Goal: Task Accomplishment & Management: Manage account settings

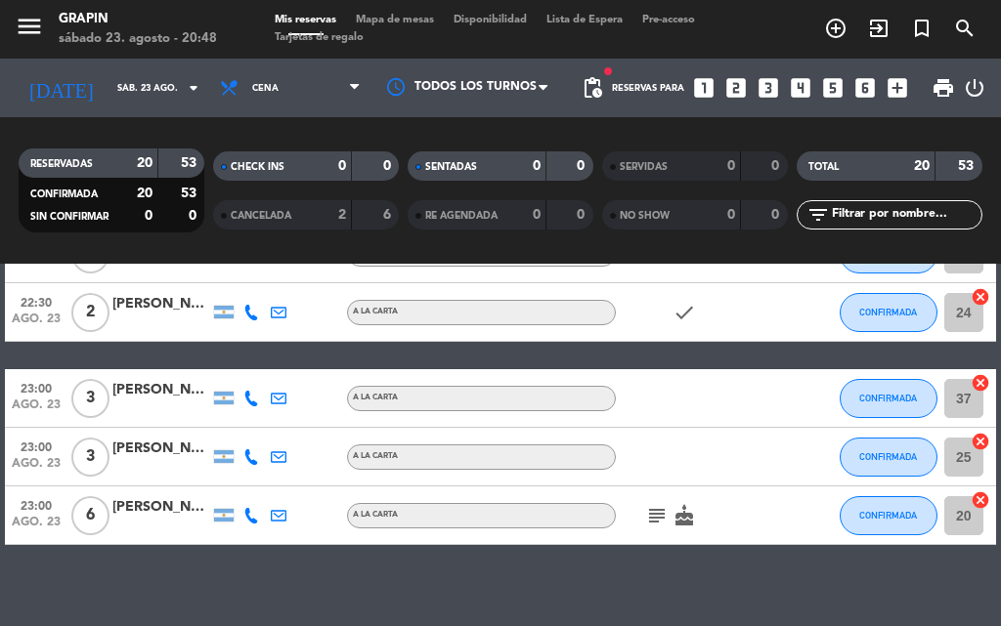
scroll to position [1162, 0]
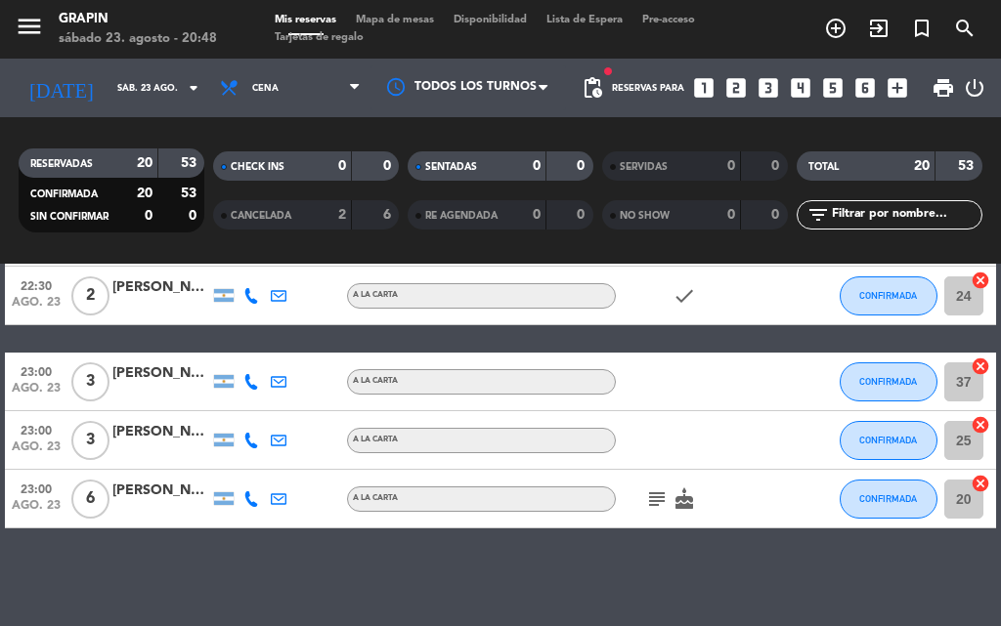
click at [658, 496] on icon "subject" at bounding box center [656, 499] width 23 height 23
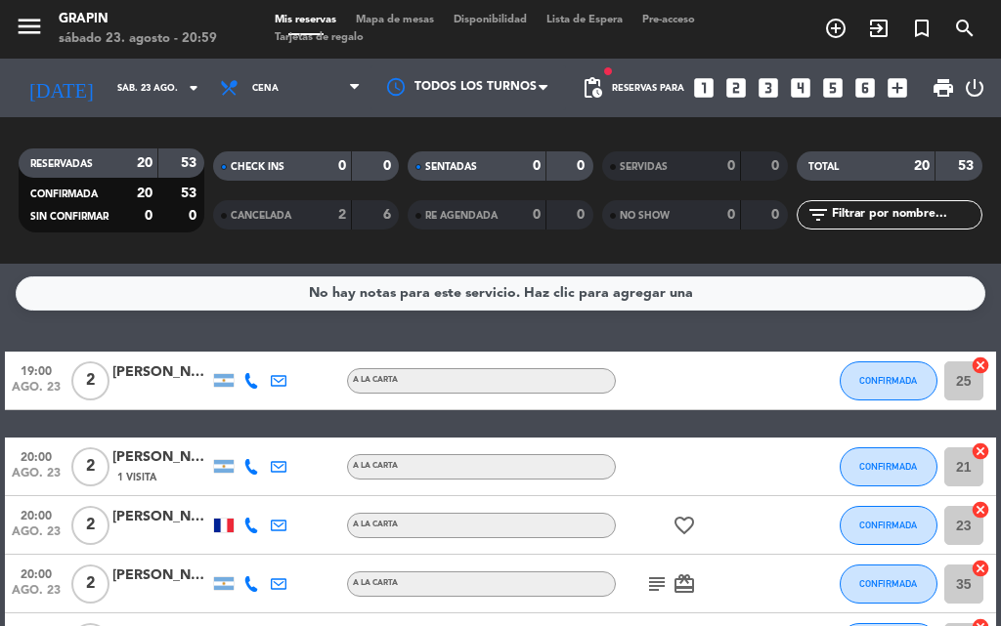
scroll to position [0, 0]
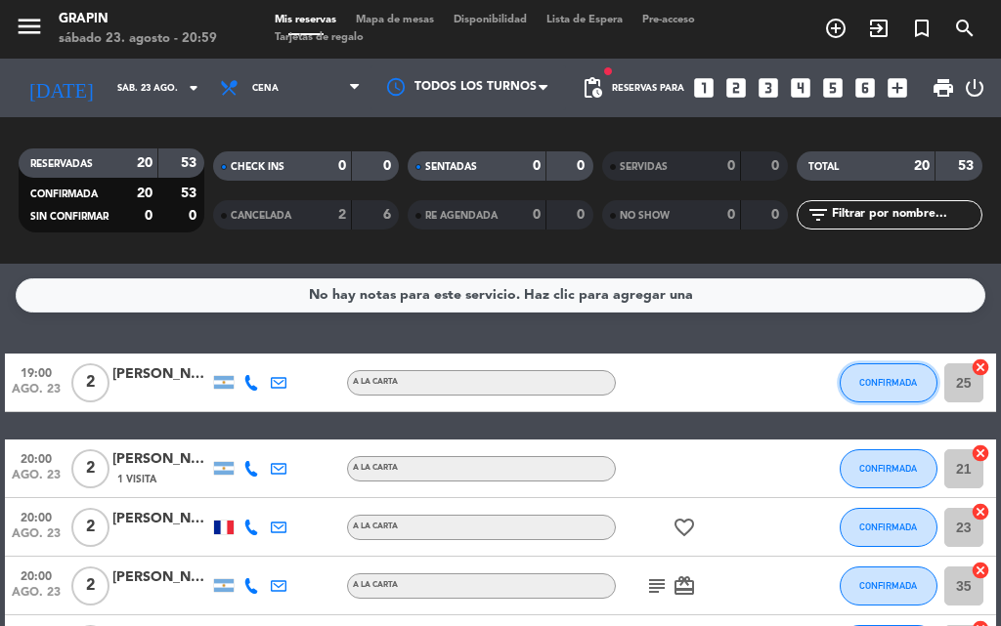
click at [888, 371] on button "CONFIRMADA" at bounding box center [888, 382] width 98 height 39
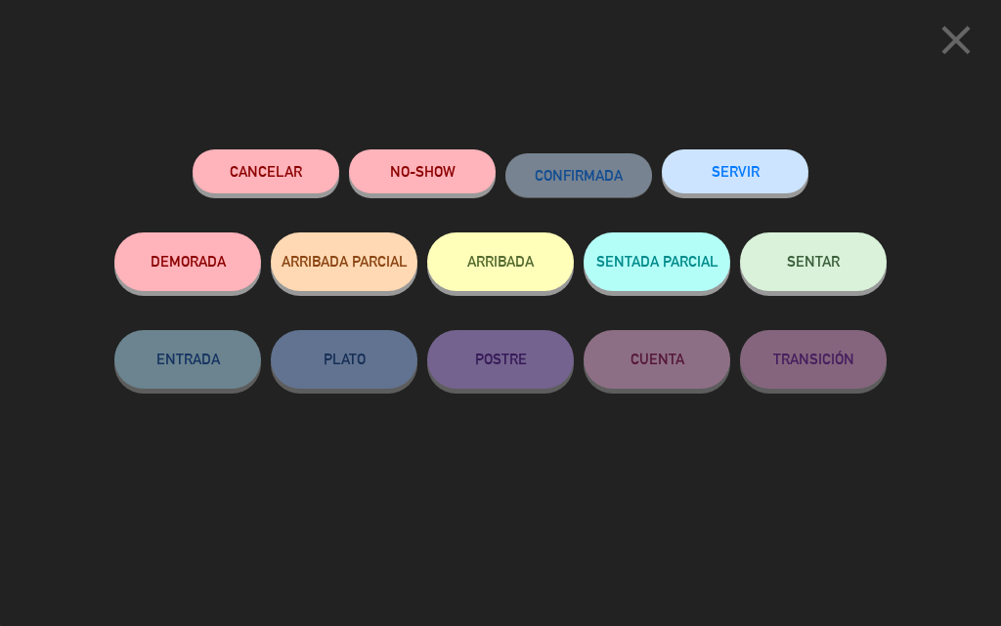
click at [456, 188] on button "NO-SHOW" at bounding box center [422, 171] width 147 height 44
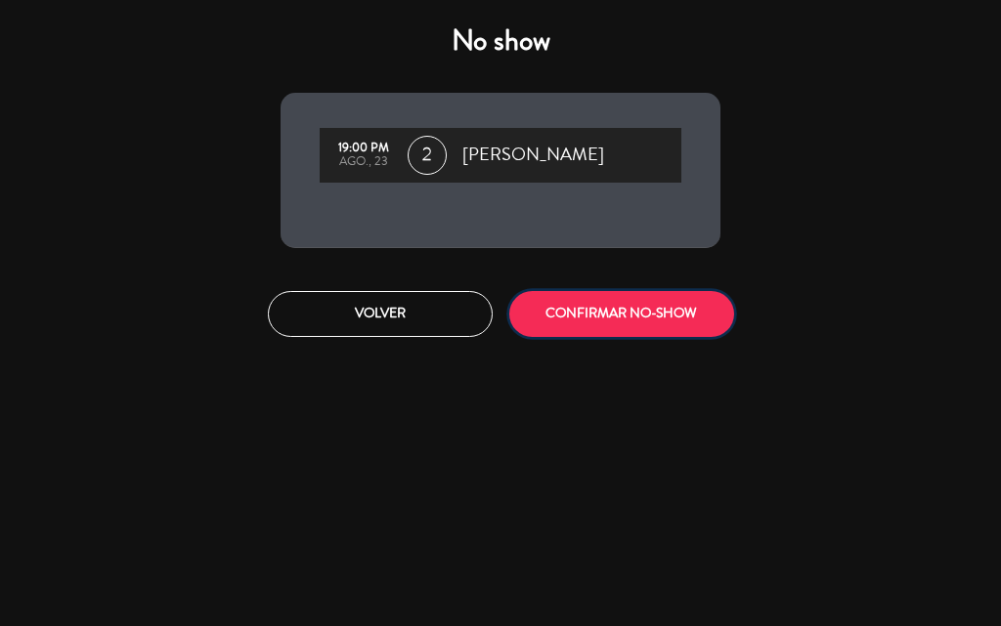
click at [615, 306] on button "CONFIRMAR NO-SHOW" at bounding box center [621, 314] width 225 height 46
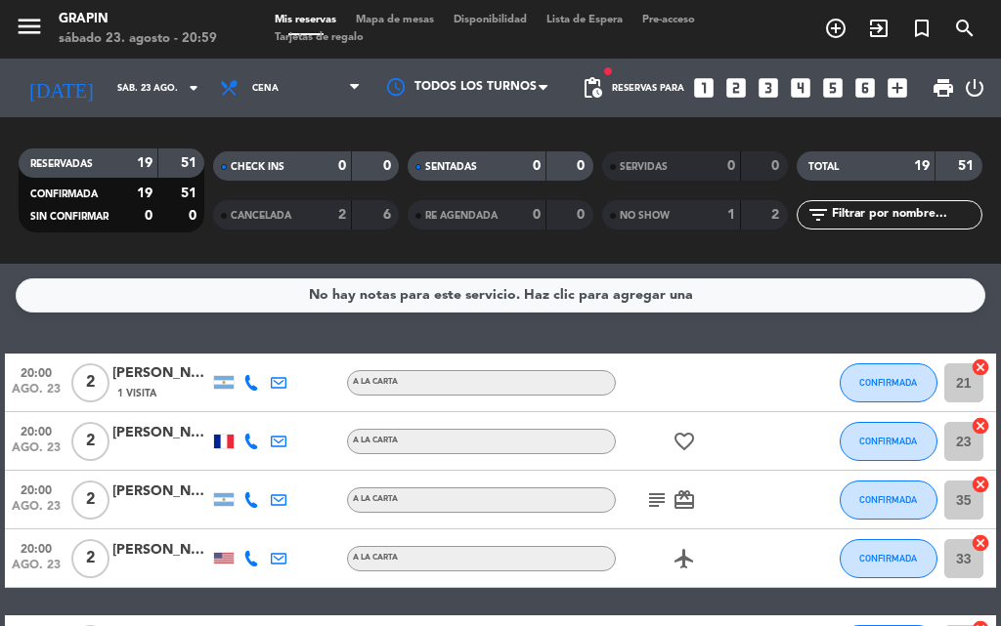
click at [382, 336] on div "No hay notas para este servicio. Haz clic para agregar una 20:00 [DATE] 2 [PERS…" at bounding box center [500, 445] width 1001 height 362
click at [662, 495] on icon "subject" at bounding box center [656, 500] width 23 height 23
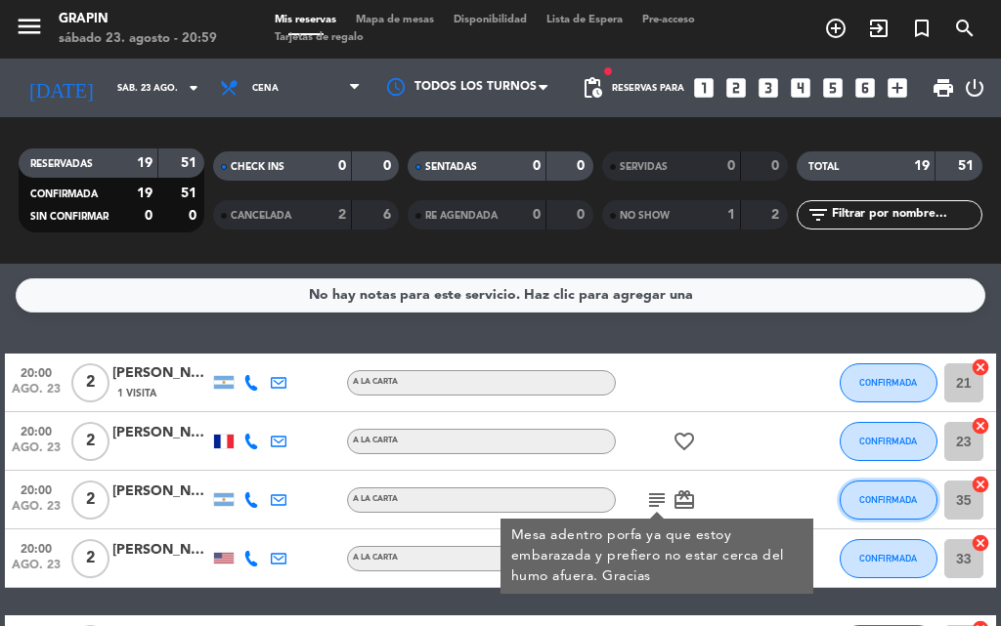
click at [898, 501] on span "CONFIRMADA" at bounding box center [888, 499] width 58 height 11
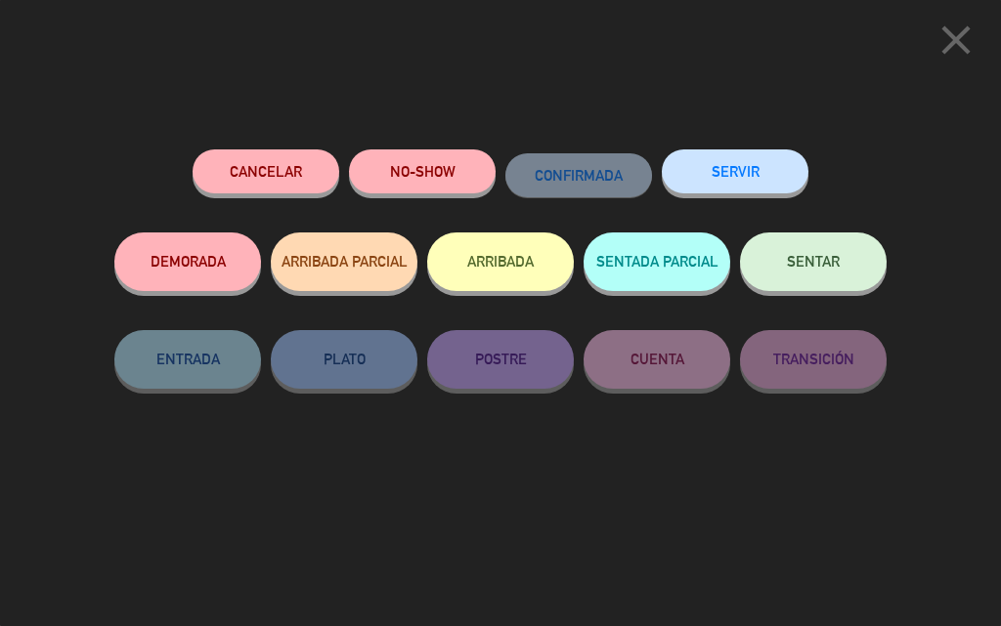
click at [770, 260] on button "SENTAR" at bounding box center [813, 262] width 147 height 59
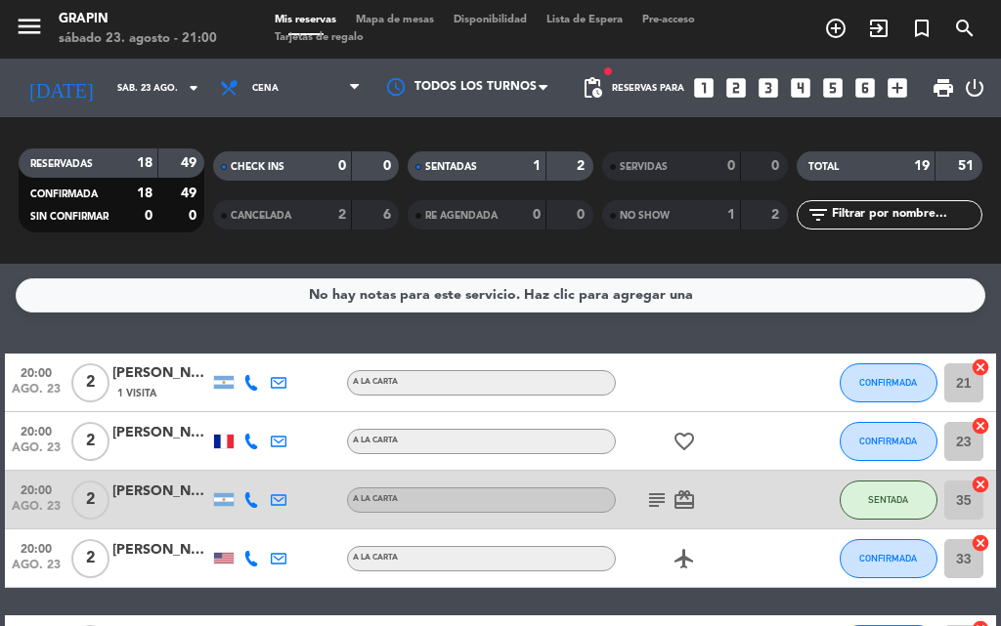
click at [279, 207] on div "CANCELADA" at bounding box center [263, 215] width 90 height 22
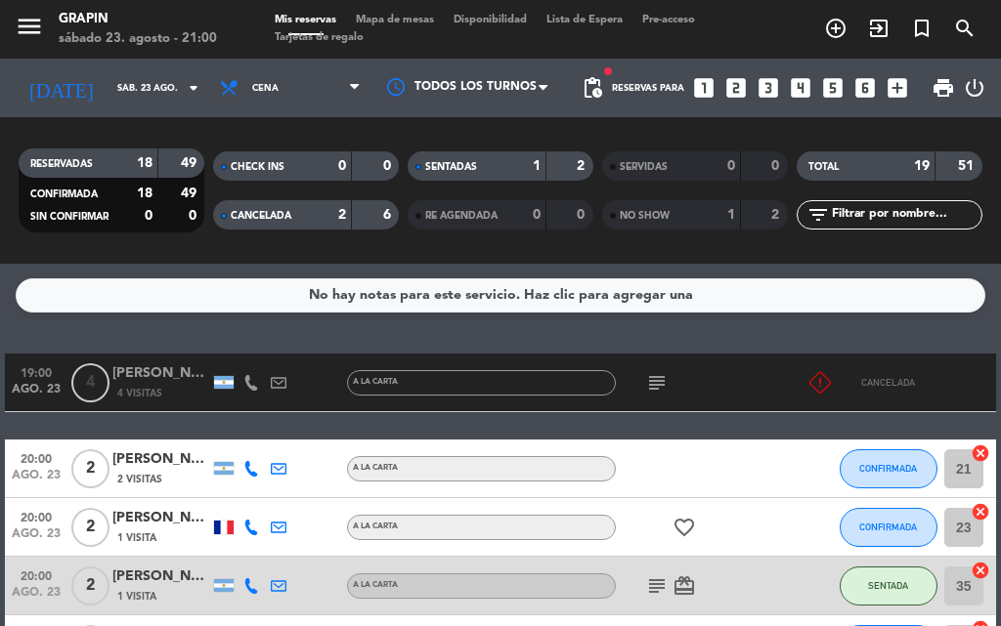
click at [662, 381] on icon "subject" at bounding box center [656, 382] width 23 height 23
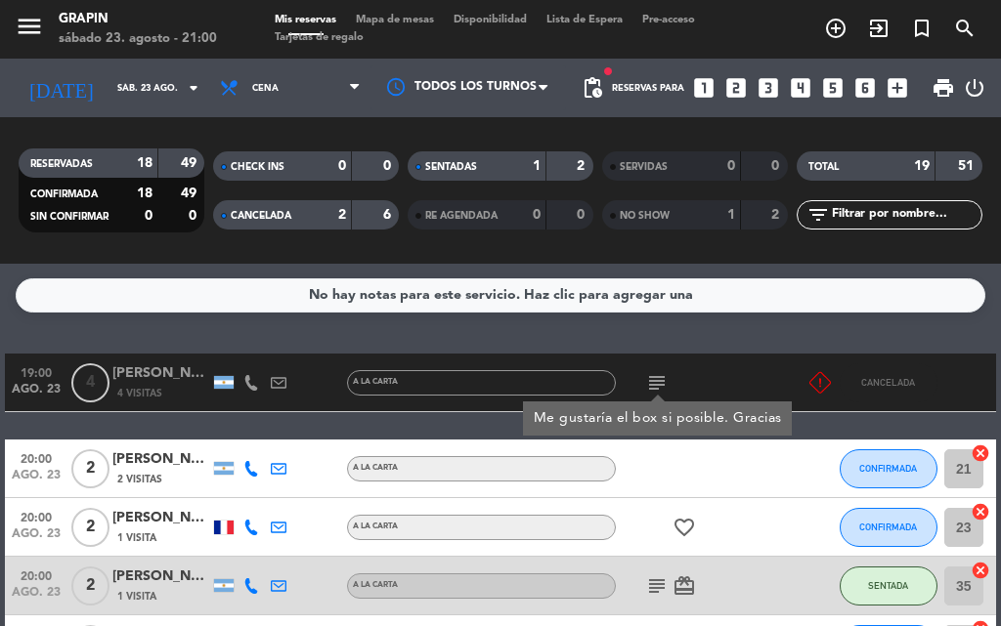
click at [300, 211] on div "CANCELADA" at bounding box center [263, 215] width 90 height 22
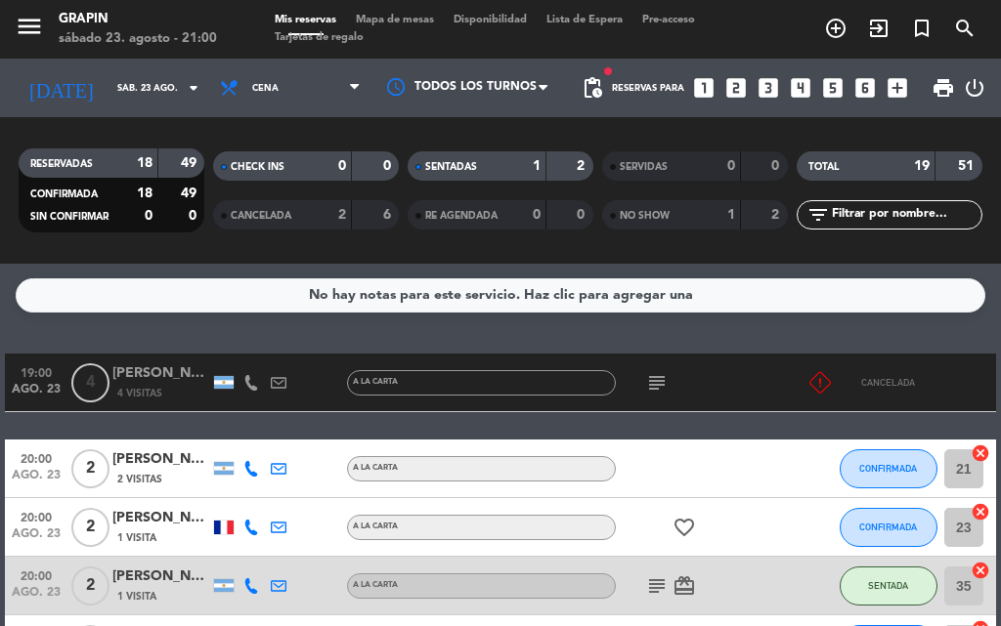
click at [268, 334] on div "No hay notas para este servicio. Haz clic para agregar una 19:00 [DATE] 4 [PERS…" at bounding box center [500, 445] width 1001 height 362
click at [281, 211] on span "CANCELADA" at bounding box center [261, 216] width 61 height 10
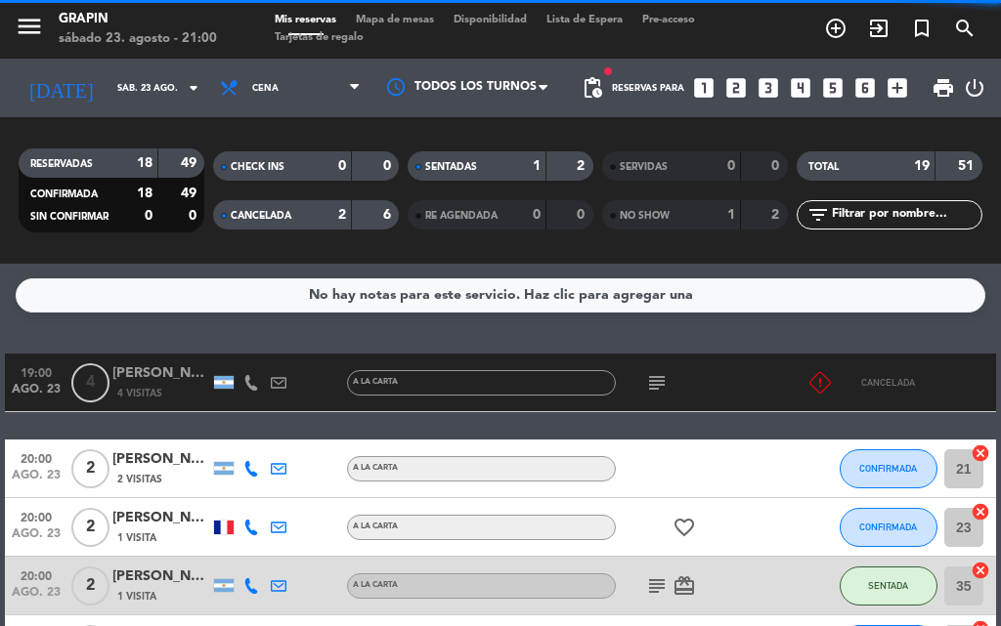
click at [277, 211] on span "CANCELADA" at bounding box center [261, 216] width 61 height 10
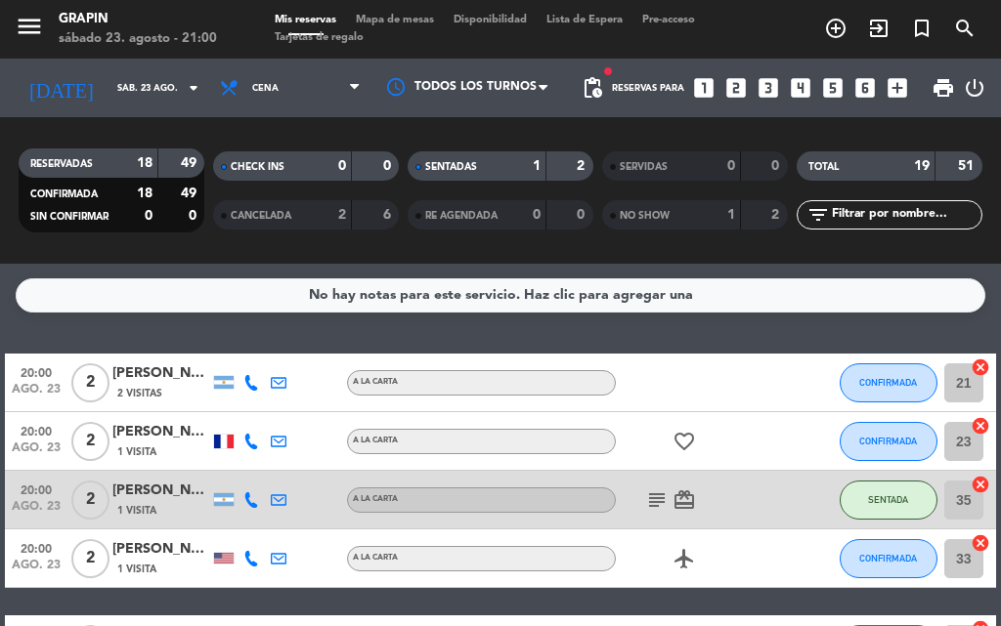
click at [350, 338] on div "No hay notas para este servicio. Haz clic para agregar una 20:00 [DATE] 2 [PERS…" at bounding box center [500, 445] width 1001 height 362
click at [291, 211] on span "CANCELADA" at bounding box center [261, 216] width 61 height 10
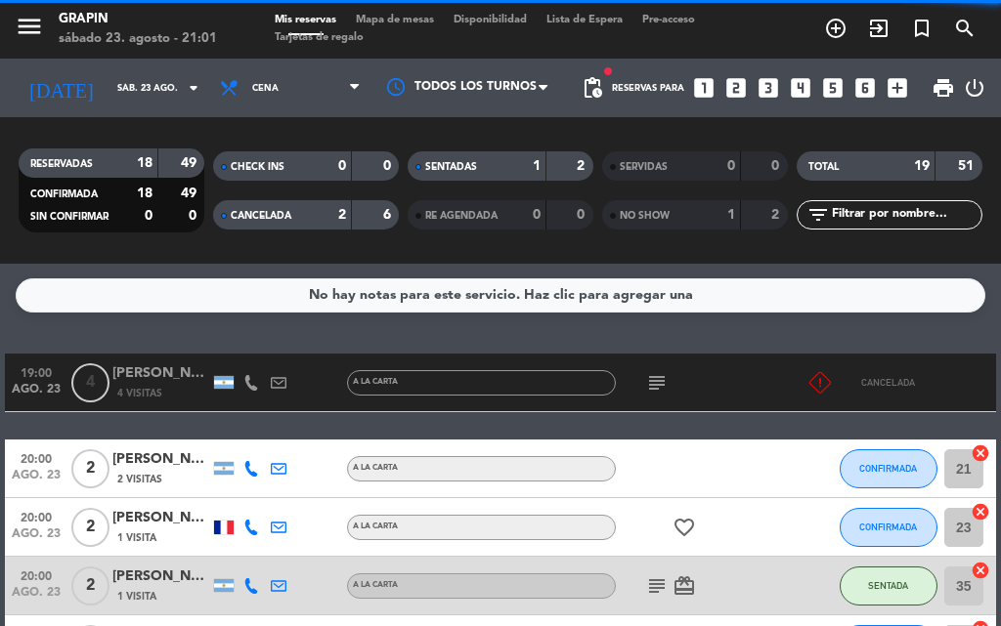
click at [291, 213] on span "CANCELADA" at bounding box center [261, 216] width 61 height 10
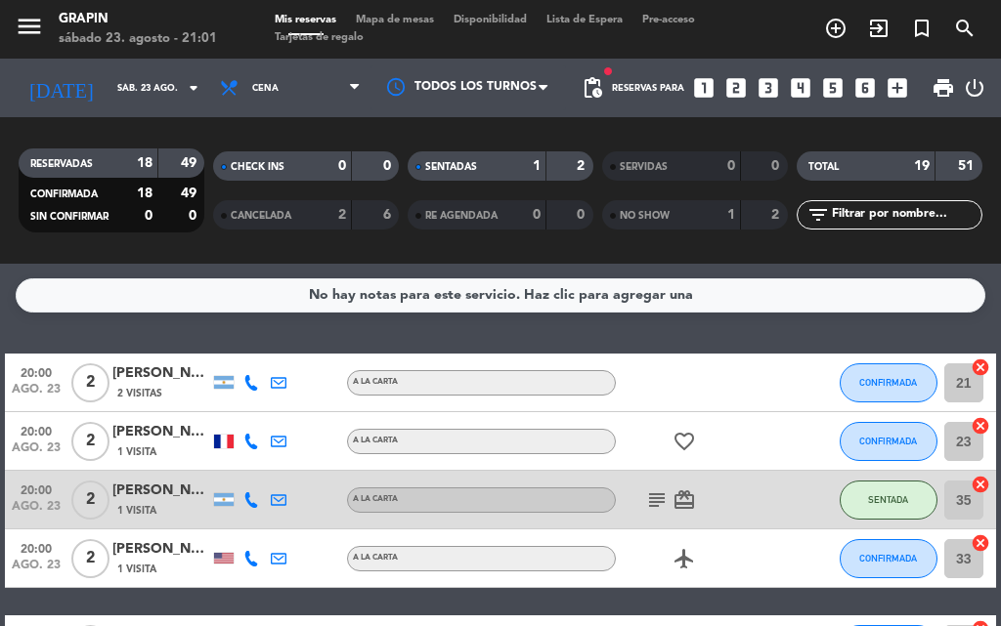
click at [321, 317] on div "No hay notas para este servicio. Haz clic para agregar una 20:00 [DATE] 2 [PERS…" at bounding box center [500, 445] width 1001 height 362
click at [887, 374] on button "CONFIRMADA" at bounding box center [888, 382] width 98 height 39
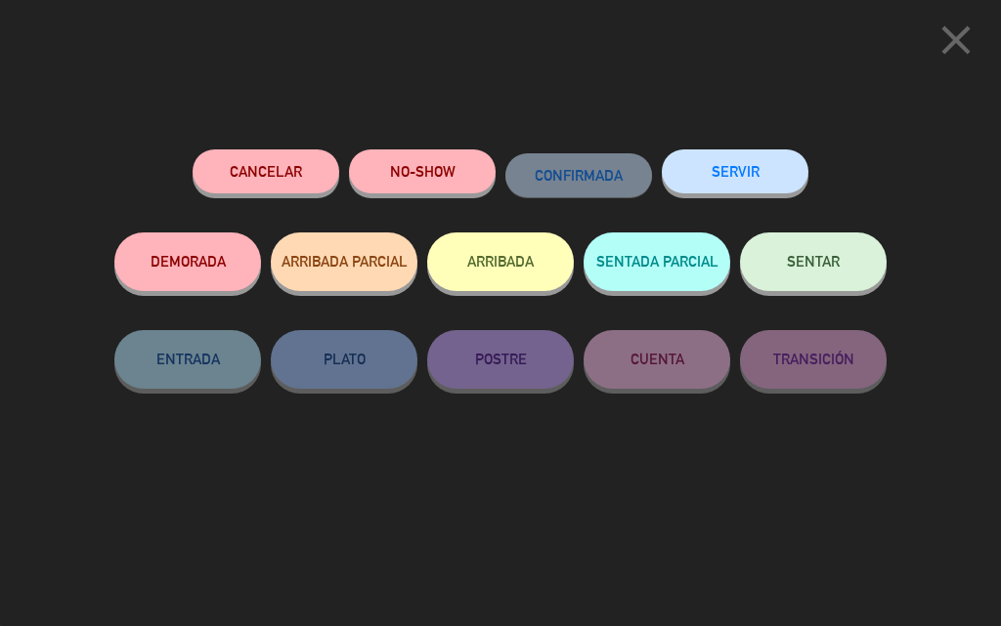
click at [793, 248] on button "SENTAR" at bounding box center [813, 262] width 147 height 59
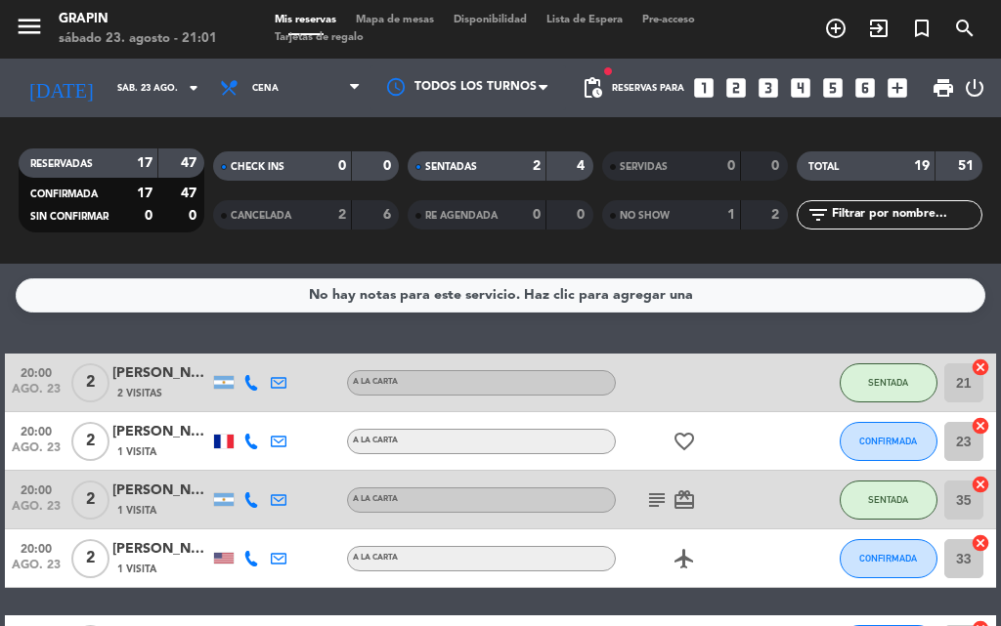
click at [252, 338] on div "No hay notas para este servicio. Haz clic para agregar una 20:00 [DATE] 2 [PERS…" at bounding box center [500, 445] width 1001 height 362
click at [885, 431] on button "CONFIRMADA" at bounding box center [888, 441] width 98 height 39
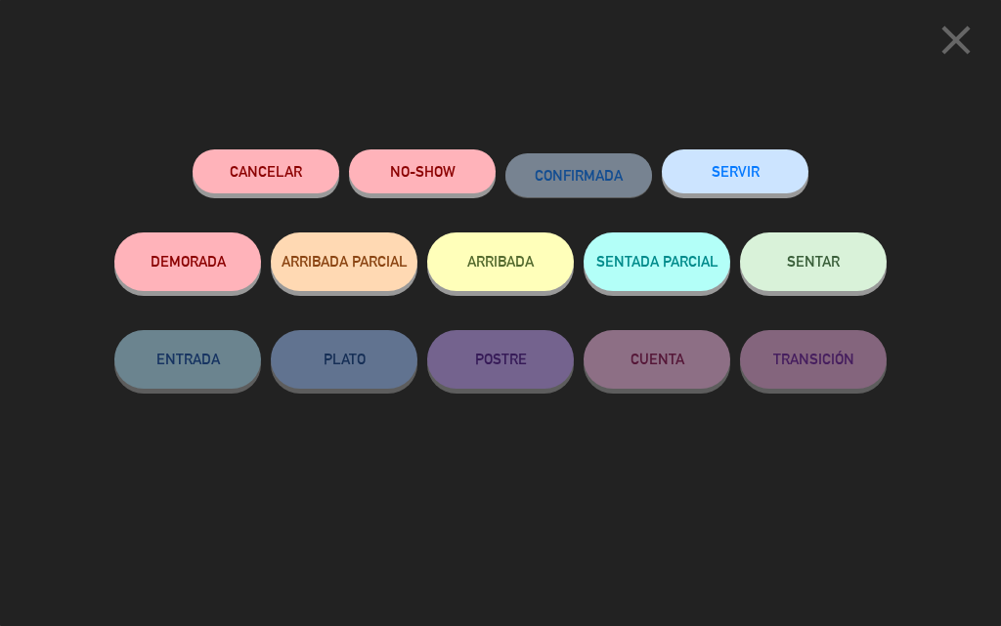
click at [451, 185] on button "NO-SHOW" at bounding box center [422, 171] width 147 height 44
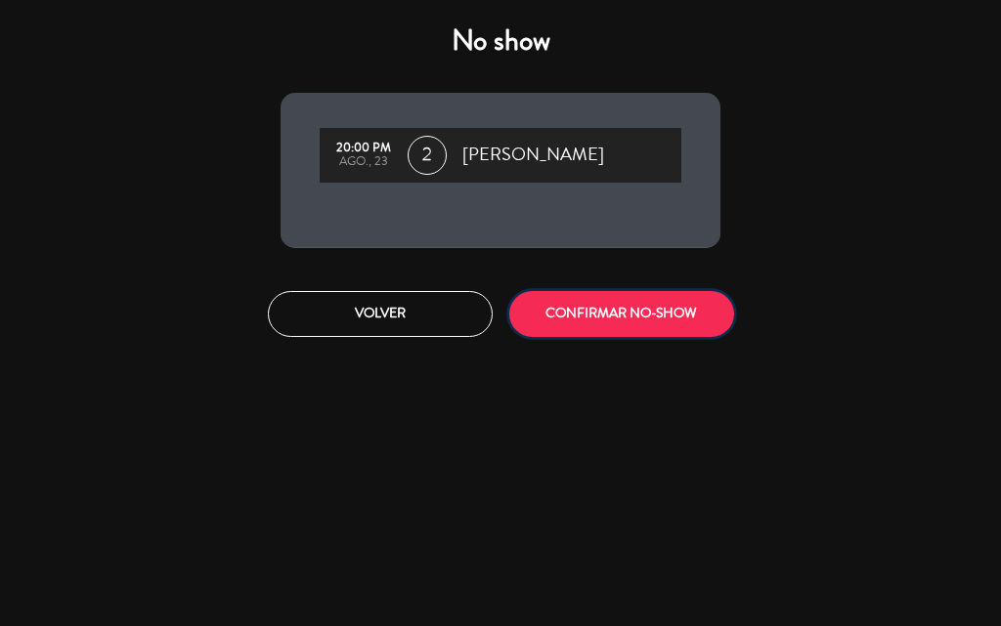
click at [595, 315] on button "CONFIRMAR NO-SHOW" at bounding box center [621, 314] width 225 height 46
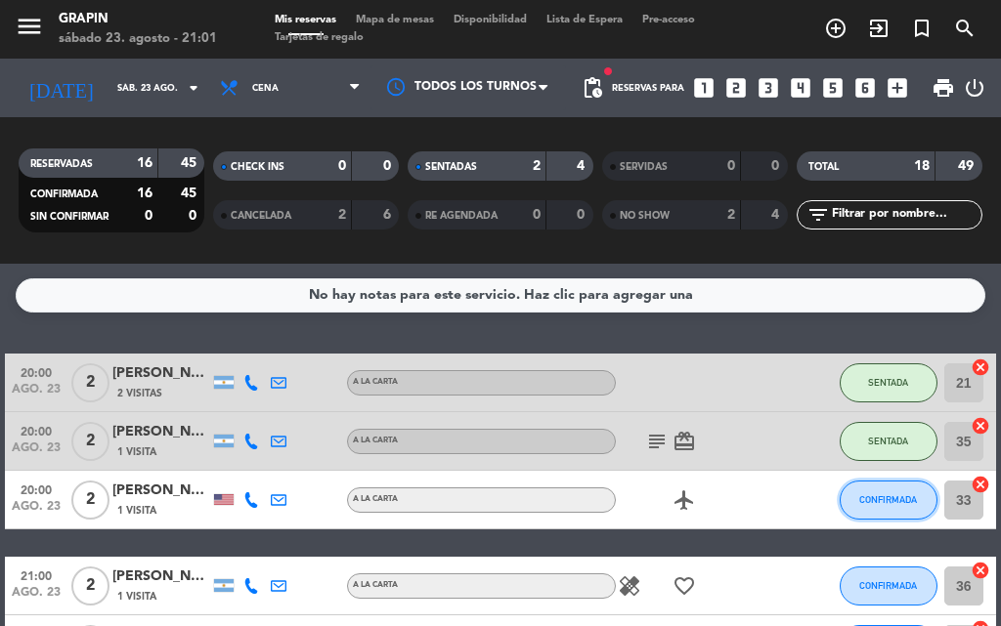
click at [883, 497] on span "CONFIRMADA" at bounding box center [888, 499] width 58 height 11
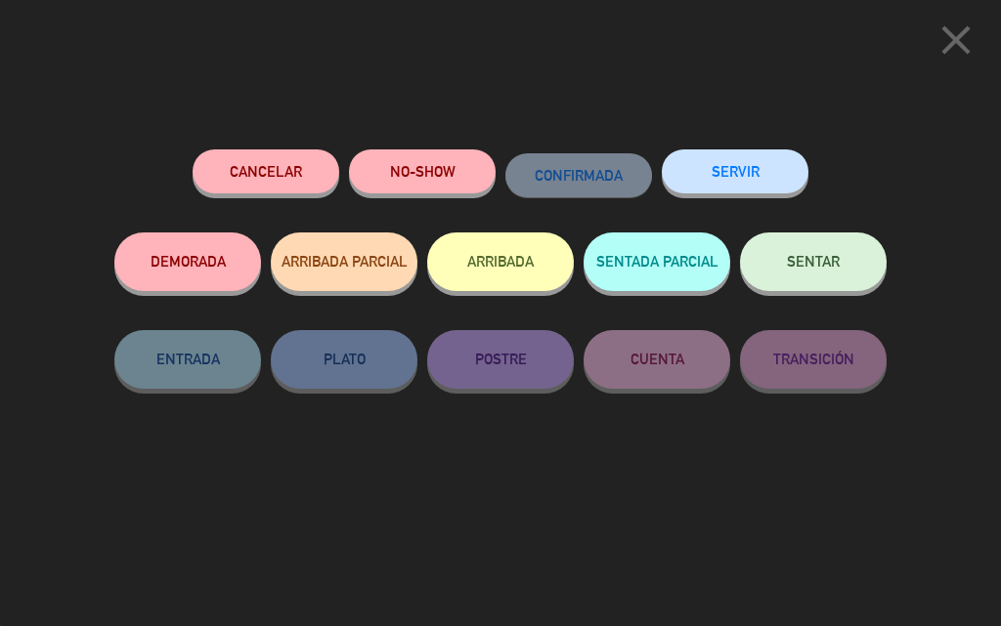
click at [465, 176] on button "NO-SHOW" at bounding box center [422, 171] width 147 height 44
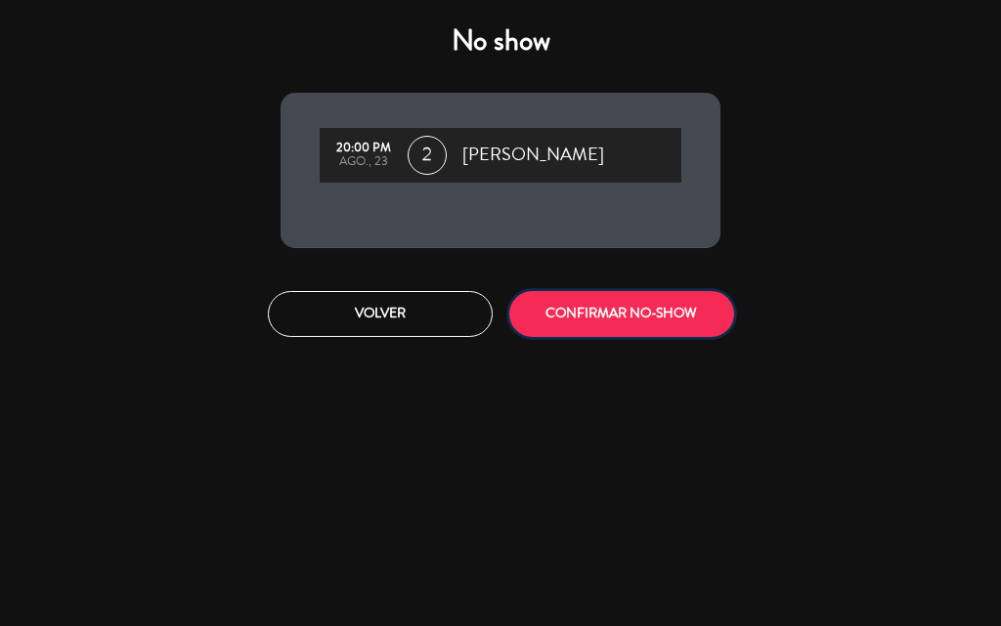
click at [607, 305] on button "CONFIRMAR NO-SHOW" at bounding box center [621, 314] width 225 height 46
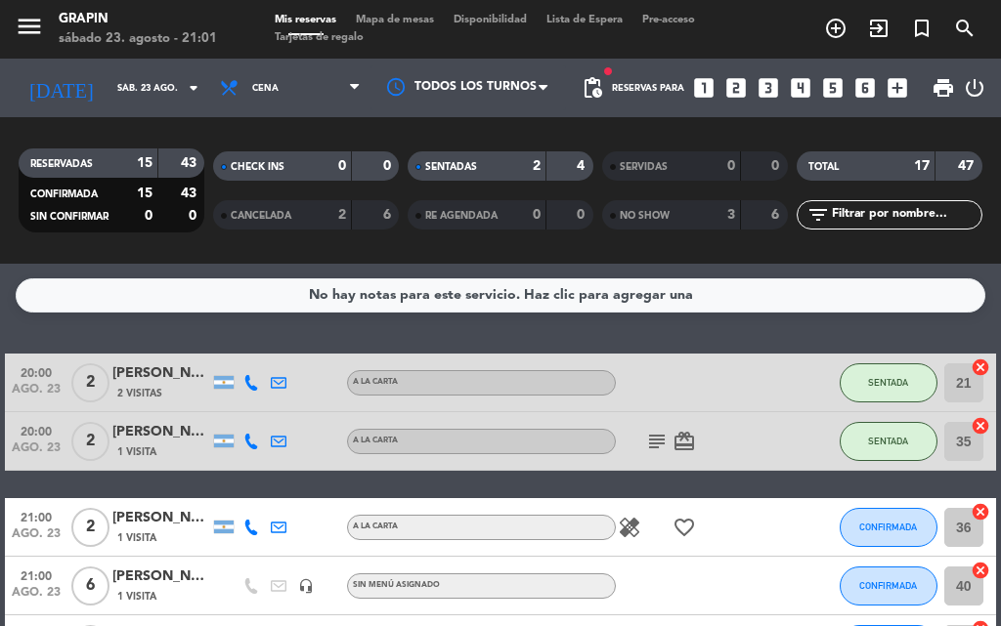
click at [653, 227] on div "NO SHOW 3 6" at bounding box center [695, 214] width 186 height 29
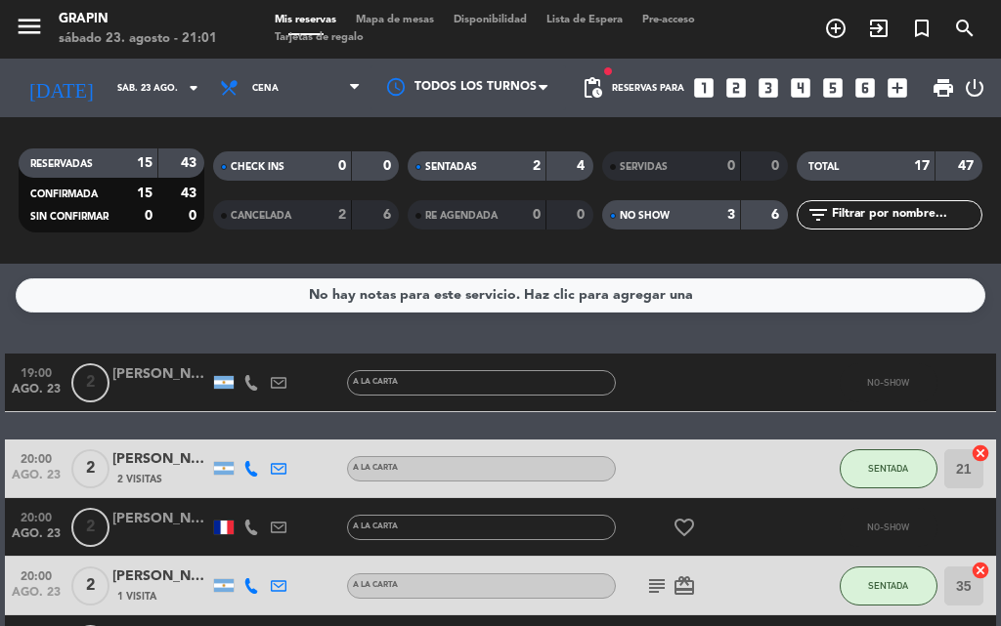
scroll to position [98, 0]
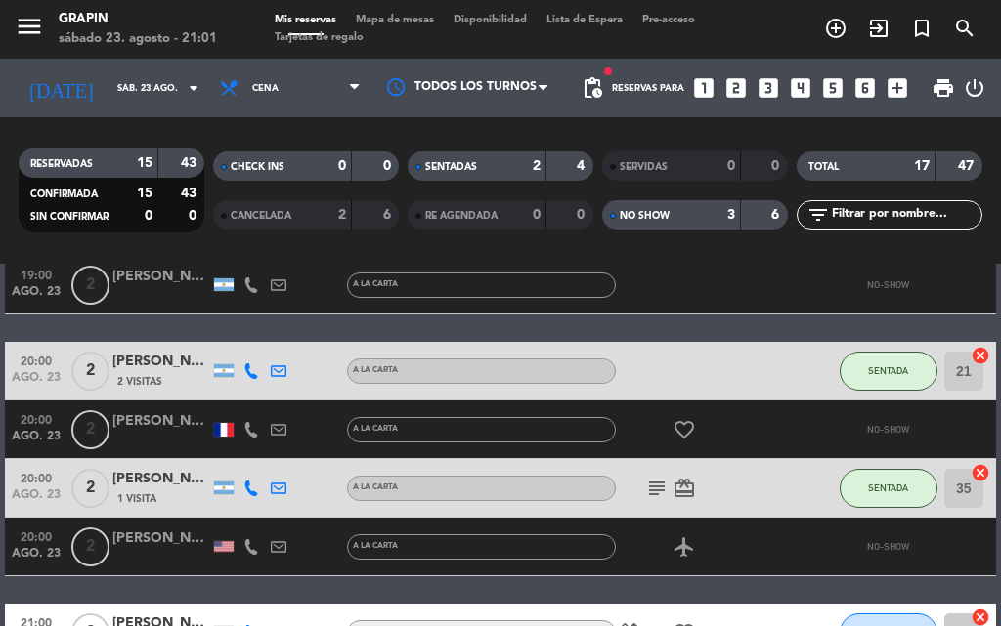
click at [696, 224] on div "3" at bounding box center [715, 215] width 39 height 22
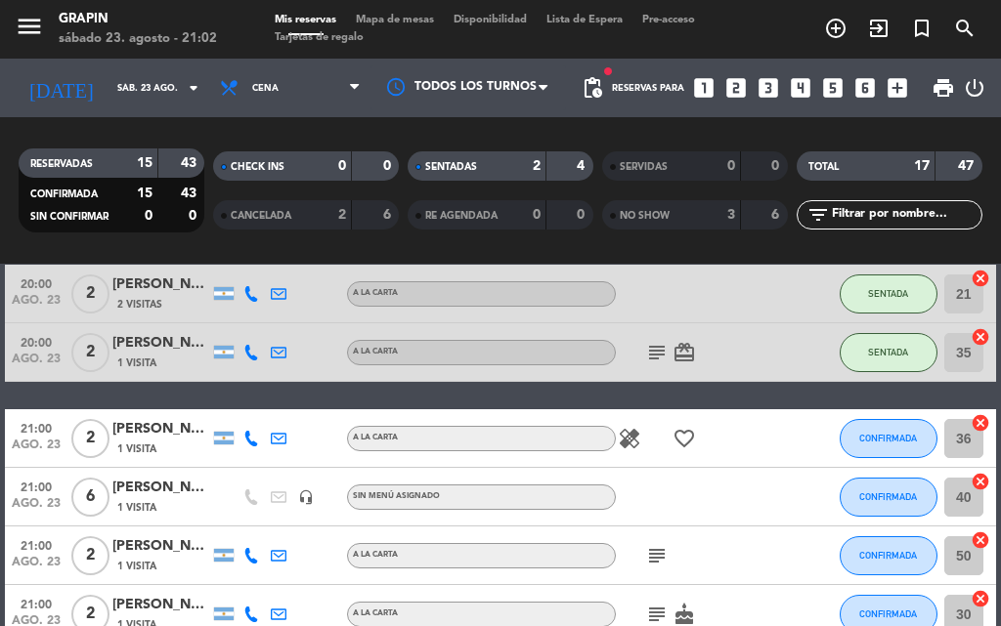
scroll to position [0, 0]
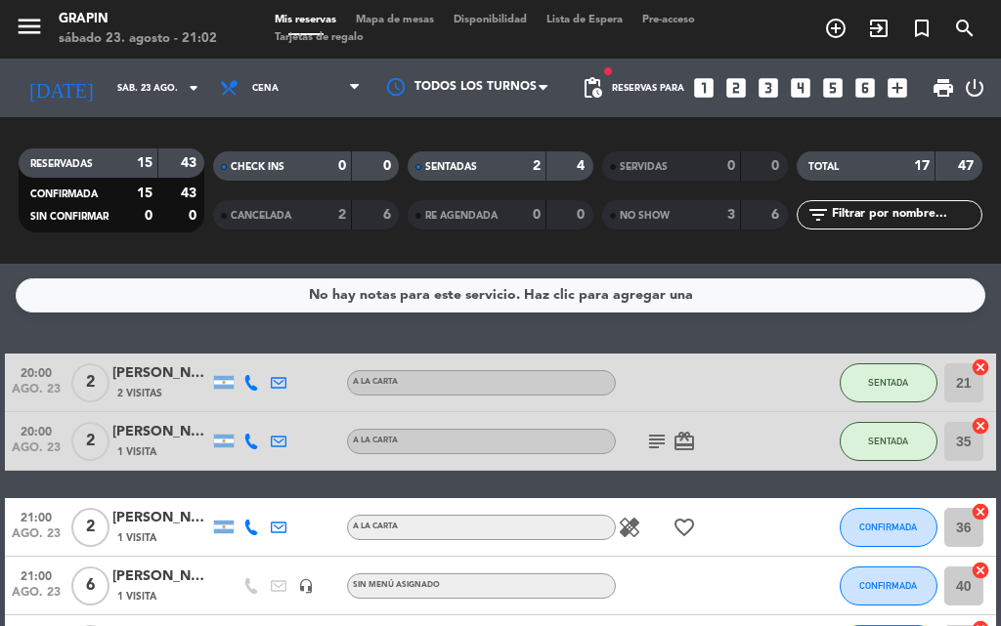
click at [434, 323] on div "No hay notas para este servicio. Haz clic para agregar una 20:00 [DATE] 2 [PERS…" at bounding box center [500, 445] width 1001 height 362
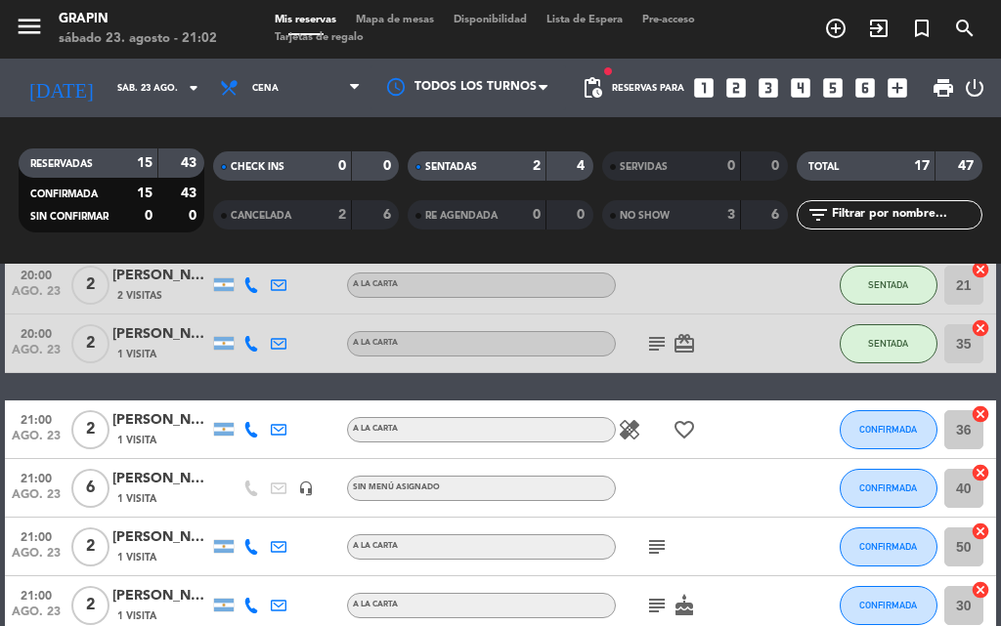
click at [621, 429] on icon "healing" at bounding box center [629, 429] width 23 height 23
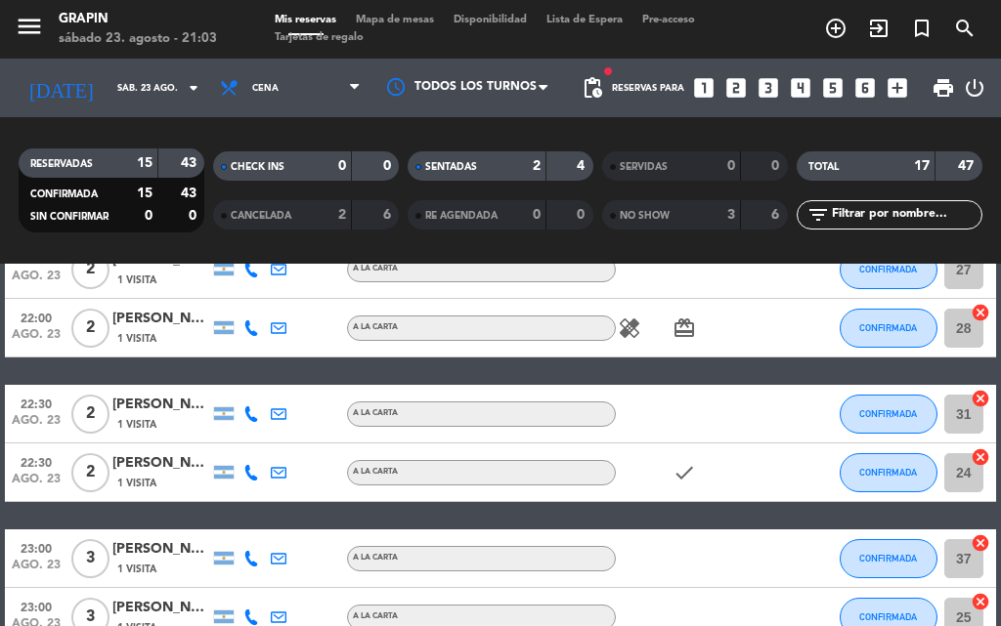
scroll to position [959, 0]
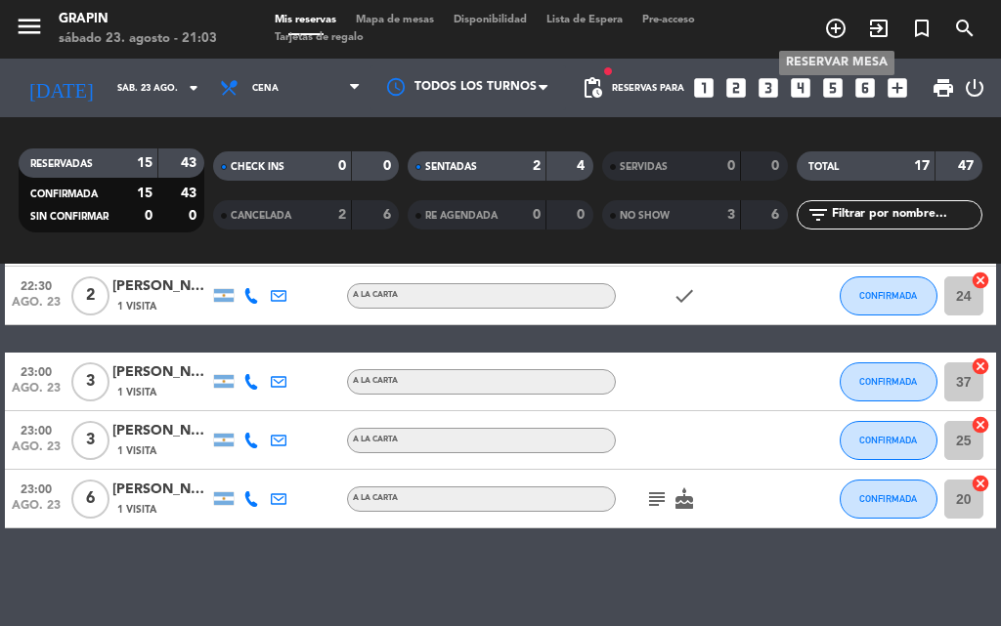
click at [836, 31] on icon "add_circle_outline" at bounding box center [835, 28] width 23 height 23
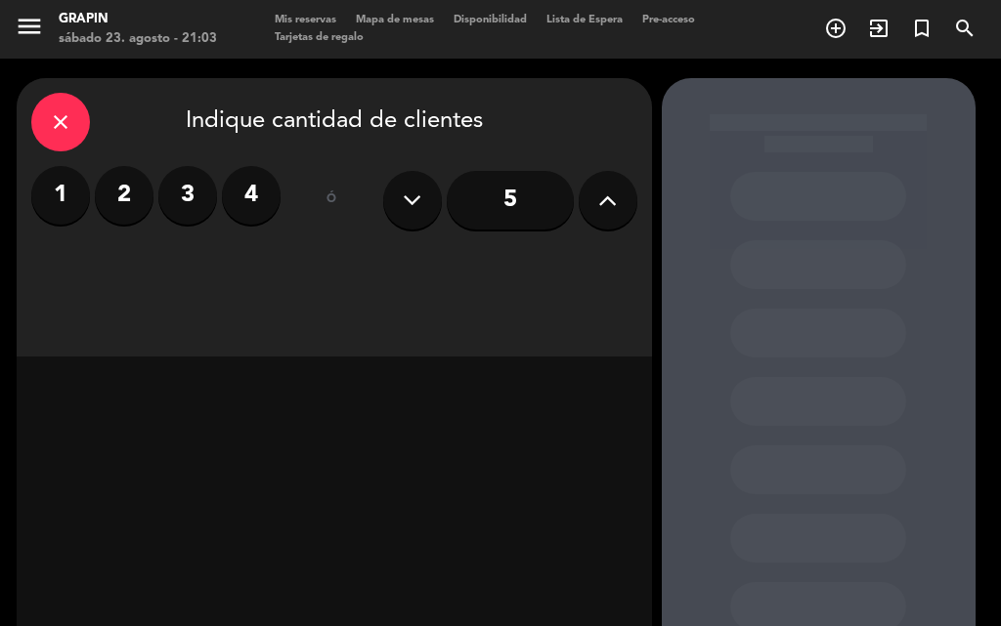
click at [125, 202] on label "2" at bounding box center [124, 195] width 59 height 59
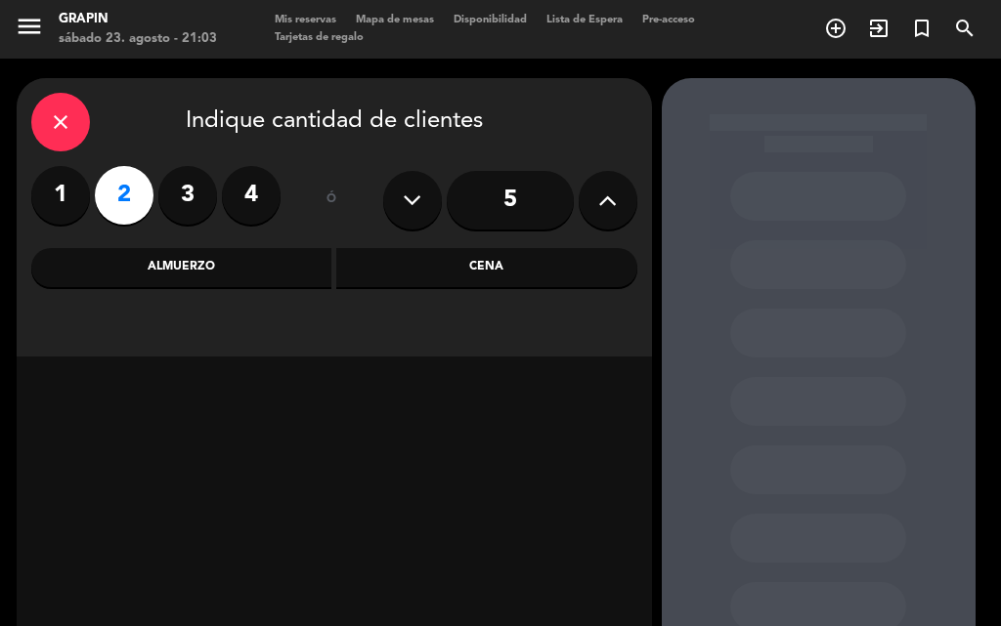
click at [479, 260] on div "Cena" at bounding box center [486, 267] width 301 height 39
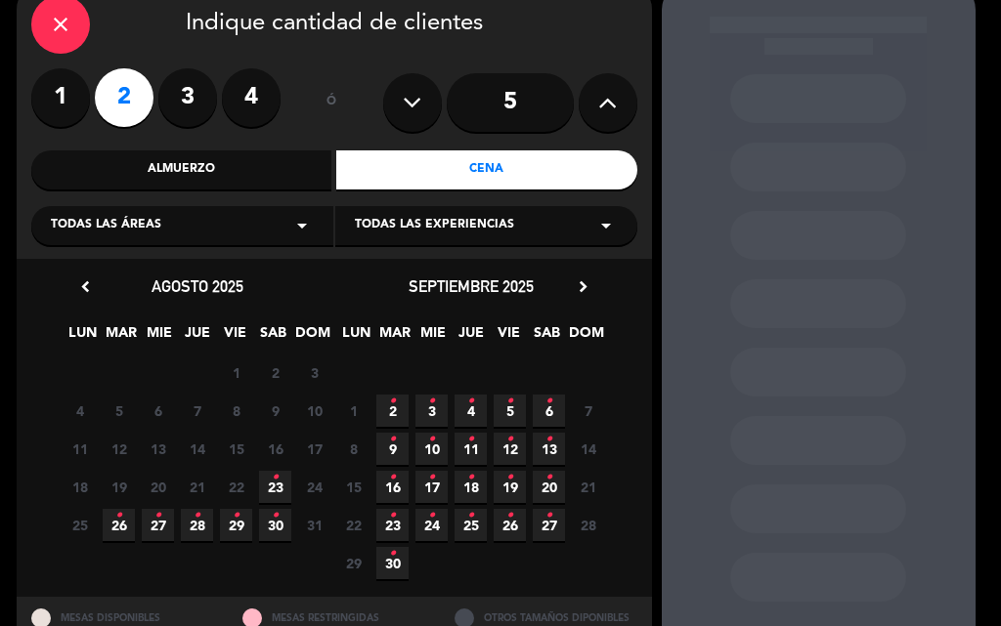
click at [276, 476] on icon "•" at bounding box center [275, 477] width 7 height 31
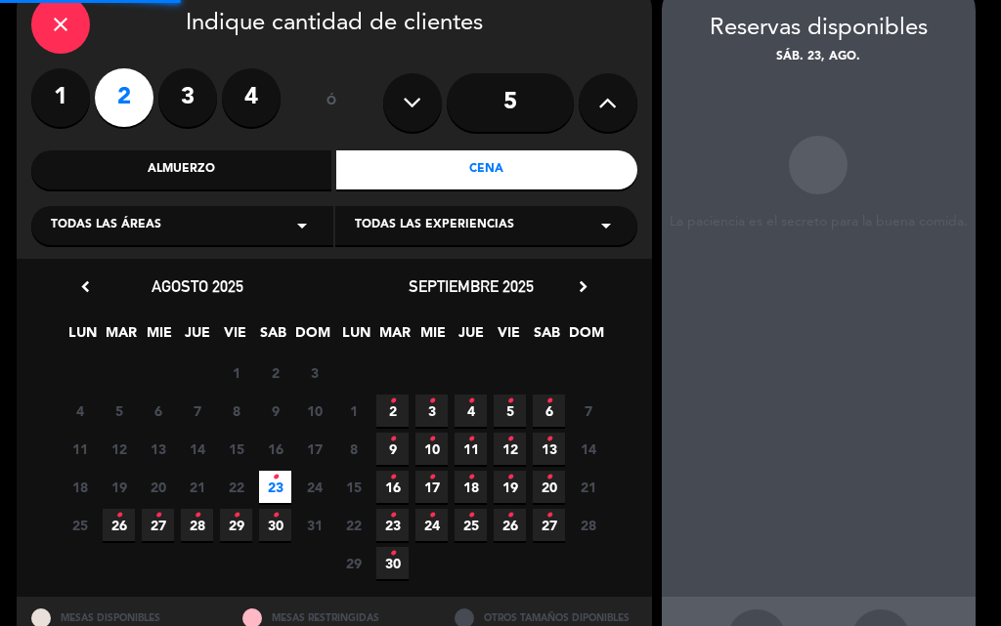
scroll to position [78, 0]
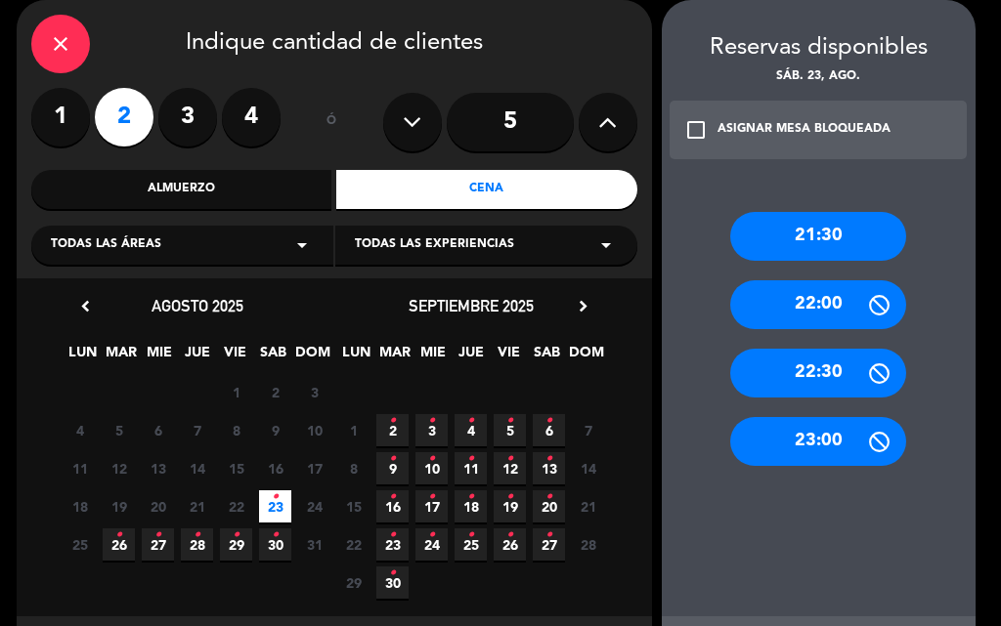
click at [849, 439] on div "23:00" at bounding box center [818, 441] width 176 height 49
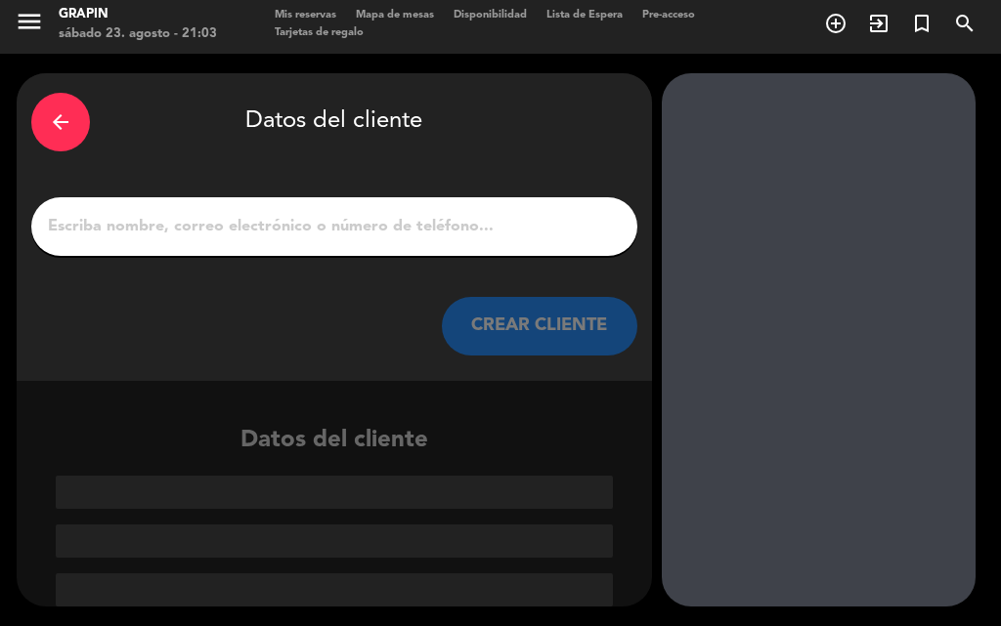
click at [326, 216] on input "1" at bounding box center [334, 226] width 576 height 27
click at [211, 219] on input "1" at bounding box center [334, 226] width 576 height 27
click at [49, 115] on icon "arrow_back" at bounding box center [60, 121] width 23 height 23
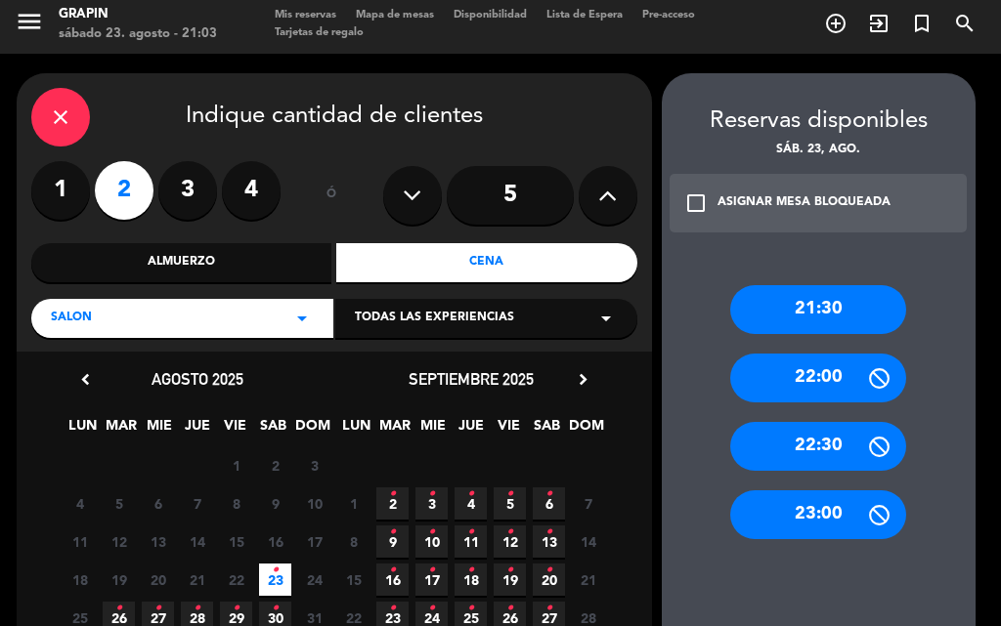
click at [830, 255] on div "21:30 22:00 22:30 23:00" at bounding box center [818, 468] width 314 height 445
click at [774, 249] on div "21:30 22:00 22:30 23:00" at bounding box center [818, 468] width 314 height 445
click at [40, 123] on div "close" at bounding box center [60, 117] width 59 height 59
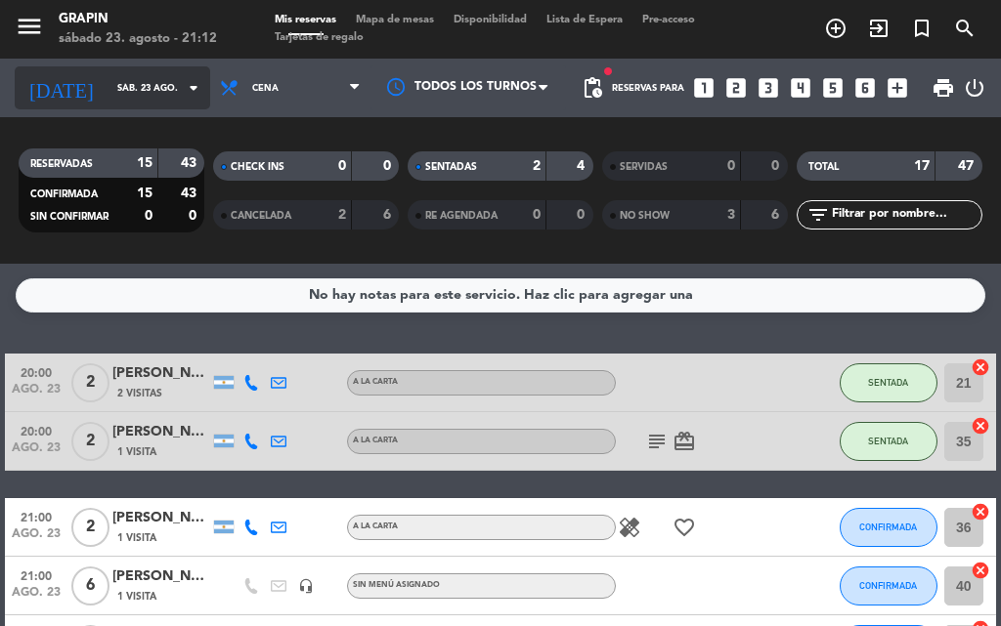
click at [182, 80] on icon "arrow_drop_down" at bounding box center [193, 87] width 23 height 23
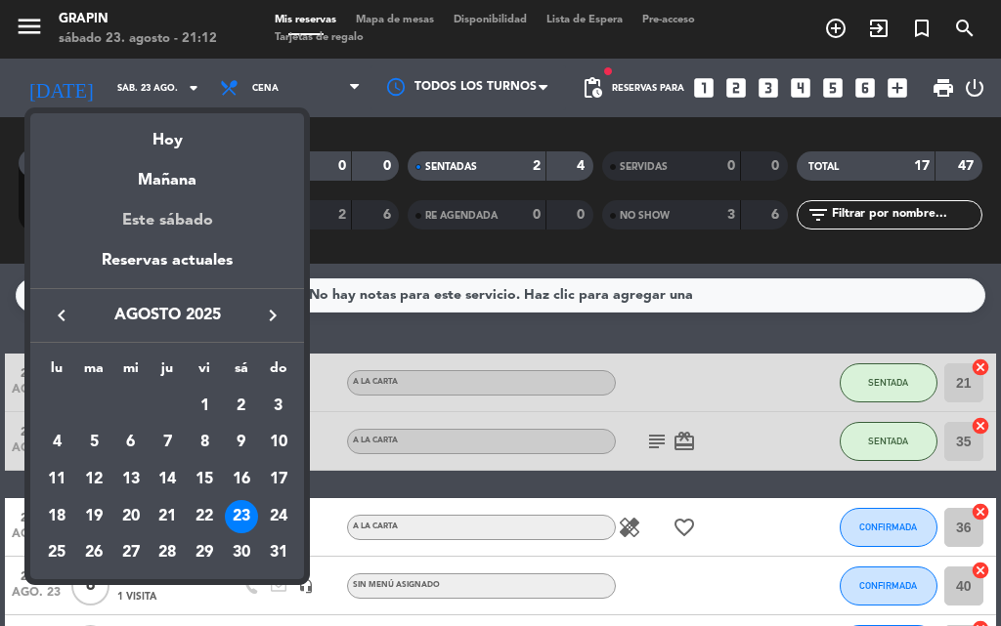
click at [150, 247] on div "Este sábado" at bounding box center [167, 220] width 274 height 55
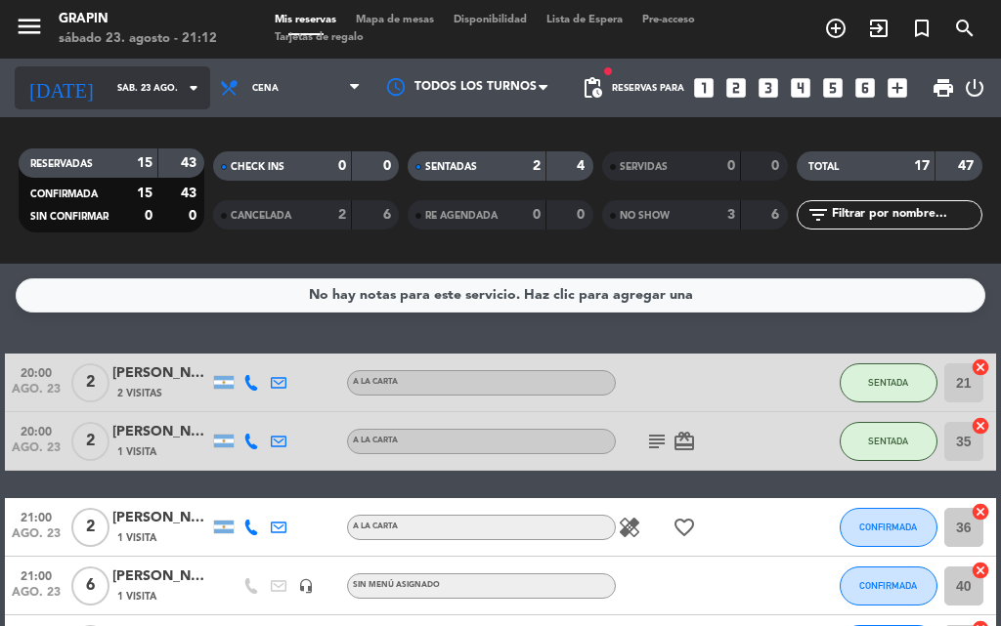
click at [182, 91] on icon "arrow_drop_down" at bounding box center [193, 87] width 23 height 23
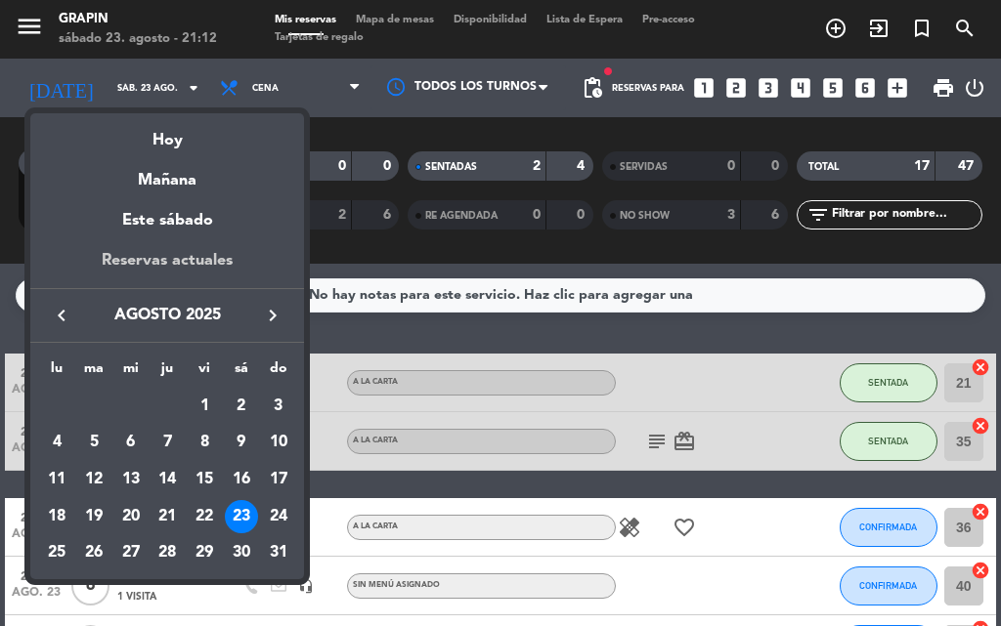
click at [140, 250] on div "Reservas actuales" at bounding box center [167, 268] width 274 height 40
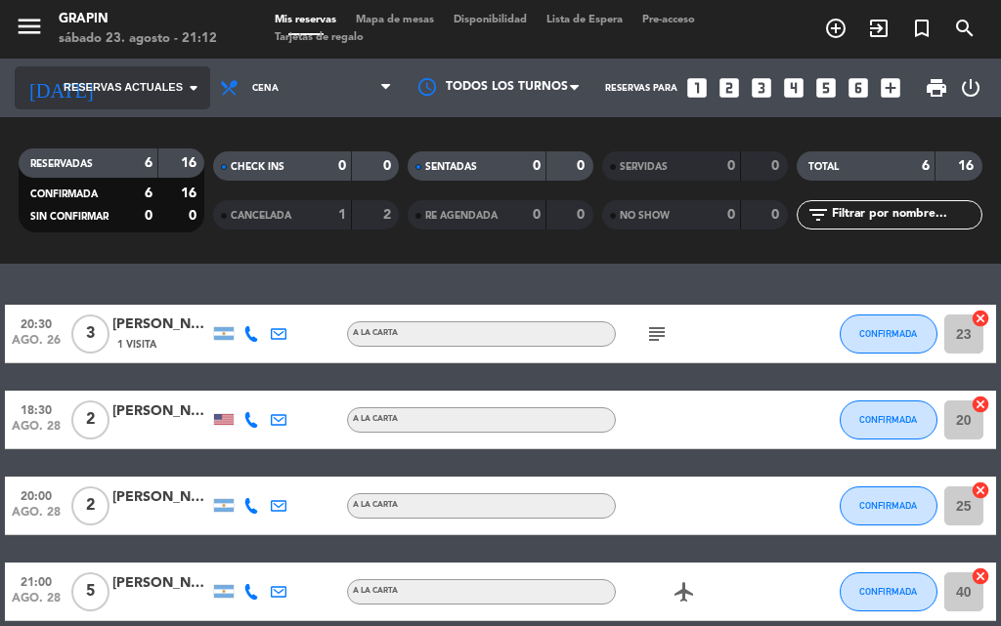
click at [190, 90] on icon "arrow_drop_down" at bounding box center [193, 87] width 23 height 23
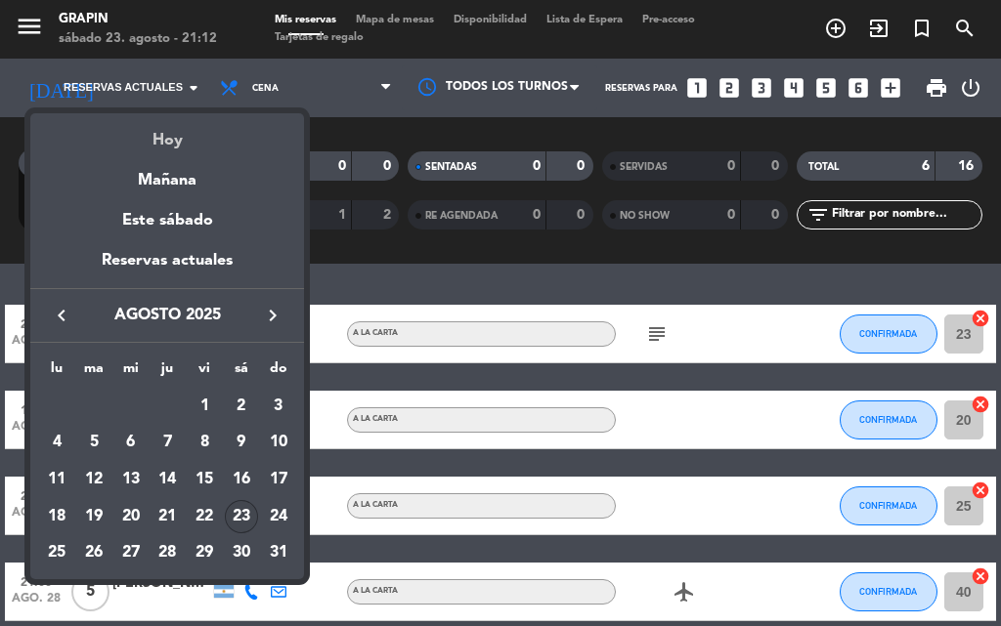
click at [167, 135] on div "Hoy" at bounding box center [167, 133] width 274 height 40
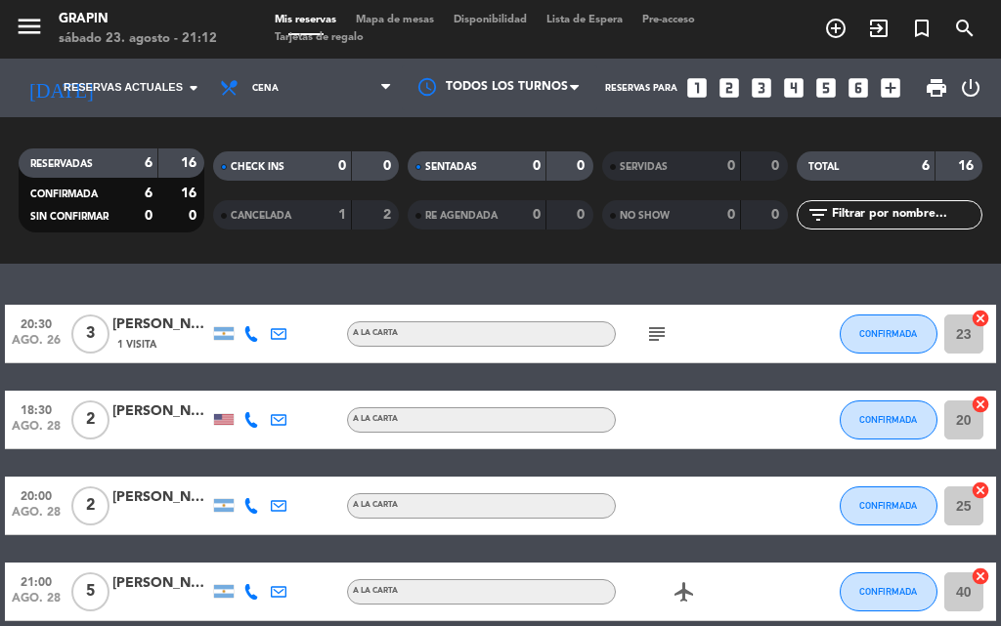
type input "sáb. 23 ago."
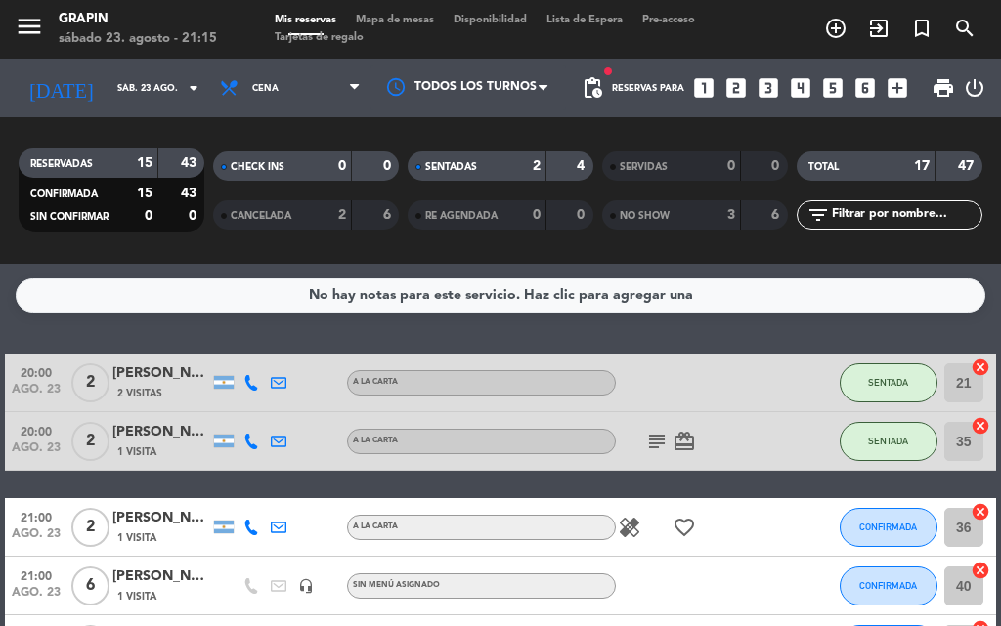
click at [298, 222] on div "CANCELADA" at bounding box center [263, 215] width 90 height 22
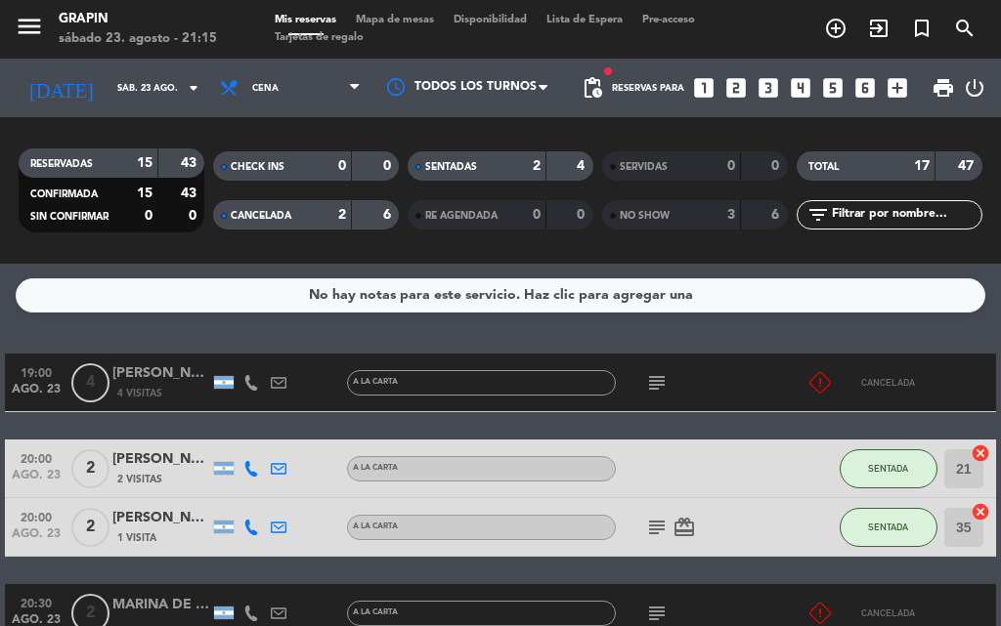
click at [318, 214] on div "2" at bounding box center [327, 215] width 39 height 22
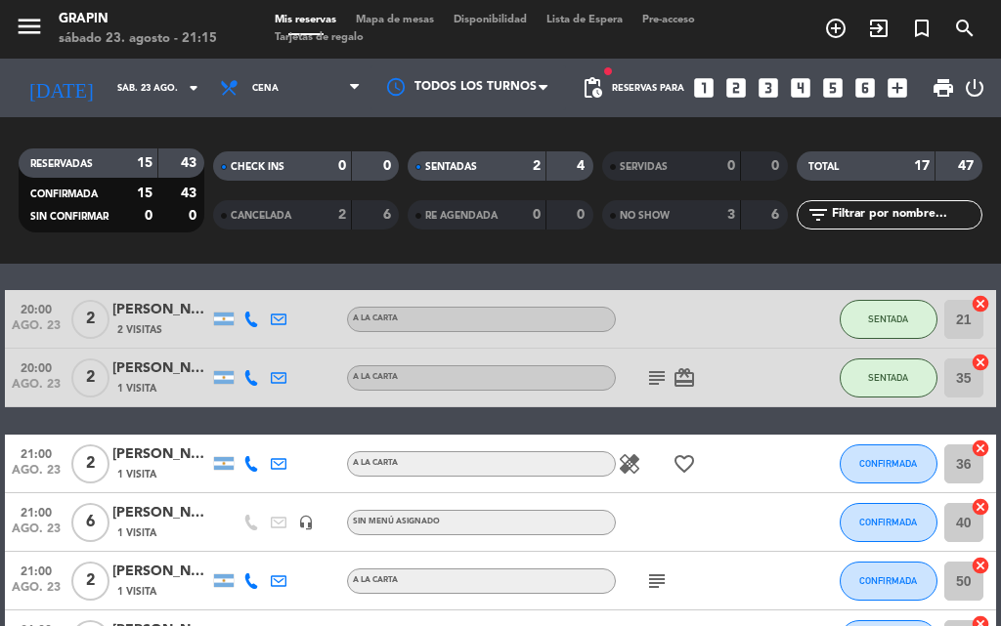
scroll to position [98, 0]
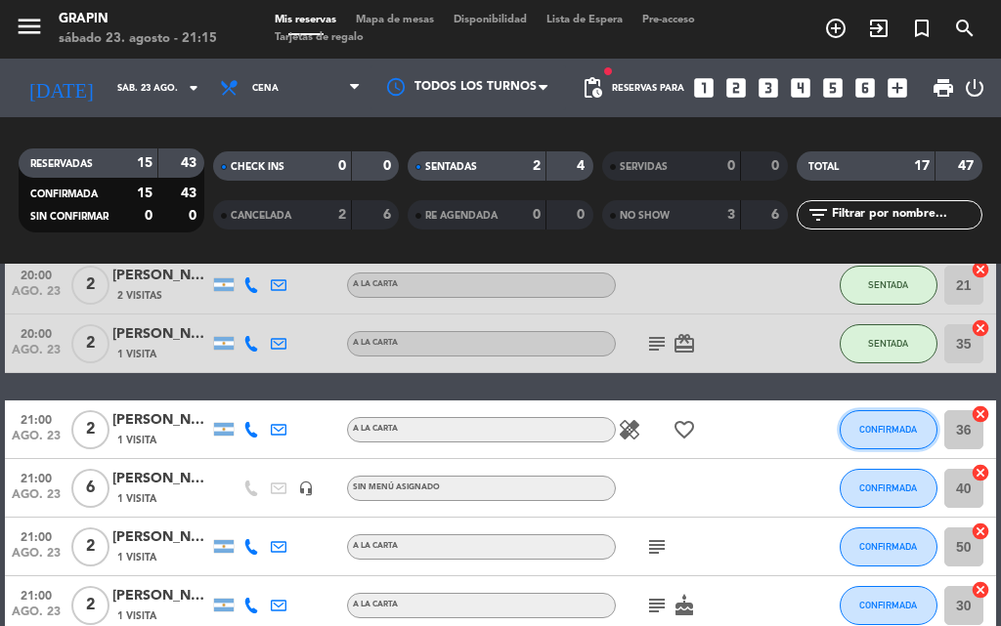
click at [895, 424] on span "CONFIRMADA" at bounding box center [888, 429] width 58 height 11
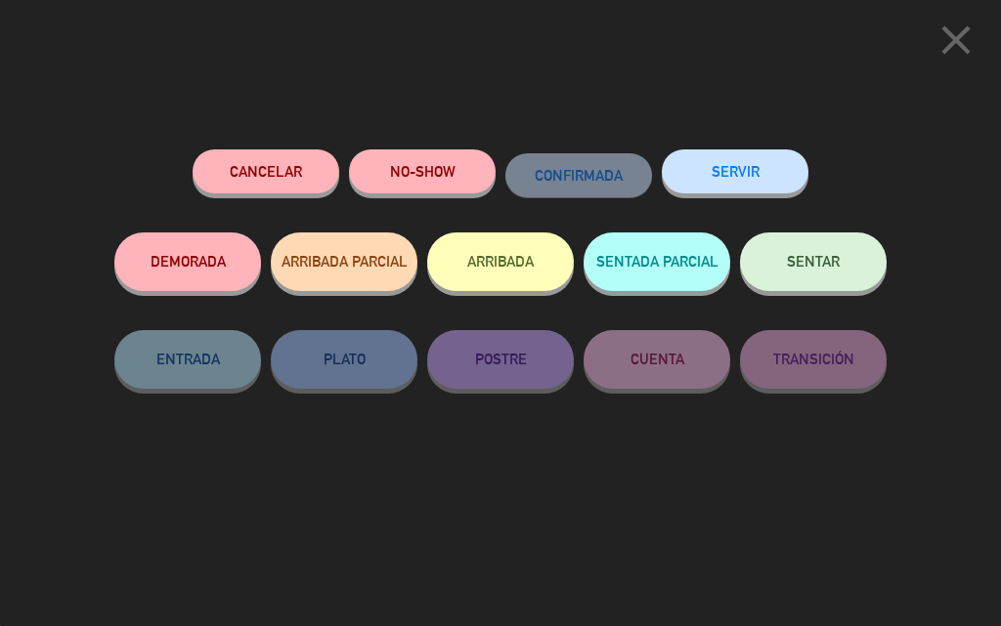
click at [803, 274] on button "SENTAR" at bounding box center [813, 262] width 147 height 59
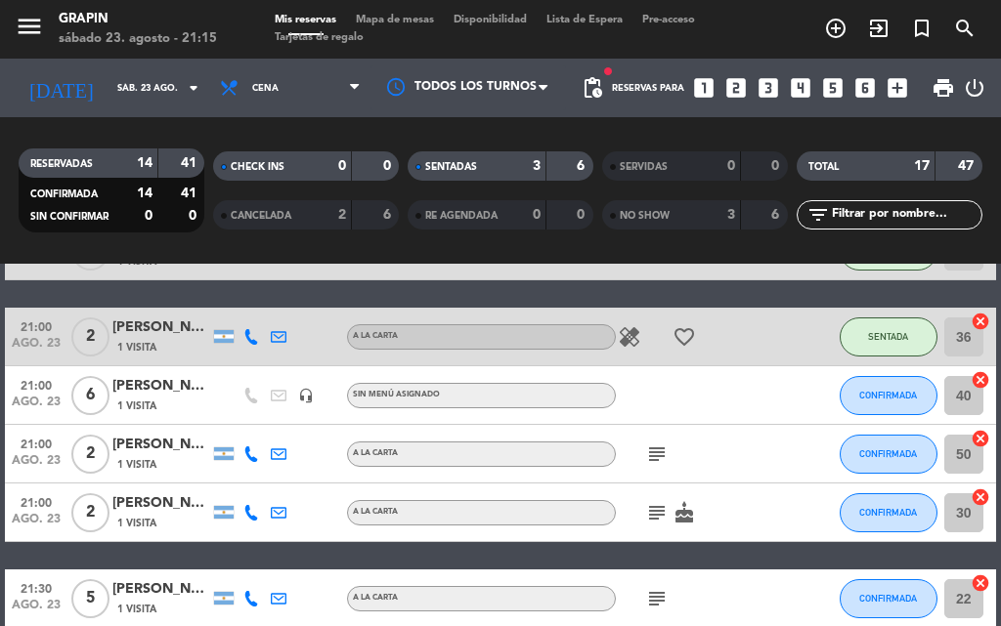
scroll to position [195, 0]
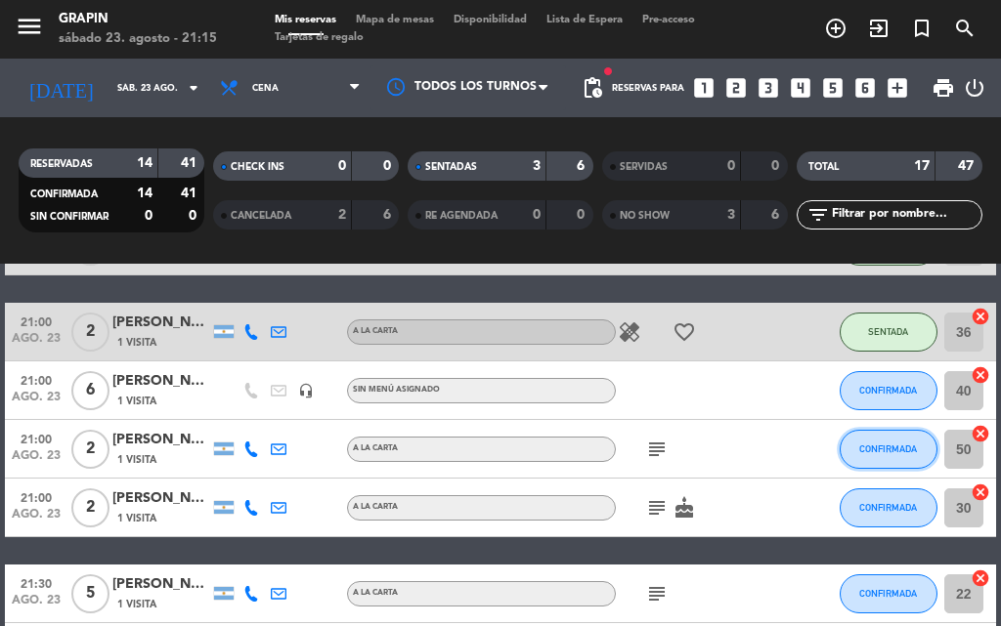
click at [888, 449] on span "CONFIRMADA" at bounding box center [888, 449] width 58 height 11
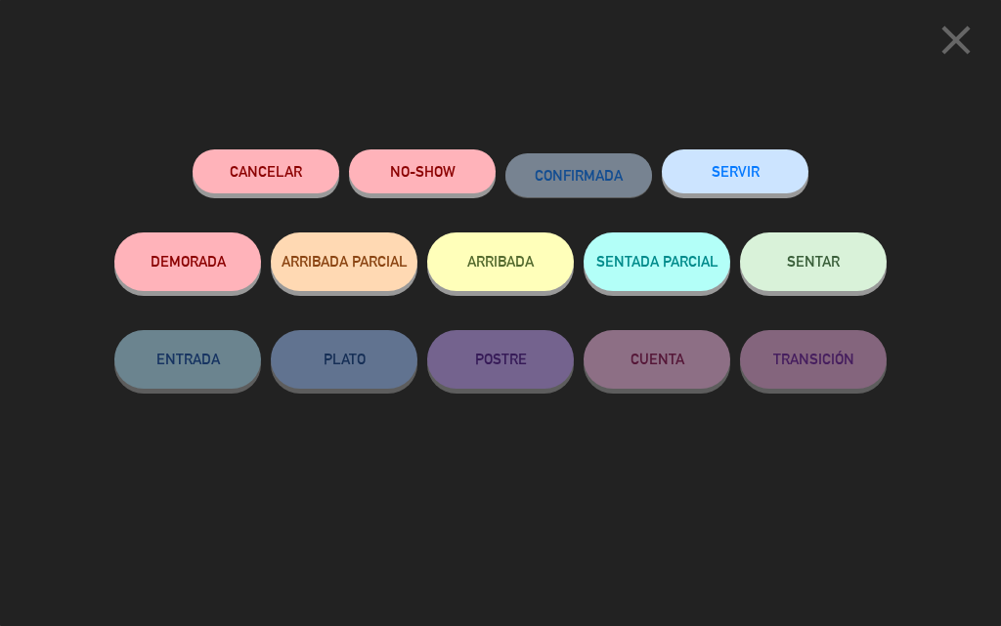
click at [830, 251] on button "SENTAR" at bounding box center [813, 262] width 147 height 59
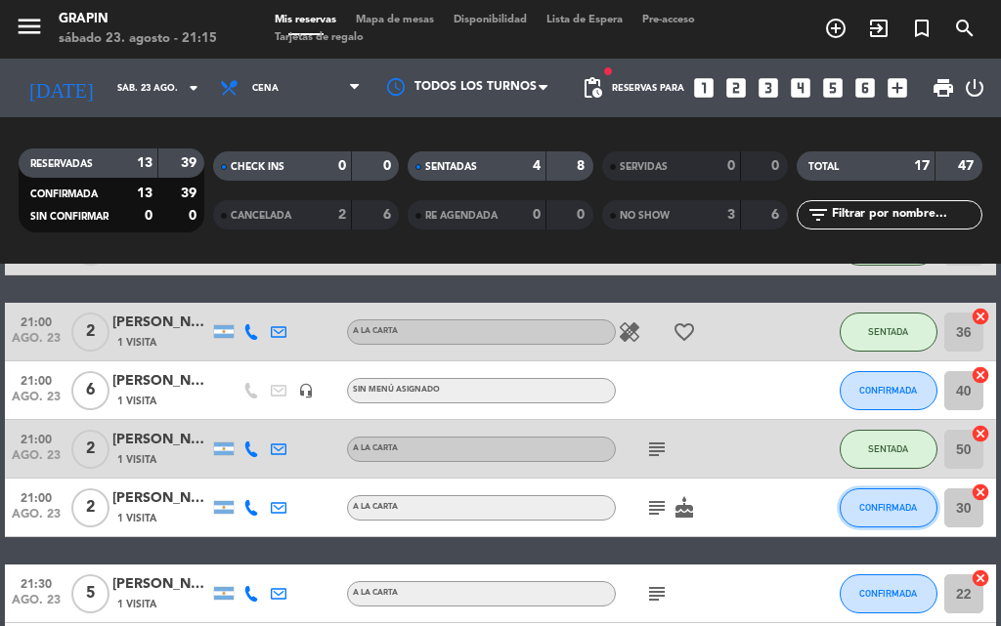
click at [891, 523] on button "CONFIRMADA" at bounding box center [888, 508] width 98 height 39
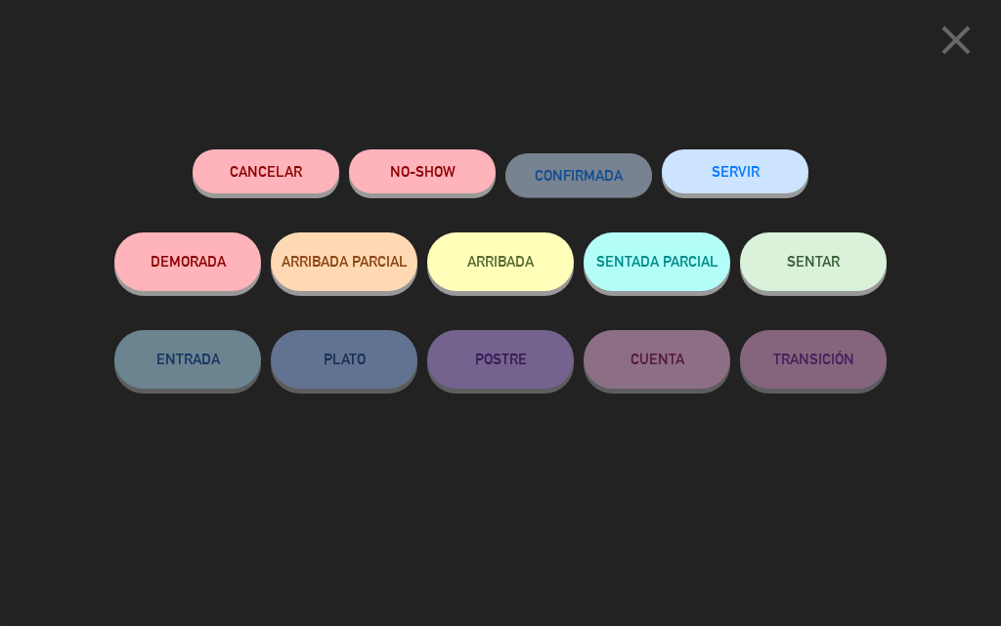
click at [810, 267] on span "SENTAR" at bounding box center [813, 261] width 53 height 17
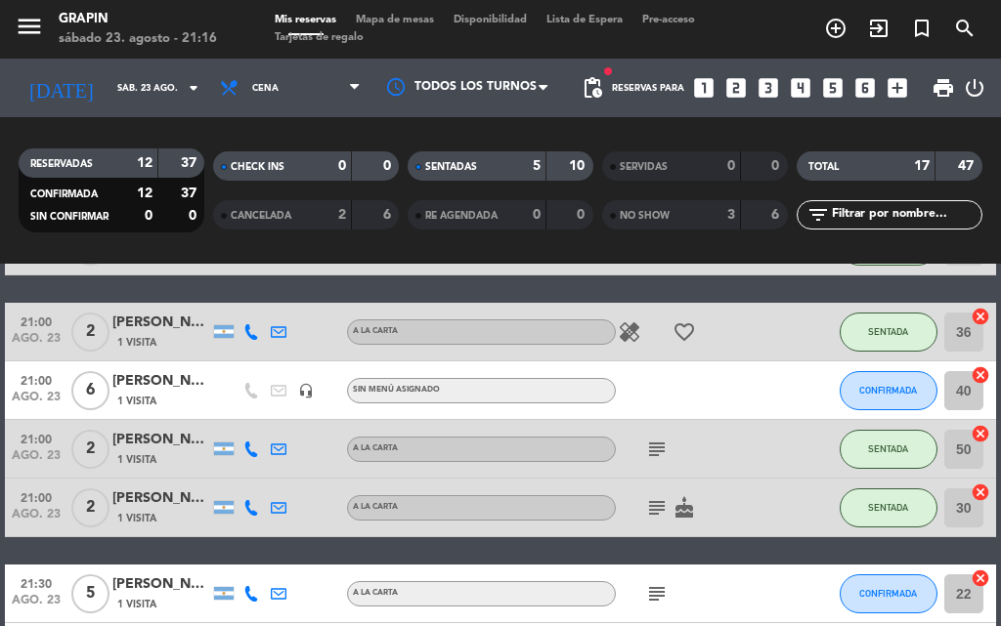
click at [144, 387] on div "[PERSON_NAME]" at bounding box center [161, 381] width 98 height 22
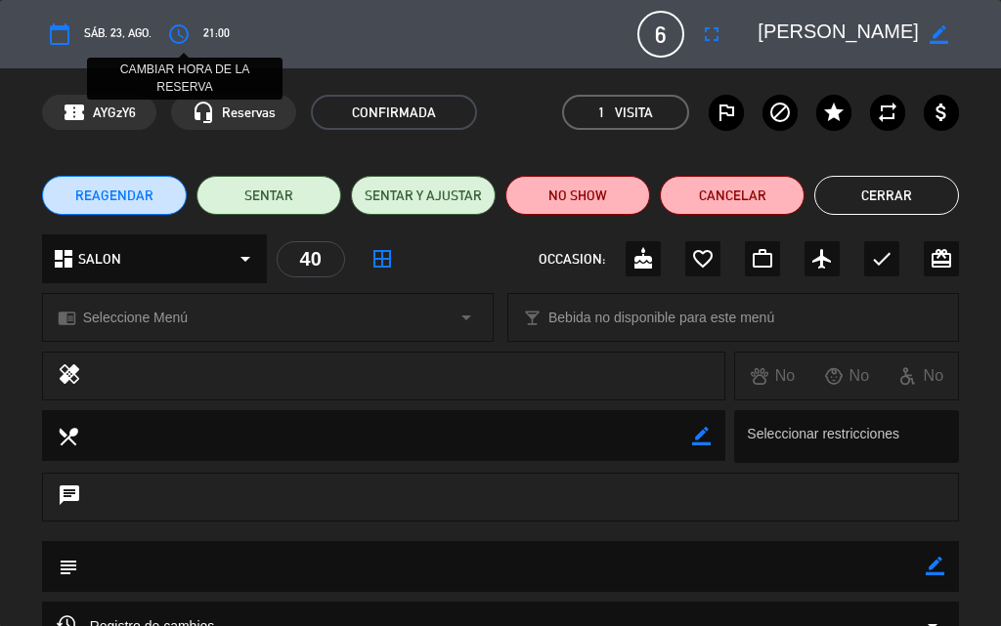
click at [166, 29] on button "access_time" at bounding box center [178, 34] width 35 height 35
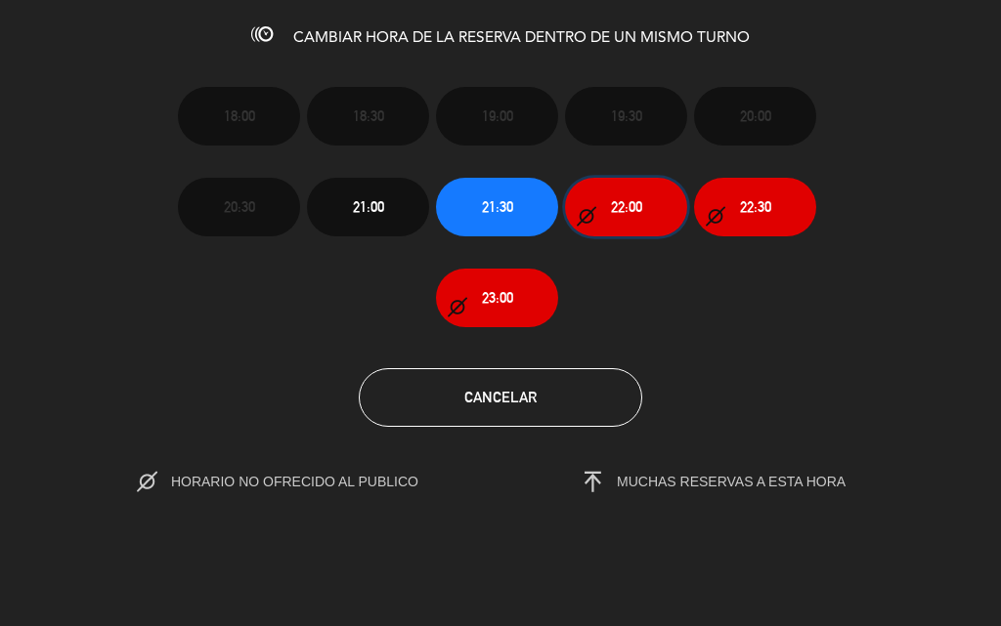
click at [626, 226] on button "22:00" at bounding box center [626, 207] width 122 height 59
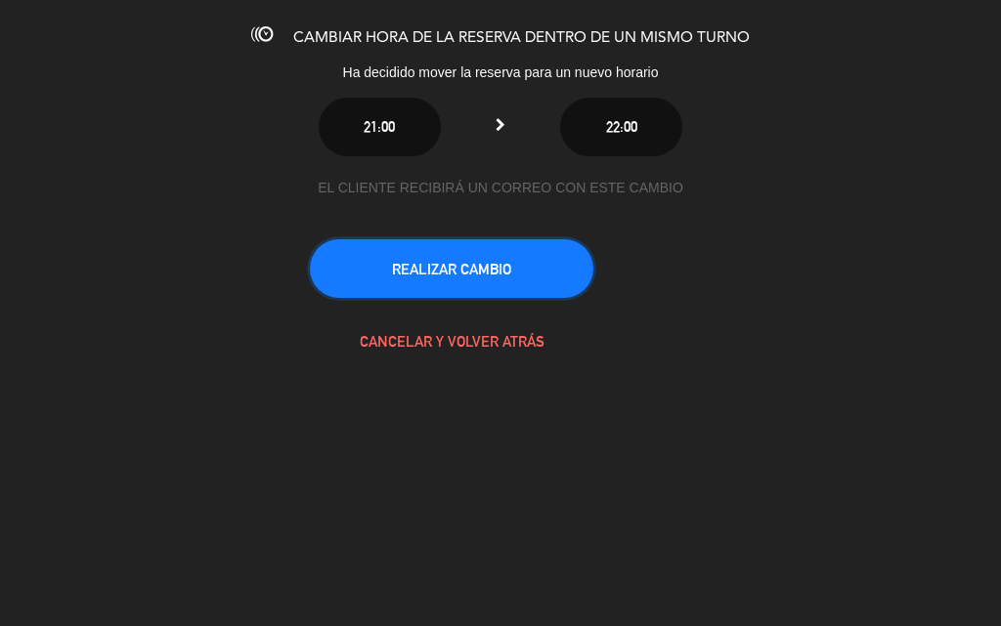
click at [479, 270] on button "REALIZAR CAMBIO" at bounding box center [451, 268] width 283 height 59
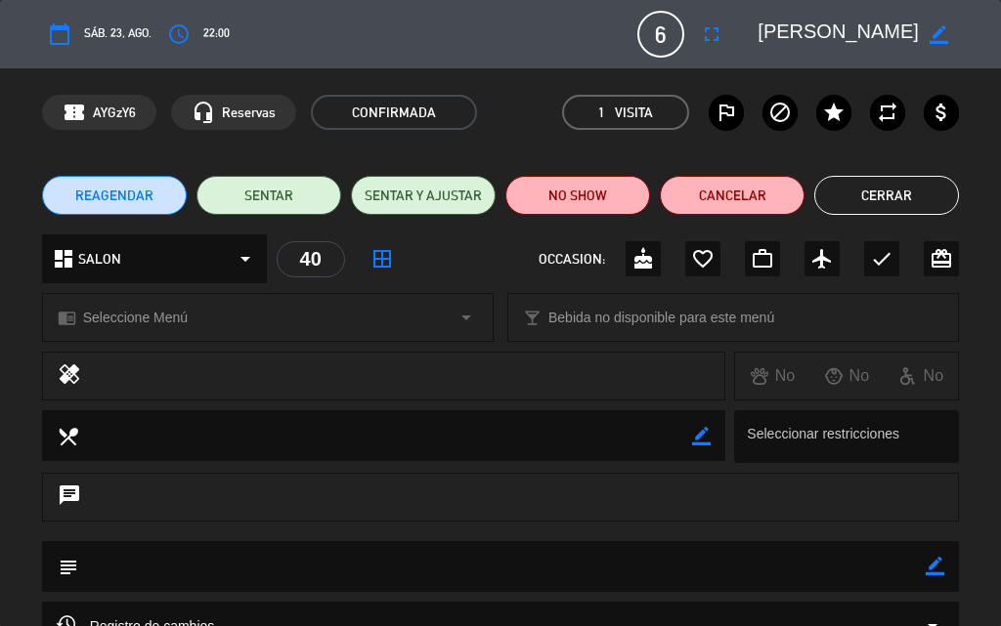
click at [848, 202] on button "Cerrar" at bounding box center [886, 195] width 145 height 39
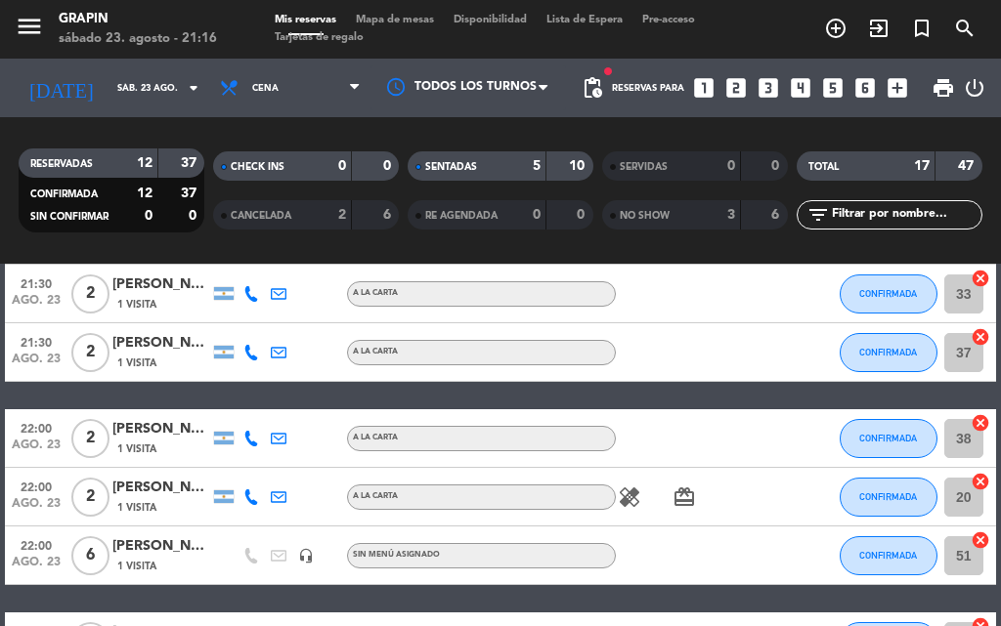
scroll to position [586, 0]
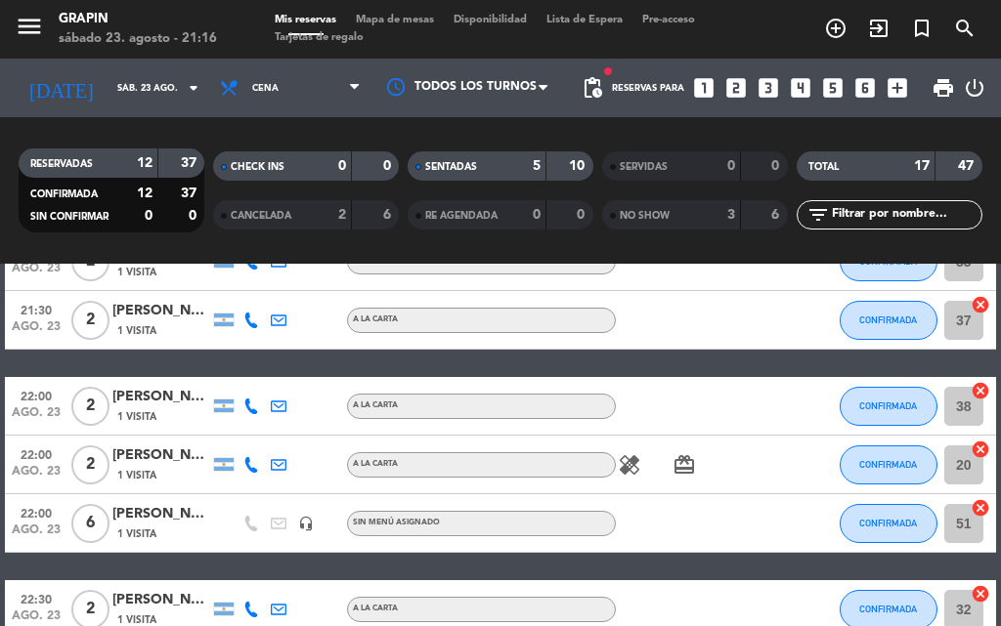
click at [163, 529] on div "1 Visita" at bounding box center [161, 534] width 98 height 17
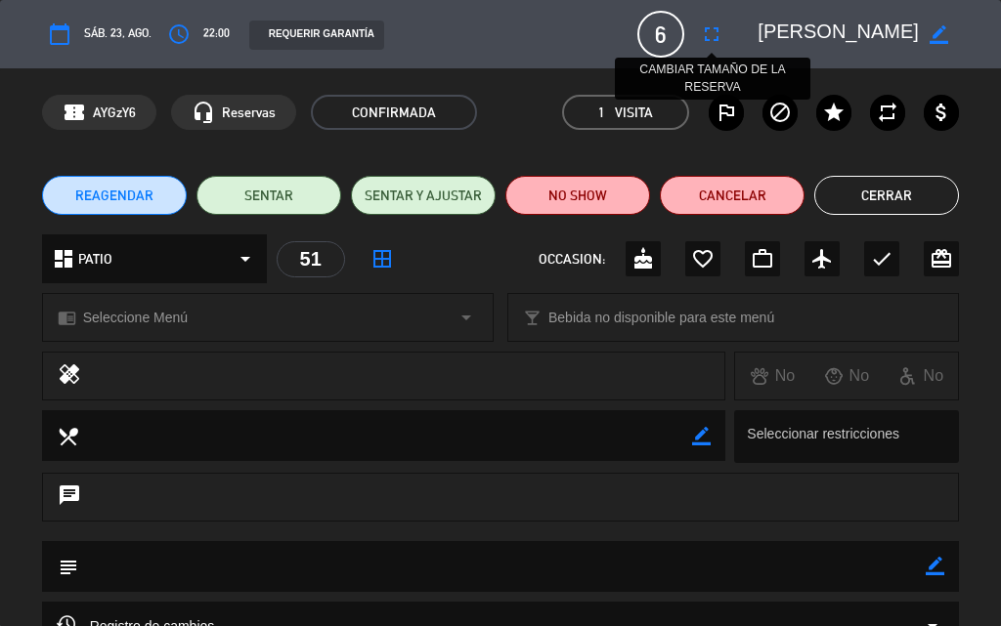
click at [703, 30] on icon "fullscreen" at bounding box center [711, 33] width 23 height 23
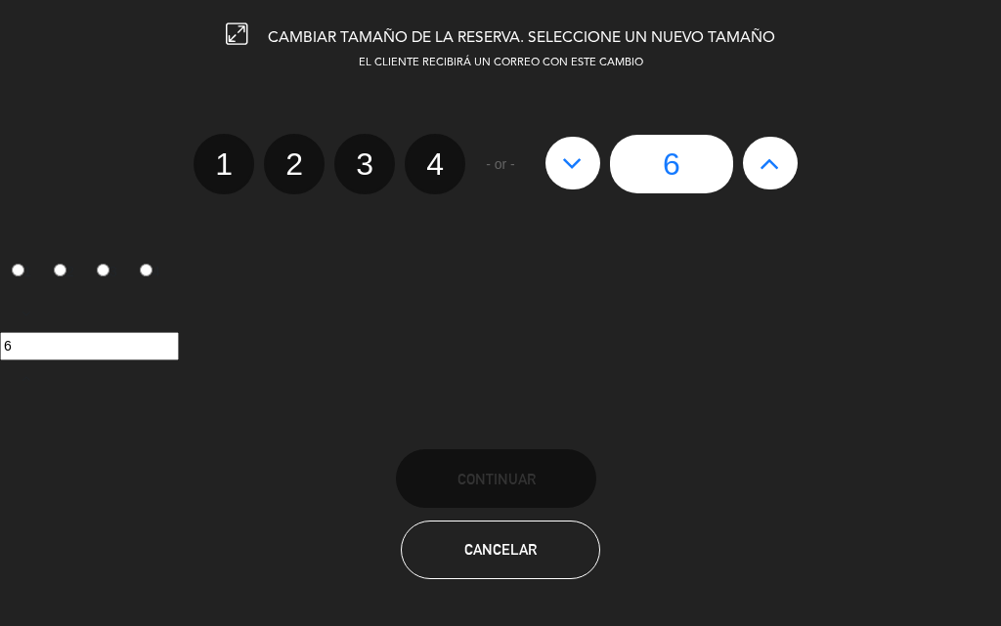
click at [558, 157] on button at bounding box center [572, 163] width 55 height 53
type input "5"
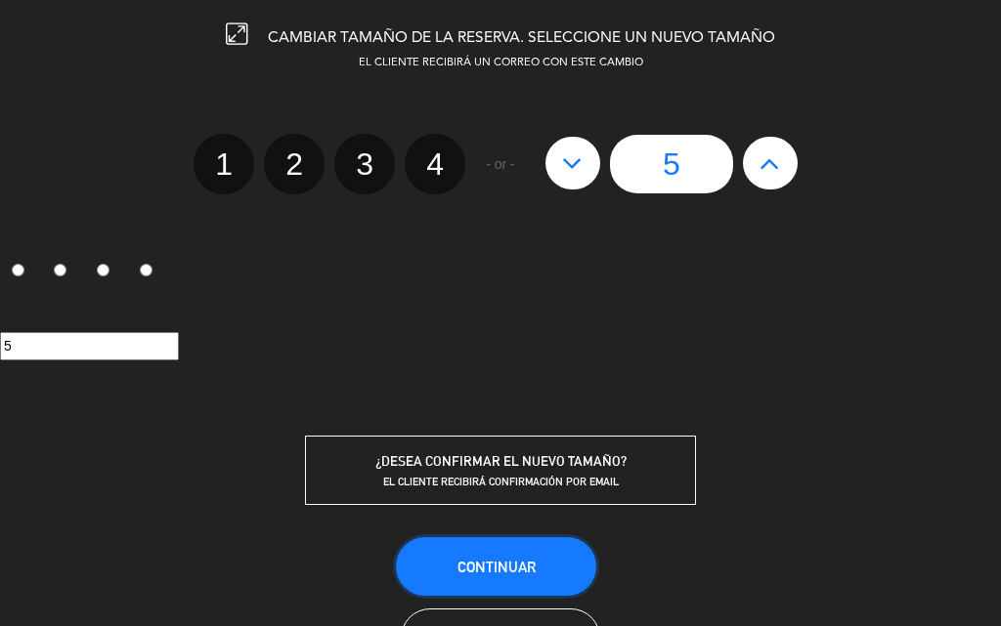
click at [518, 553] on button "Continuar" at bounding box center [496, 566] width 200 height 59
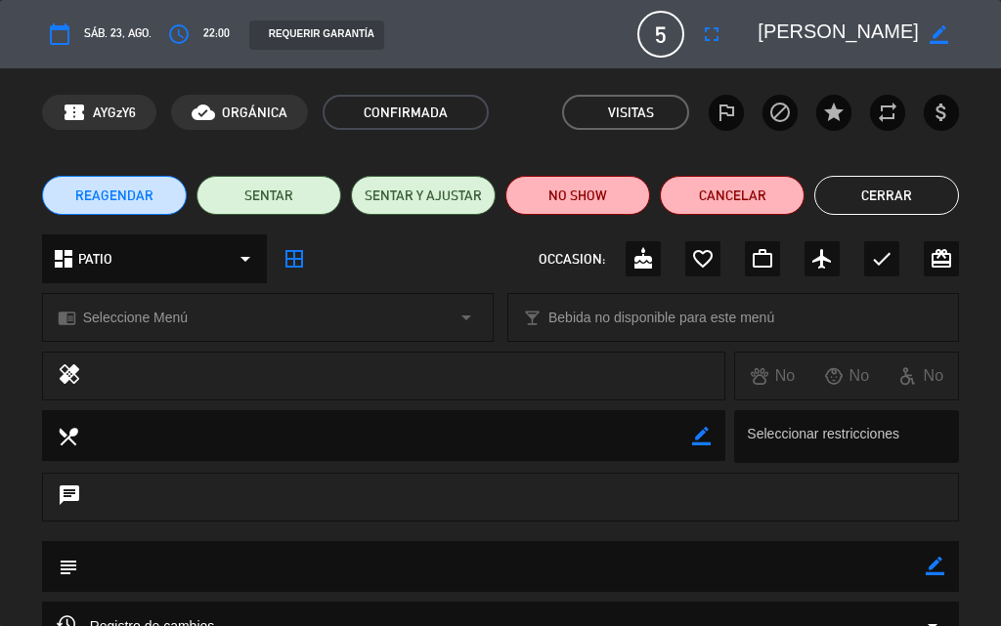
click at [898, 196] on button "Cerrar" at bounding box center [886, 195] width 145 height 39
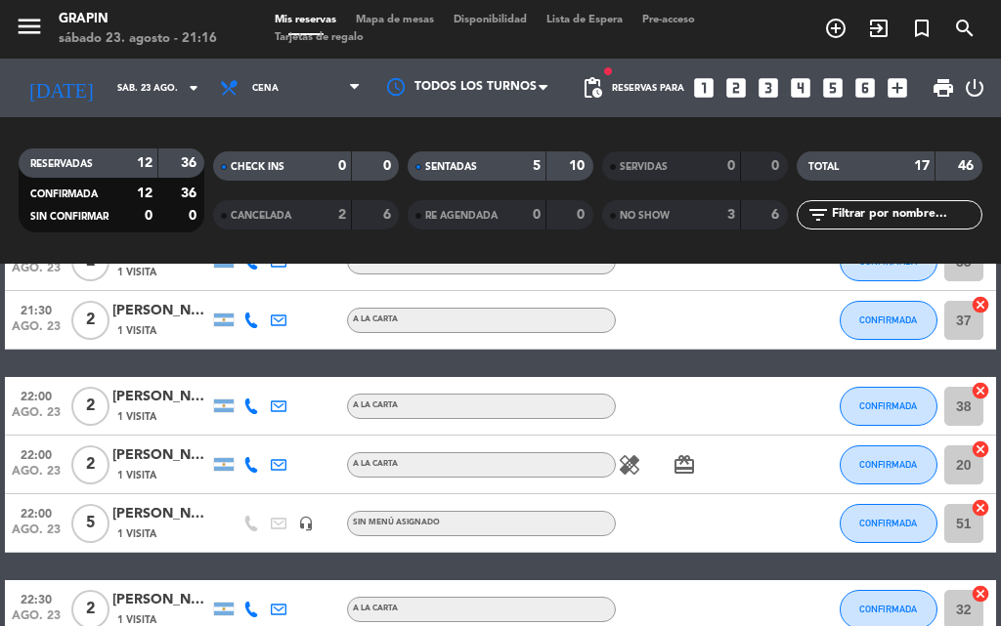
drag, startPoint x: 196, startPoint y: 560, endPoint x: 112, endPoint y: 297, distance: 275.9
click at [196, 556] on div "20:00 [DATE] 2 [PERSON_NAME] 2 Visitas A LA CARTA SENTADA 21 cancel 20:00 [DATE…" at bounding box center [500, 333] width 991 height 1133
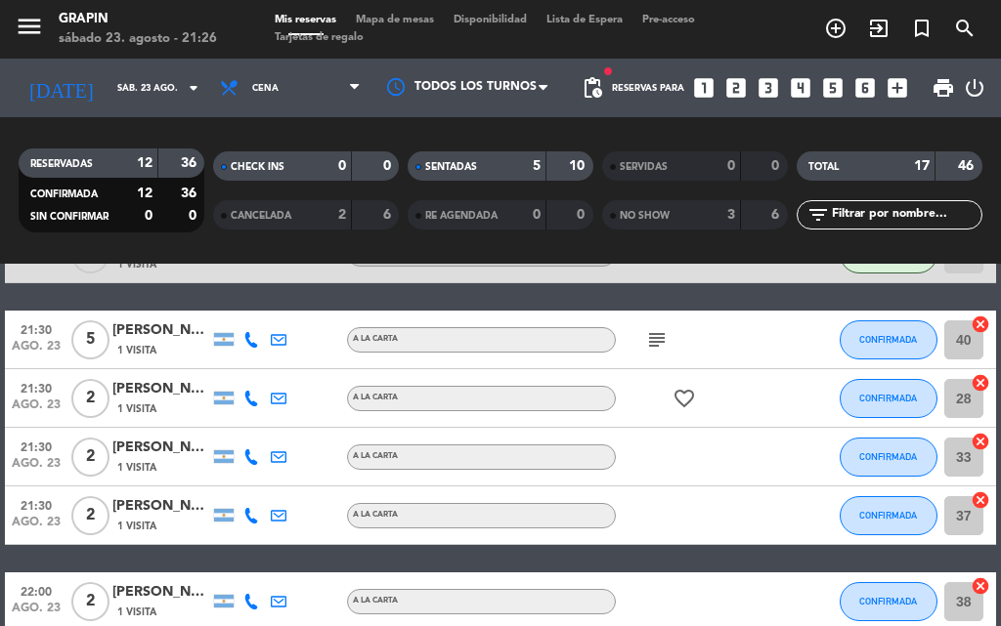
scroll to position [0, 0]
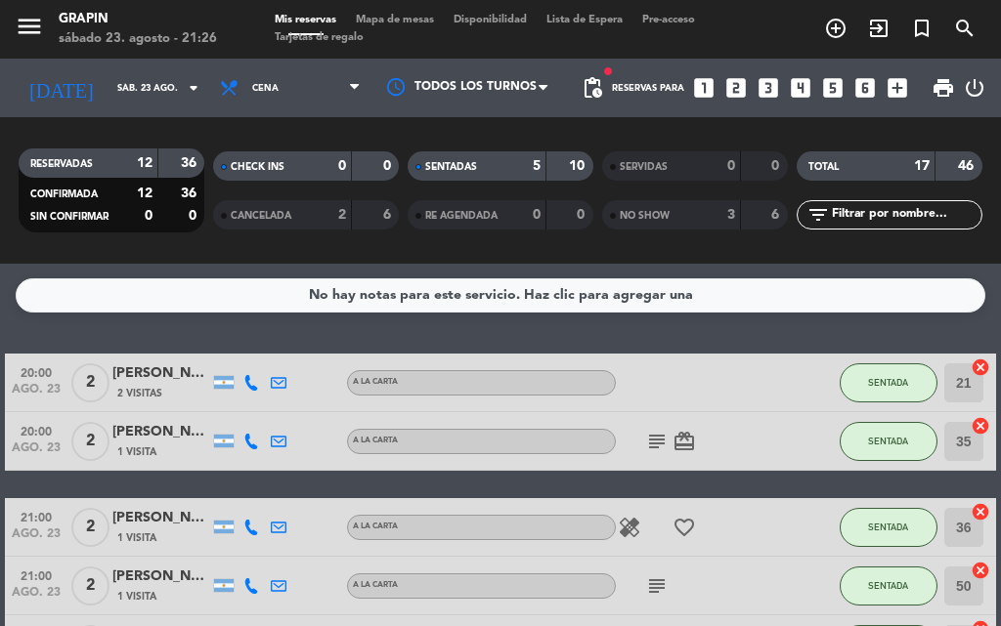
click at [663, 448] on icon "subject" at bounding box center [656, 441] width 23 height 23
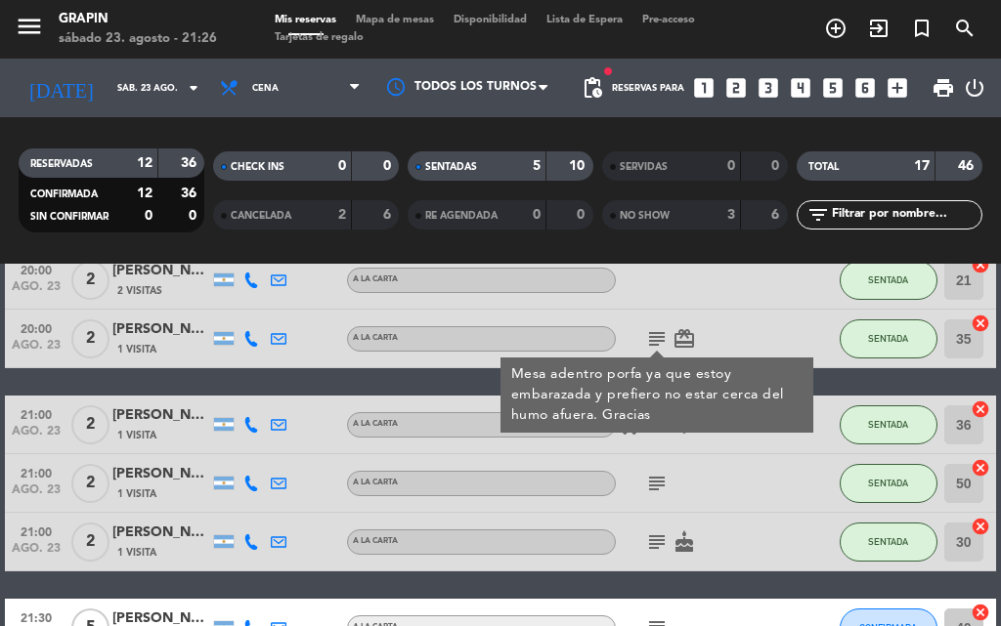
scroll to position [195, 0]
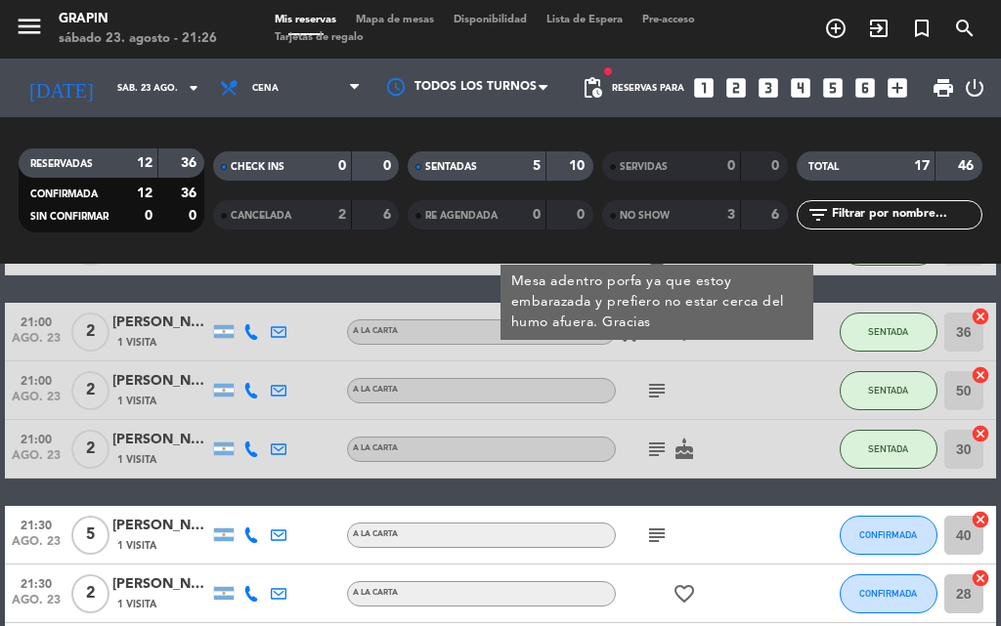
click at [707, 370] on div "subject" at bounding box center [698, 391] width 164 height 58
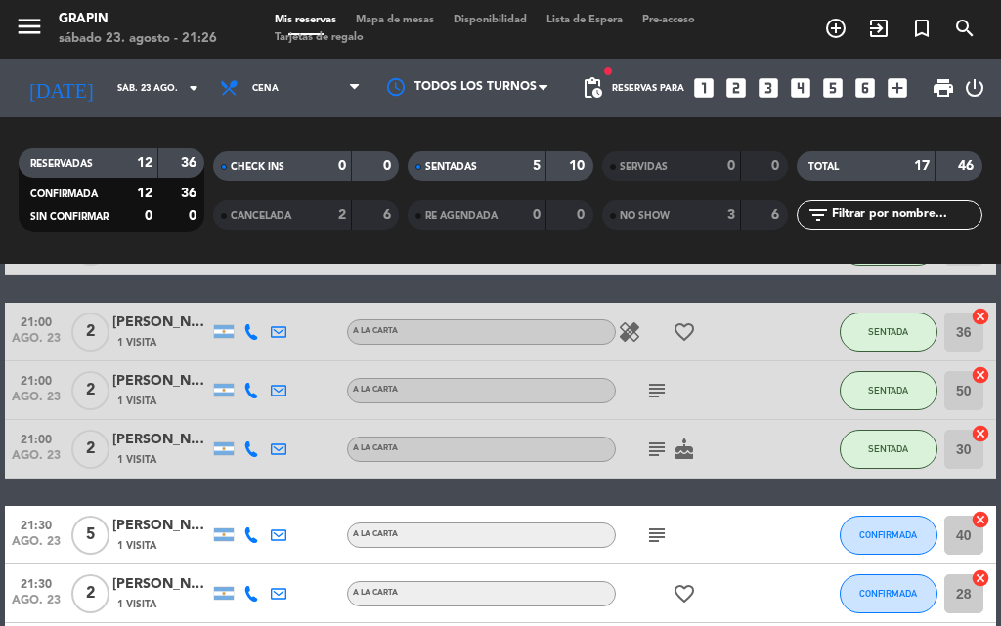
click at [663, 385] on icon "subject" at bounding box center [656, 390] width 23 height 23
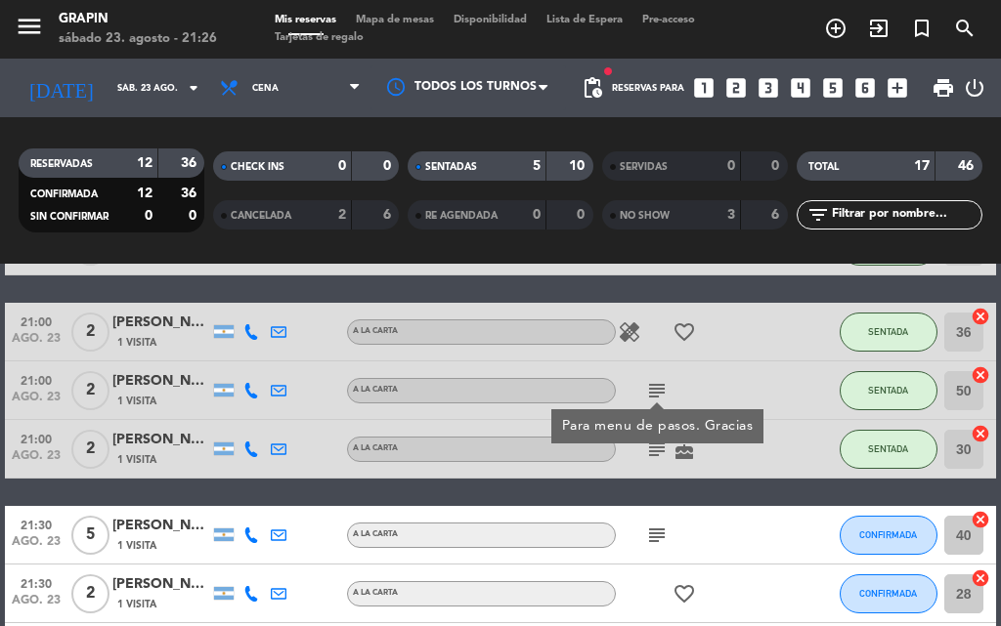
click at [661, 454] on icon "subject" at bounding box center [656, 449] width 23 height 23
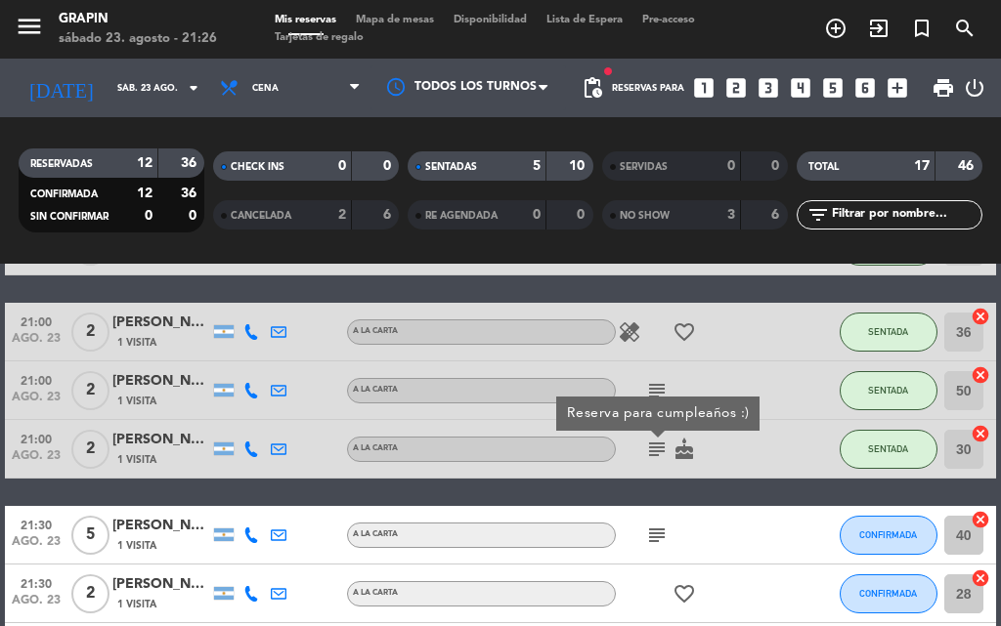
scroll to position [293, 0]
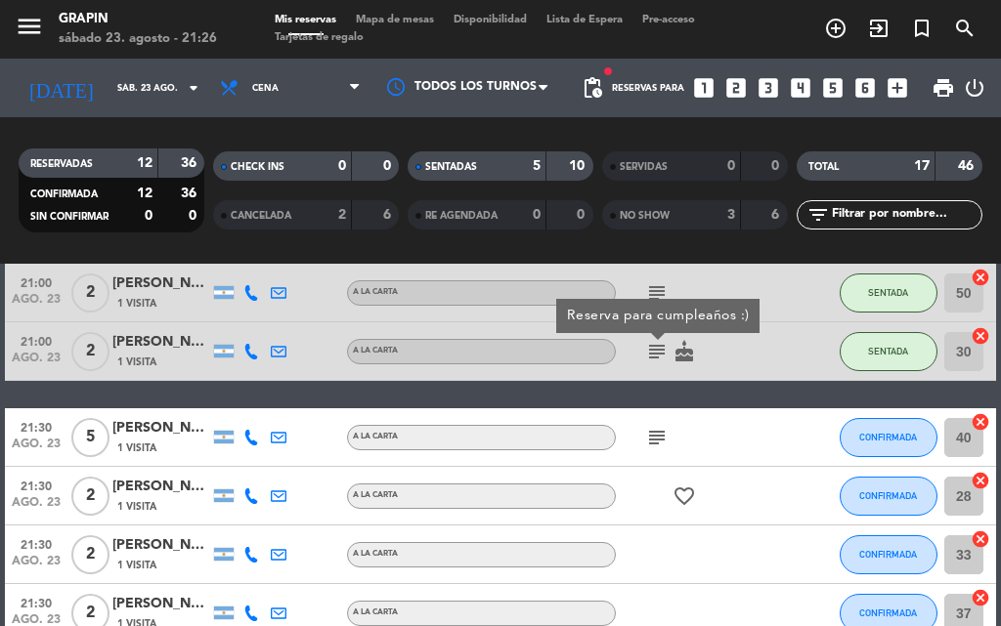
click at [661, 434] on icon "subject" at bounding box center [656, 437] width 23 height 23
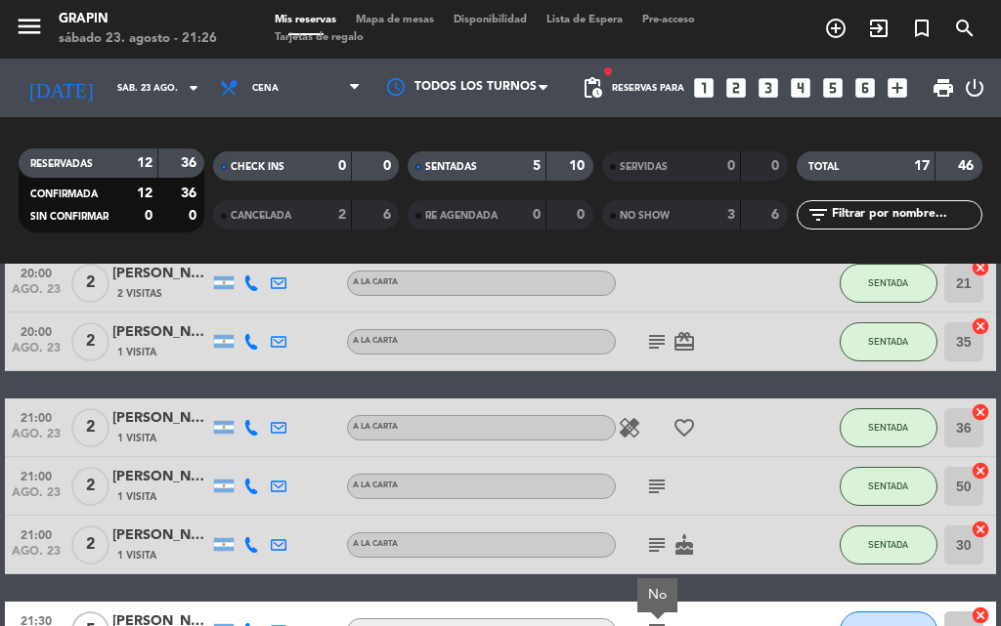
scroll to position [0, 0]
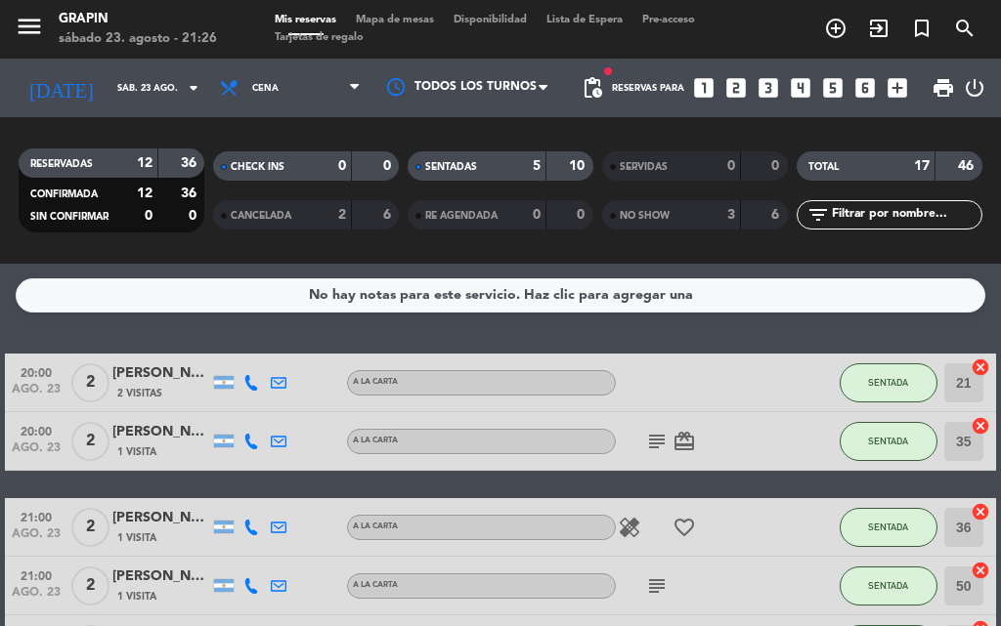
click at [658, 443] on icon "subject" at bounding box center [656, 441] width 23 height 23
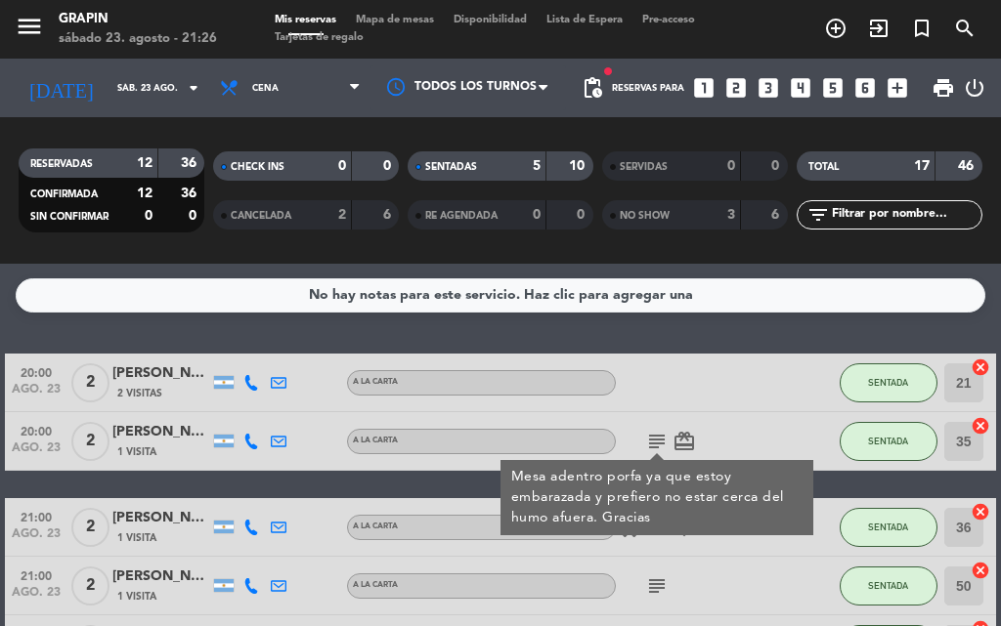
scroll to position [98, 0]
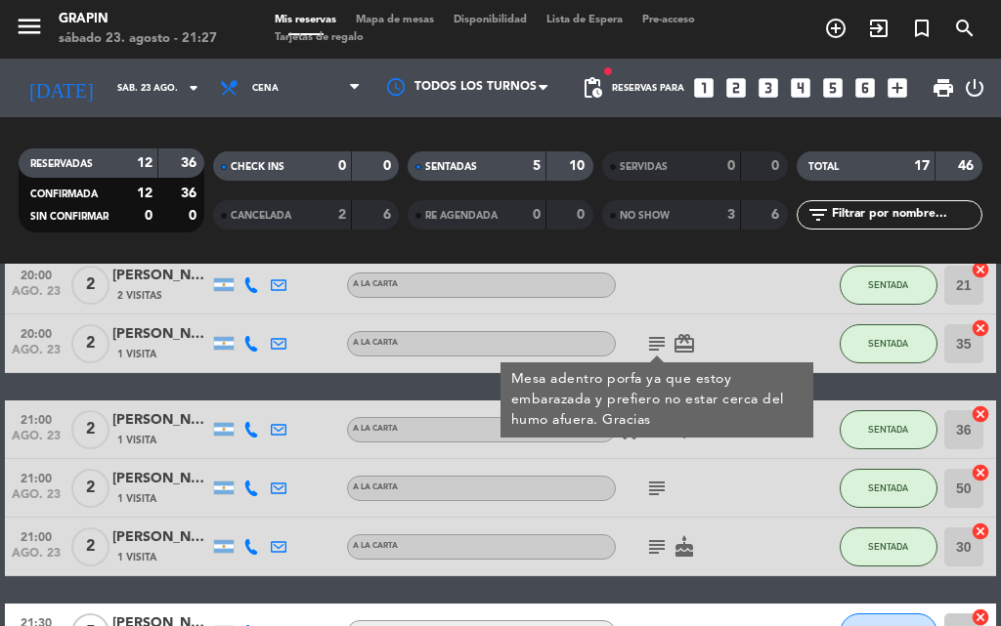
click at [715, 464] on div "subject" at bounding box center [698, 488] width 164 height 58
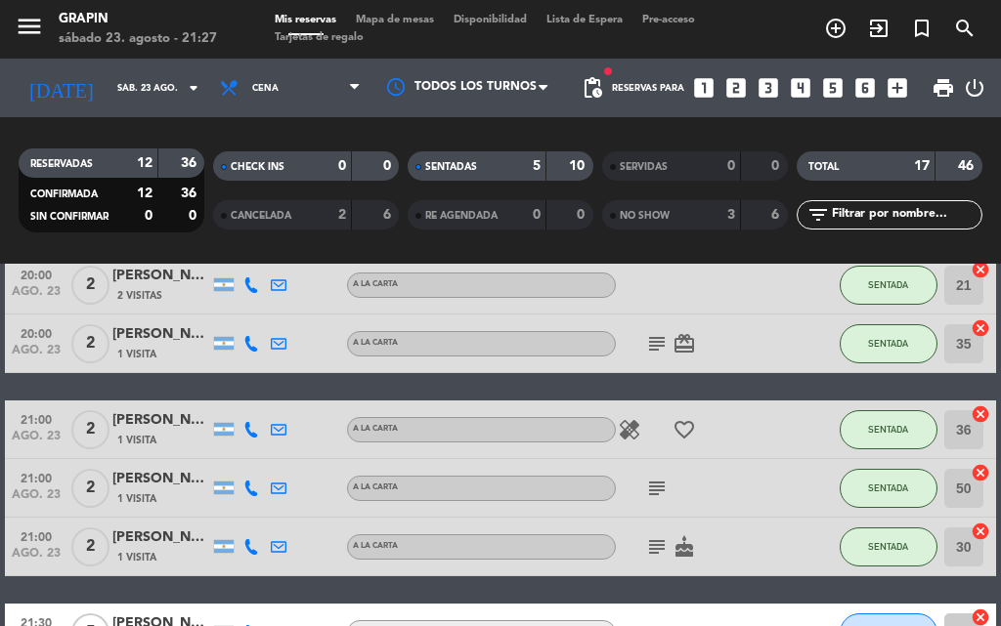
click at [661, 479] on icon "subject" at bounding box center [656, 488] width 23 height 23
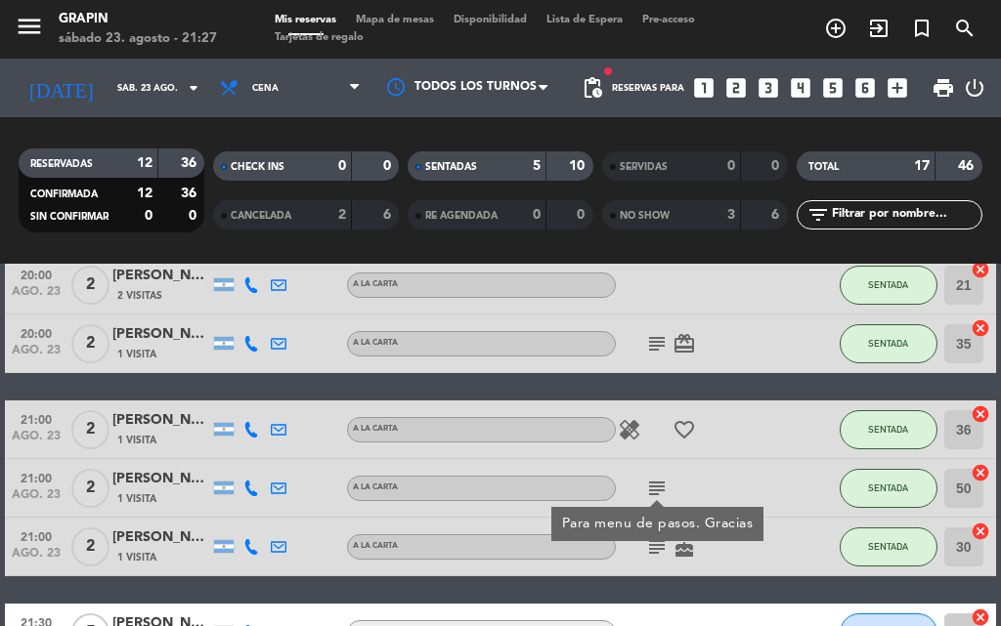
click at [661, 552] on icon "subject" at bounding box center [656, 546] width 23 height 23
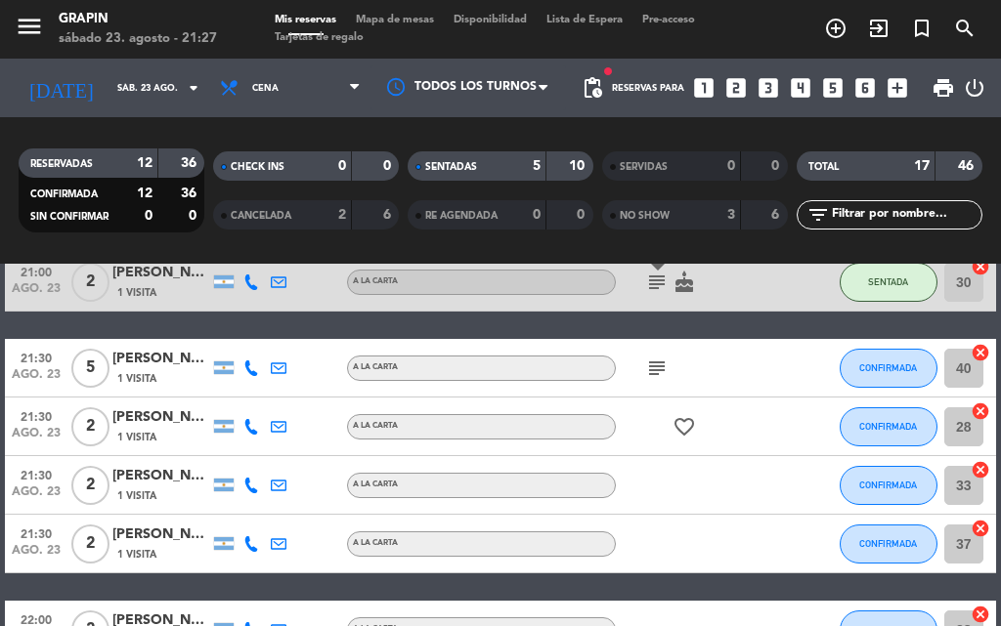
scroll to position [293, 0]
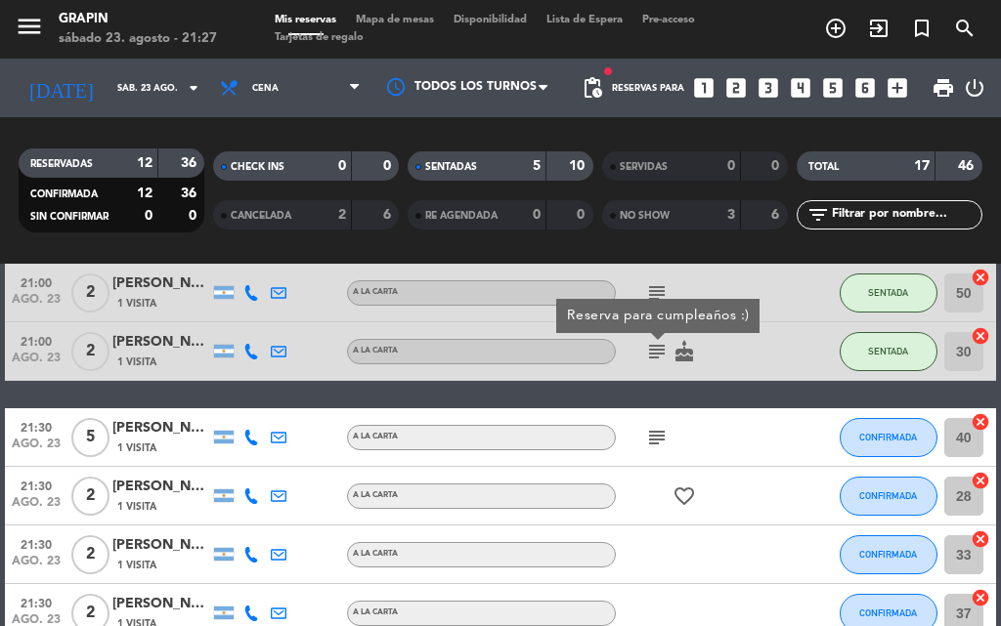
click at [661, 437] on icon "subject" at bounding box center [656, 437] width 23 height 23
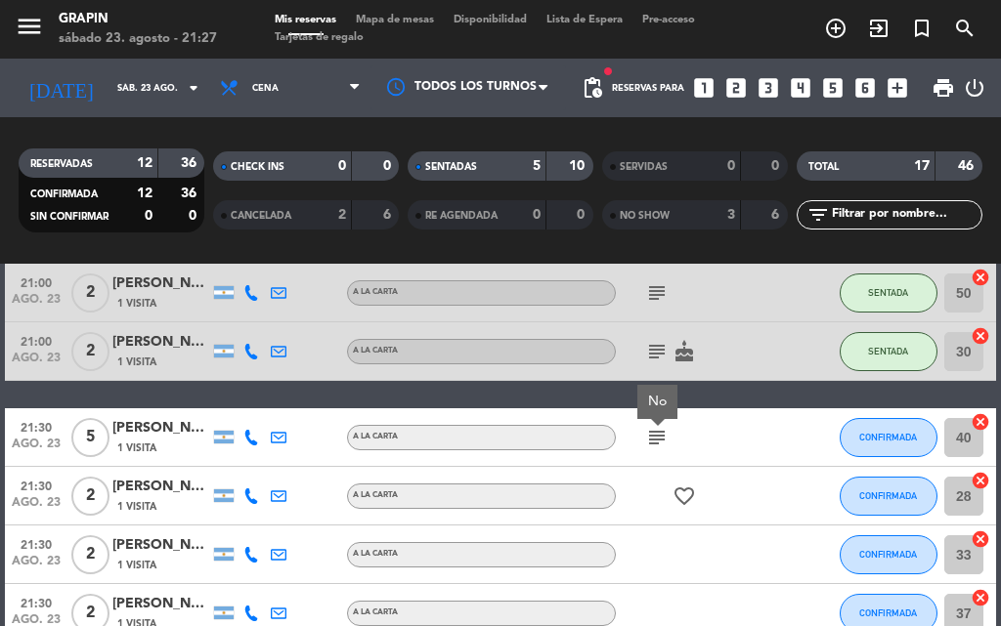
click at [652, 494] on div "favorite_border" at bounding box center [698, 496] width 164 height 58
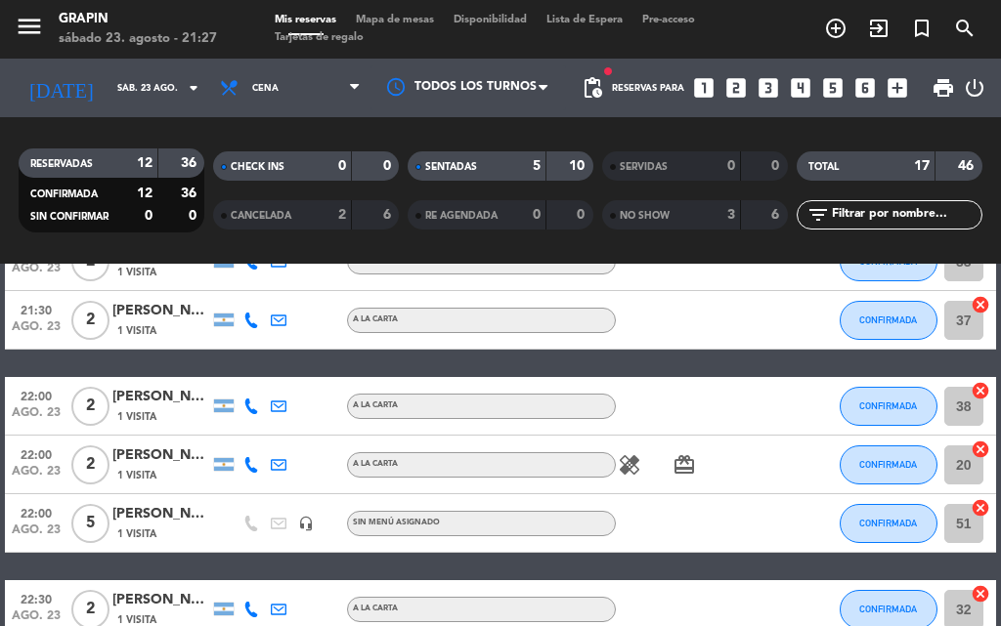
scroll to position [879, 0]
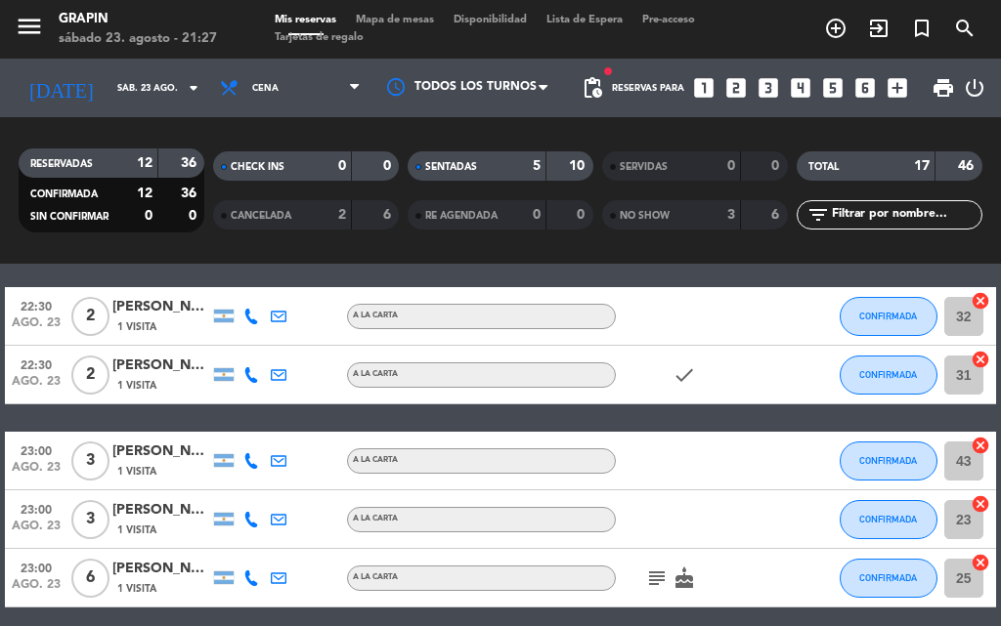
click at [645, 586] on icon "subject" at bounding box center [656, 578] width 23 height 23
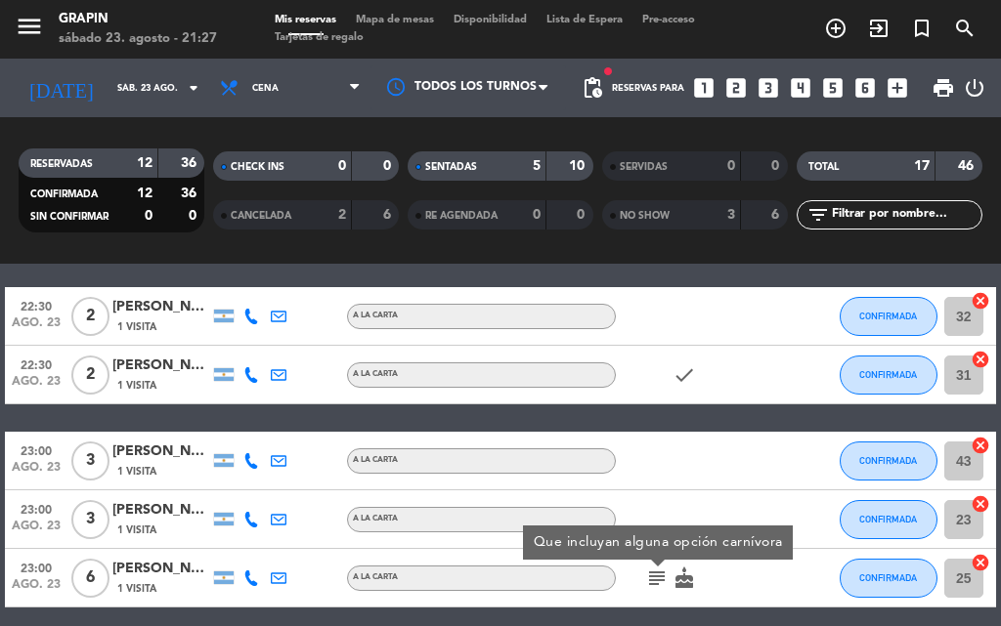
drag, startPoint x: 668, startPoint y: 581, endPoint x: 686, endPoint y: 590, distance: 19.7
click at [671, 583] on div "subject Que incluyan alguna opción carnívora cake" at bounding box center [698, 578] width 164 height 58
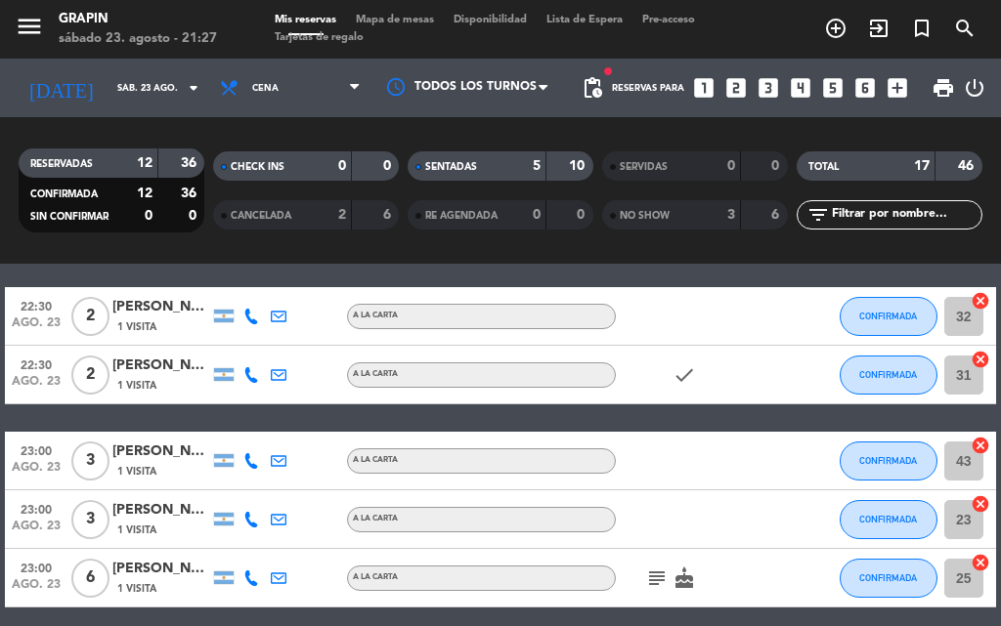
click at [677, 584] on icon "cake" at bounding box center [683, 578] width 23 height 23
click at [661, 575] on icon "subject" at bounding box center [656, 578] width 23 height 23
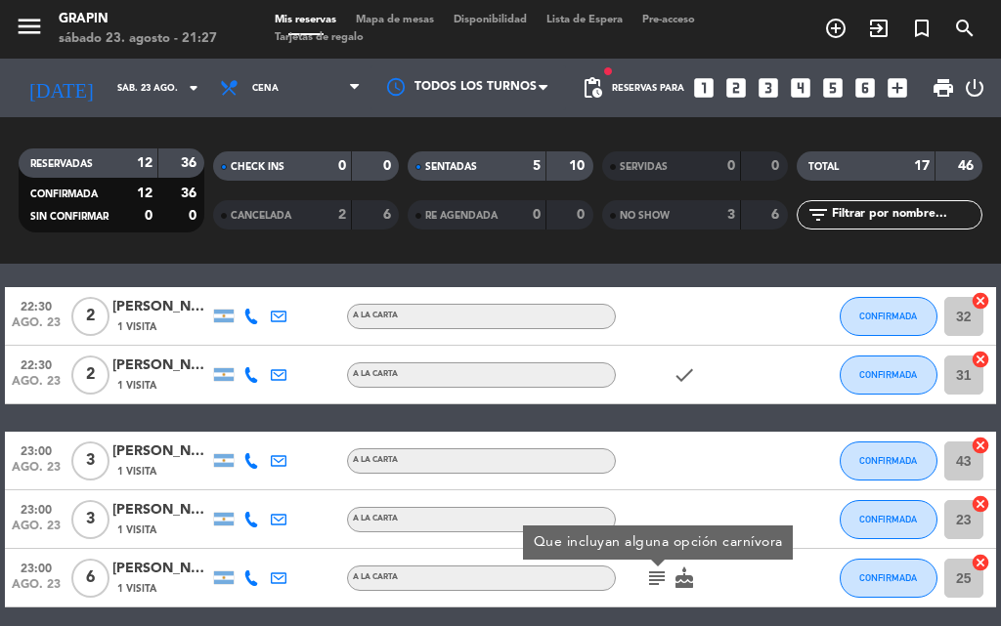
click at [164, 566] on div "[PERSON_NAME]" at bounding box center [161, 569] width 98 height 22
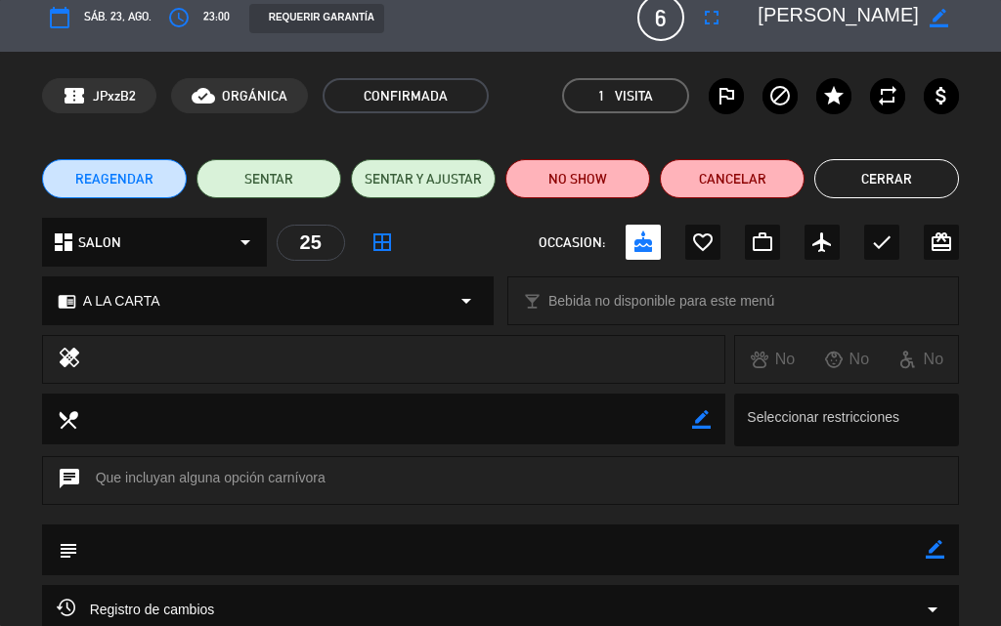
scroll to position [16, 0]
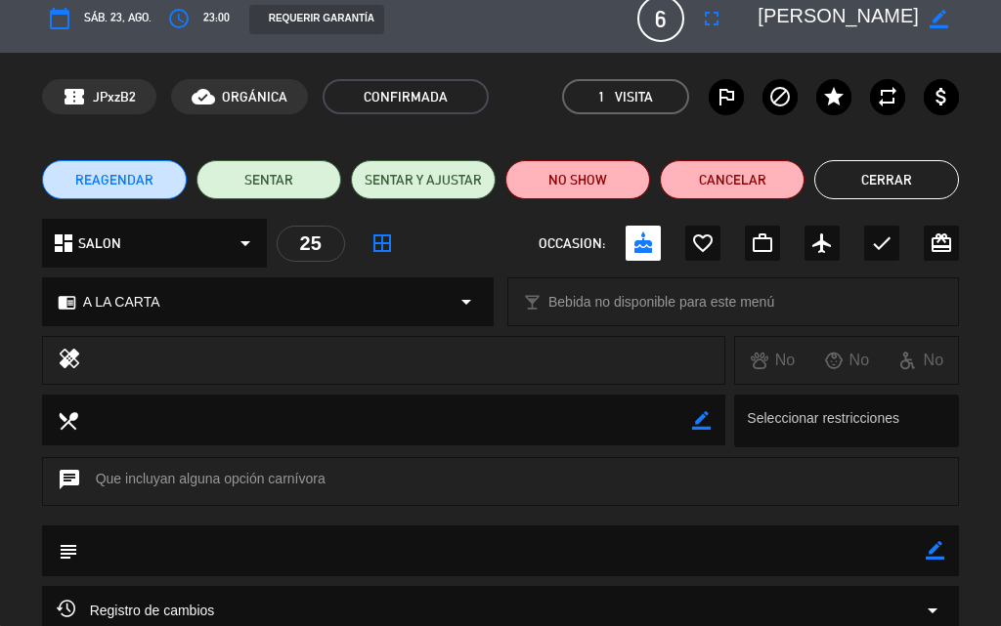
click at [939, 170] on button "Cerrar" at bounding box center [886, 179] width 145 height 39
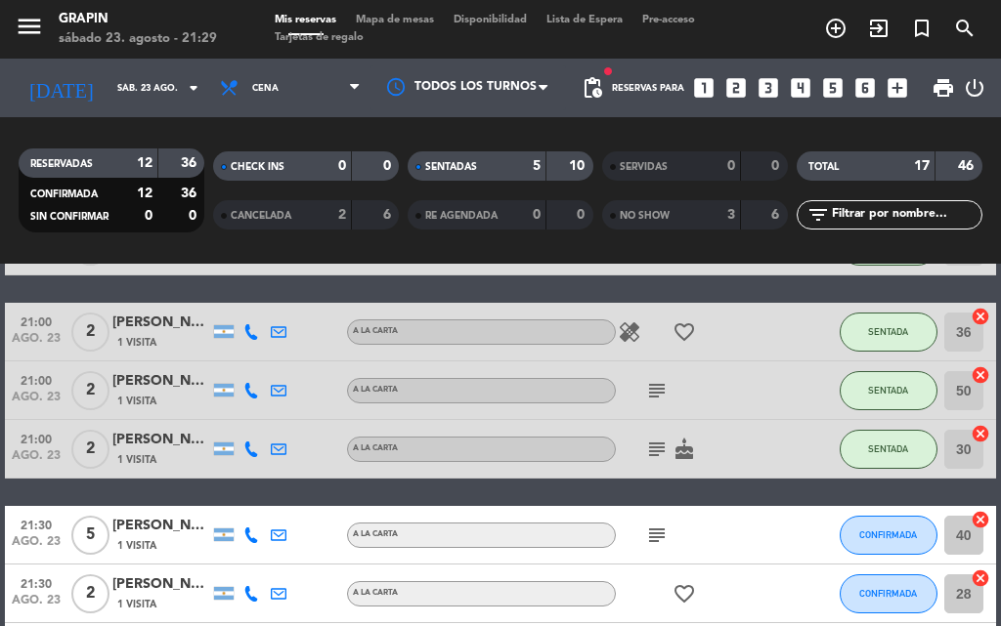
scroll to position [293, 0]
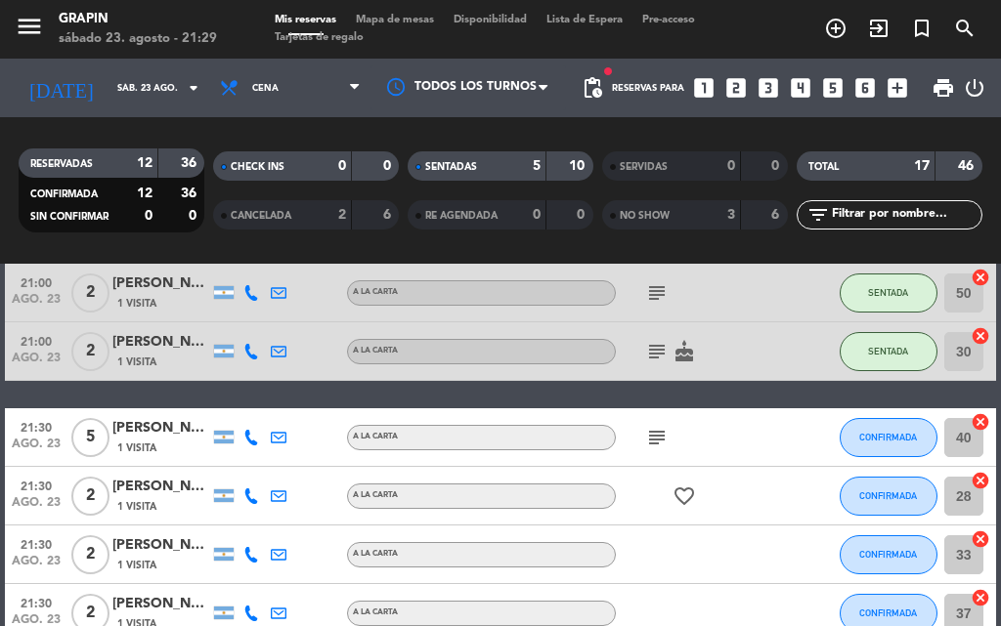
click at [662, 440] on icon "subject" at bounding box center [656, 437] width 23 height 23
click at [690, 393] on div "20:00 [DATE] 2 [PERSON_NAME] 2 Visitas A LA CARTA SENTADA 21 cancel 20:00 [DATE…" at bounding box center [500, 627] width 991 height 1133
click at [163, 399] on div "20:00 [DATE] 2 [PERSON_NAME] 2 Visitas A LA CARTA SENTADA 21 cancel 20:00 [DATE…" at bounding box center [500, 627] width 991 height 1133
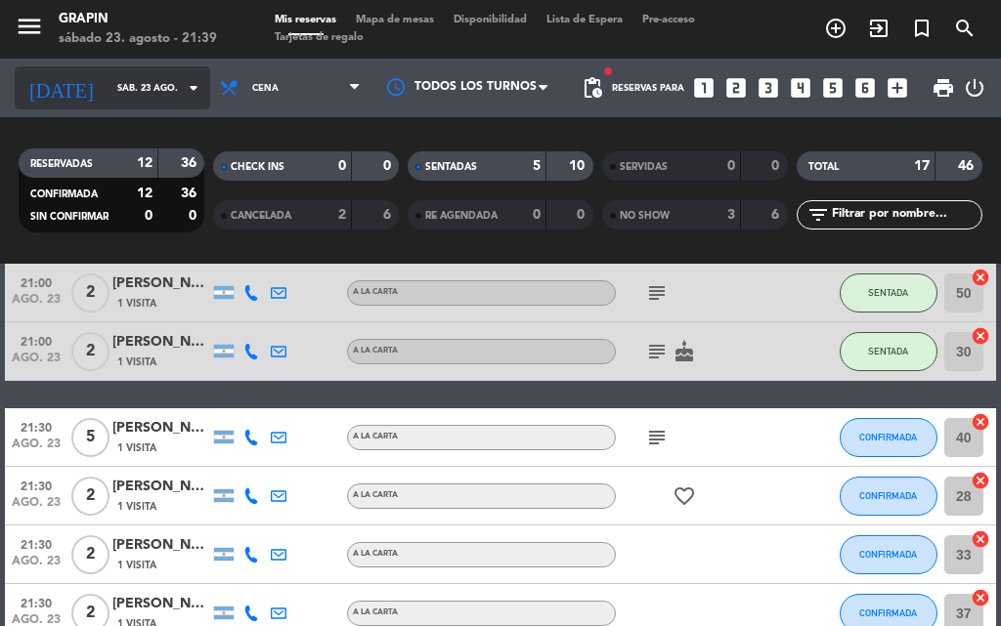
click at [186, 74] on input "sáb. 23 ago." at bounding box center [171, 88] width 128 height 30
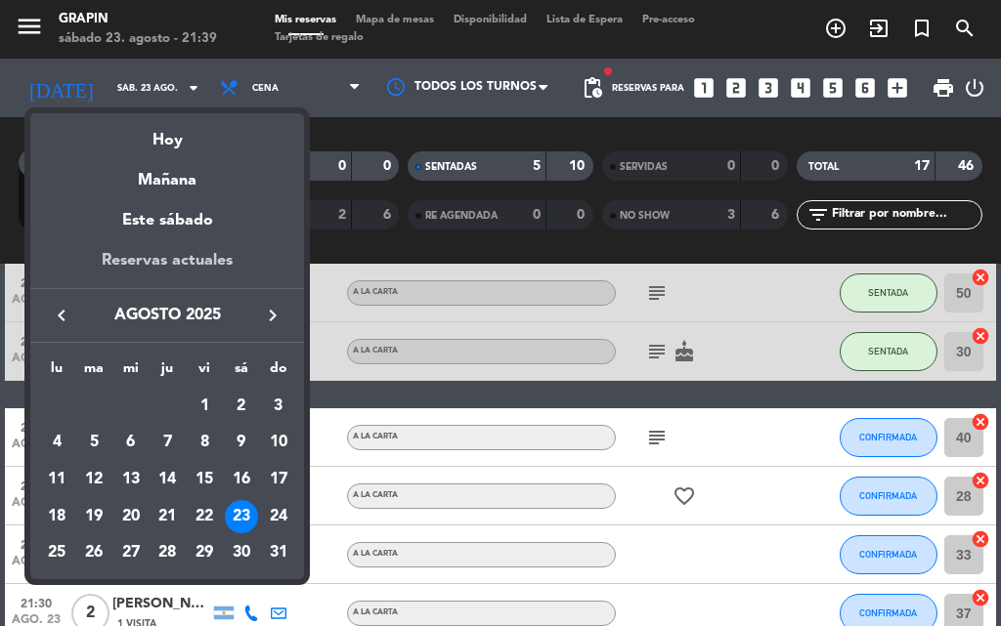
click at [183, 267] on div "Reservas actuales" at bounding box center [167, 268] width 274 height 40
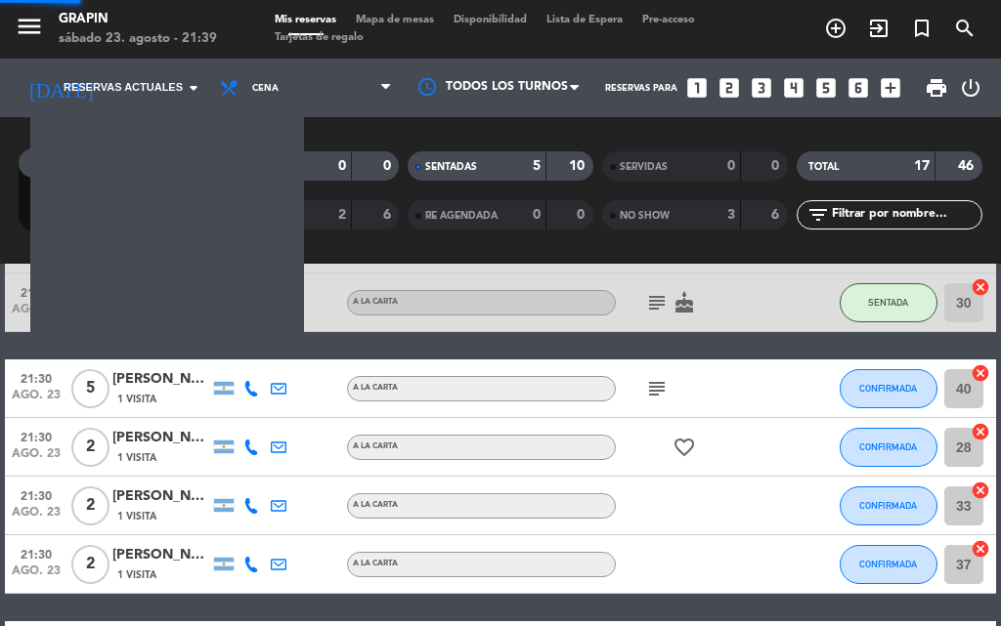
scroll to position [244, 0]
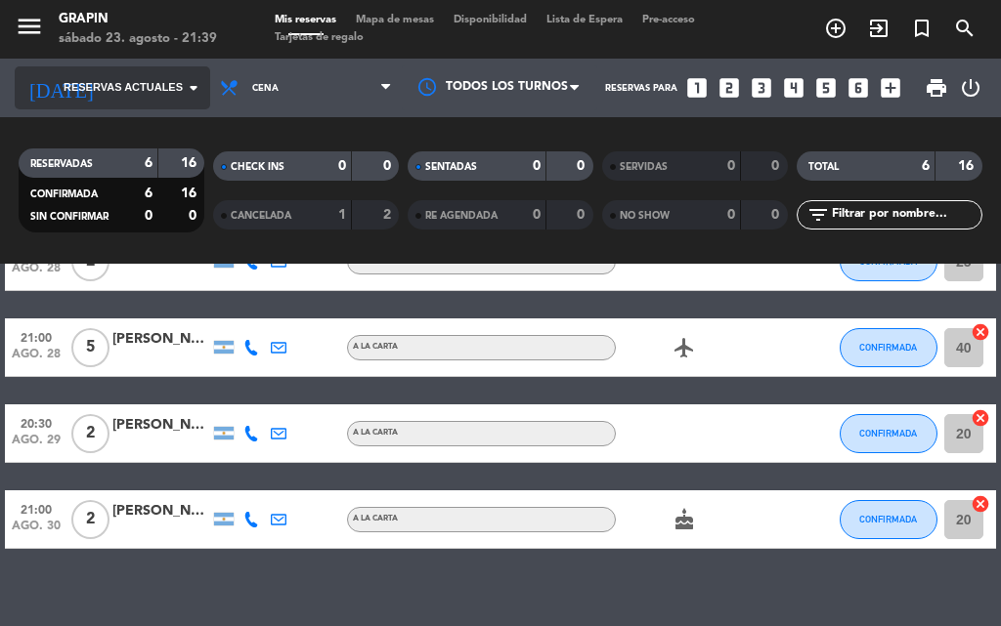
click at [196, 86] on icon "arrow_drop_down" at bounding box center [193, 87] width 23 height 23
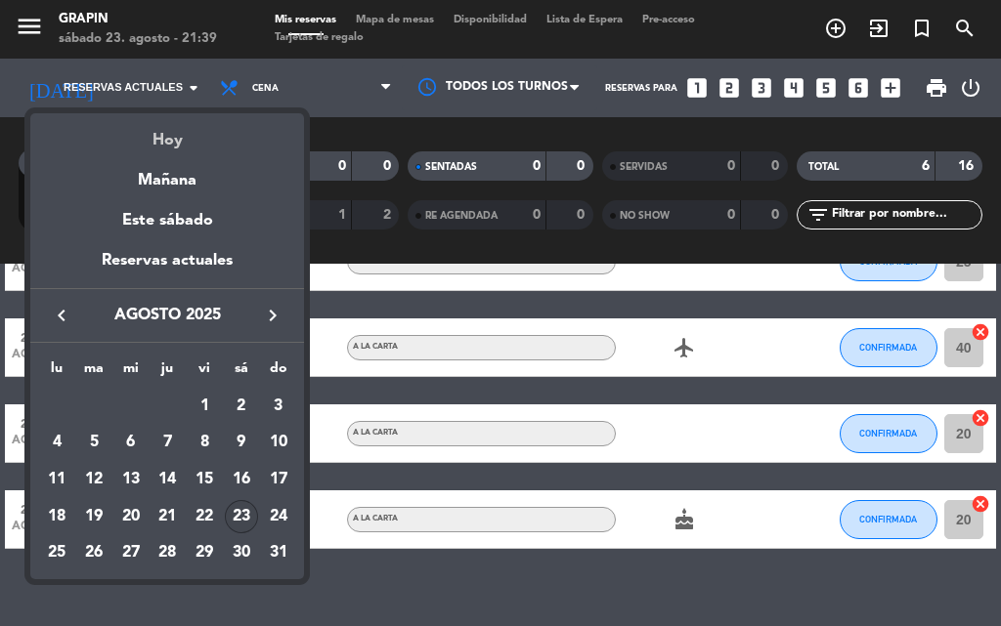
click at [167, 142] on div "Hoy" at bounding box center [167, 133] width 274 height 40
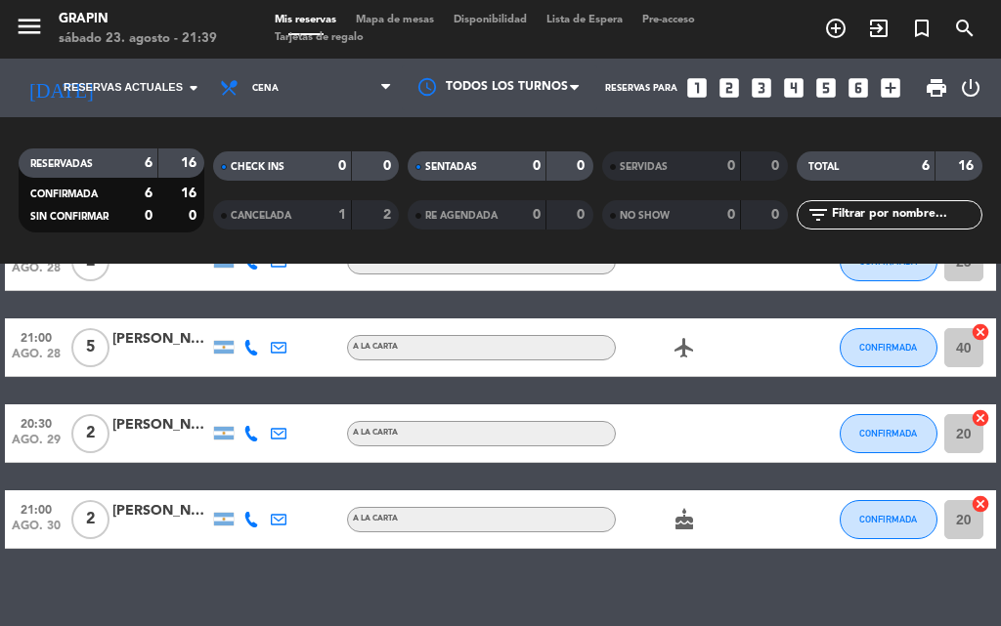
type input "sáb. 23 ago."
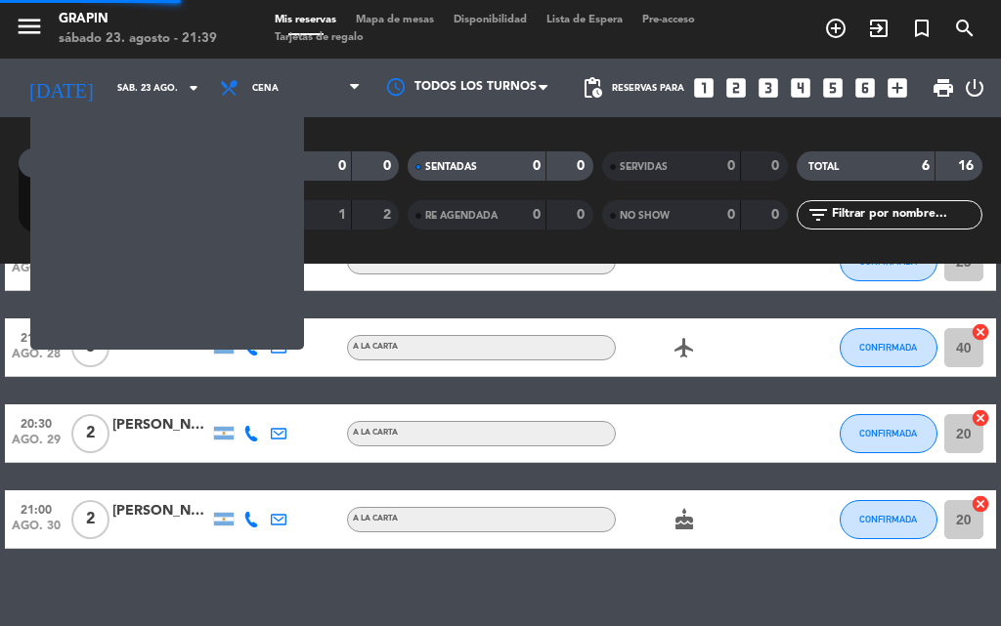
scroll to position [293, 0]
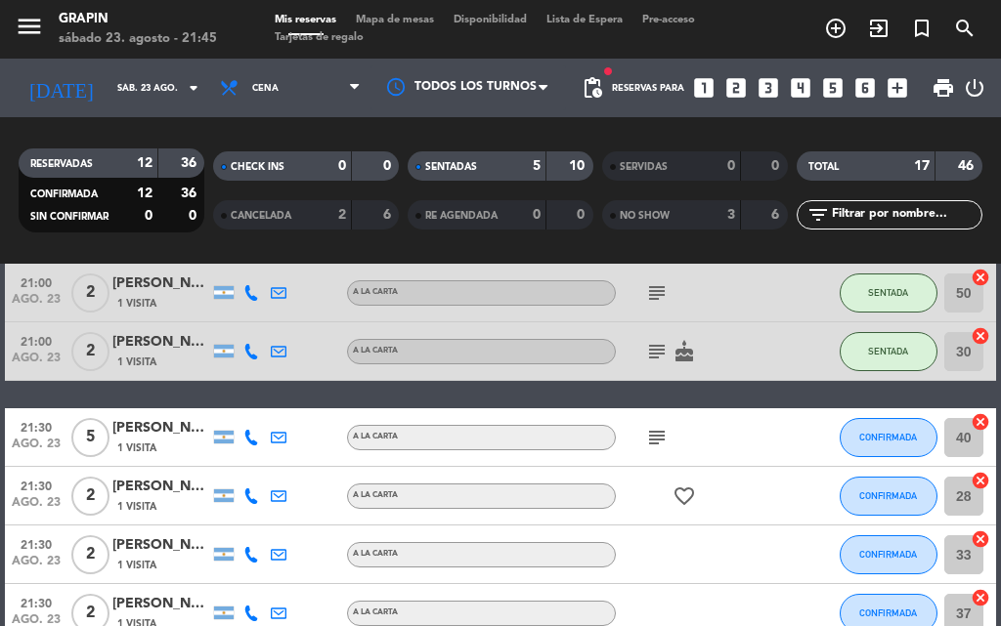
click at [661, 537] on div "20:00 [DATE] 2 [PERSON_NAME] 2 Visitas A LA CARTA SENTADA 21 cancel 20:00 [DATE…" at bounding box center [500, 627] width 991 height 1133
click at [365, 394] on div "20:00 [DATE] 2 [PERSON_NAME] 2 Visitas A LA CARTA SENTADA 21 cancel 20:00 [DATE…" at bounding box center [500, 627] width 991 height 1133
click at [905, 429] on button "CONFIRMADA" at bounding box center [888, 437] width 98 height 39
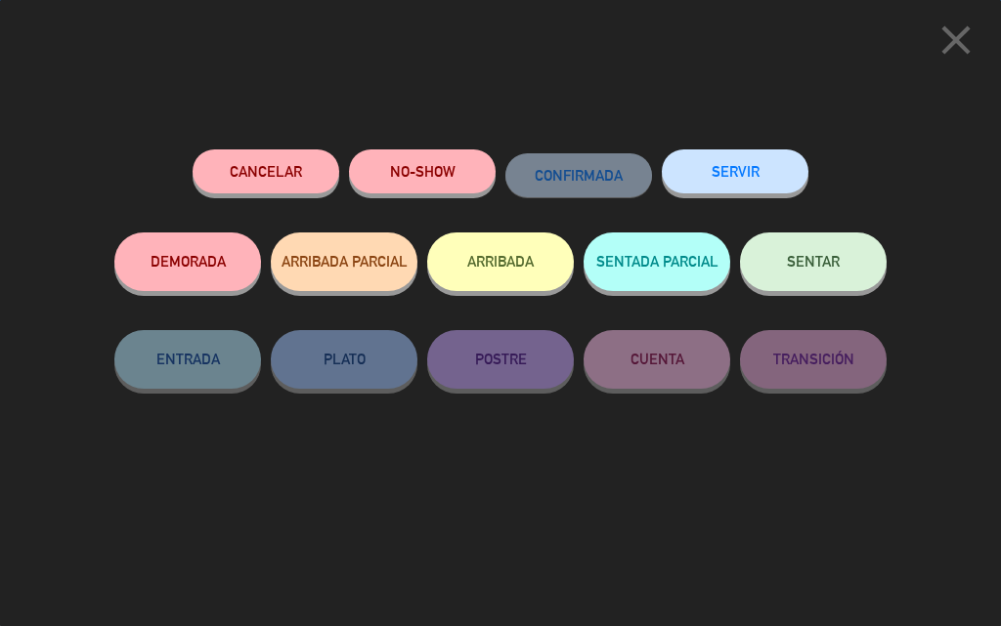
click at [827, 262] on span "SENTAR" at bounding box center [813, 261] width 53 height 17
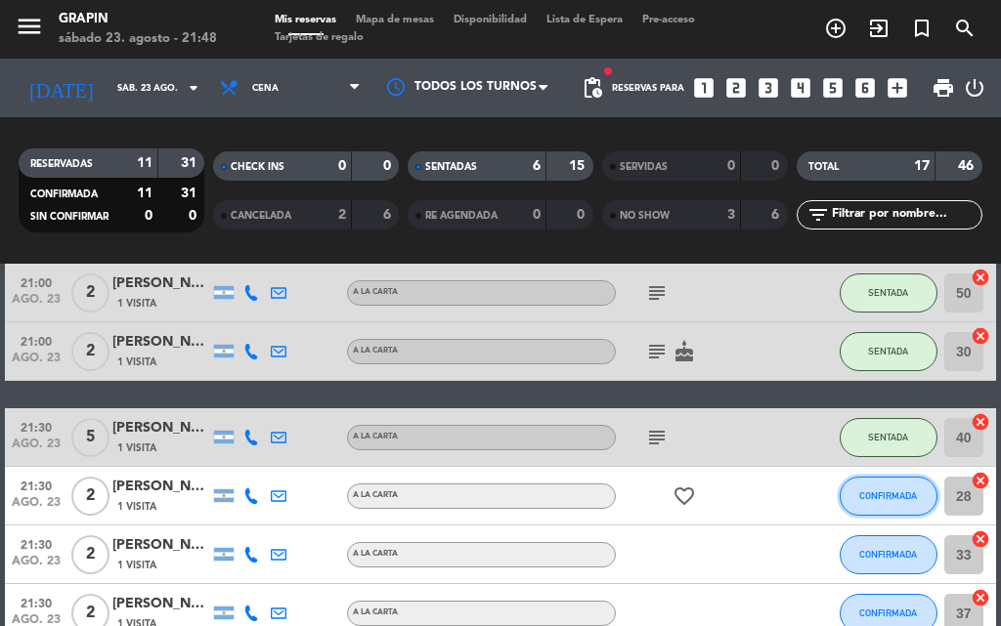
click at [896, 503] on button "CONFIRMADA" at bounding box center [888, 496] width 98 height 39
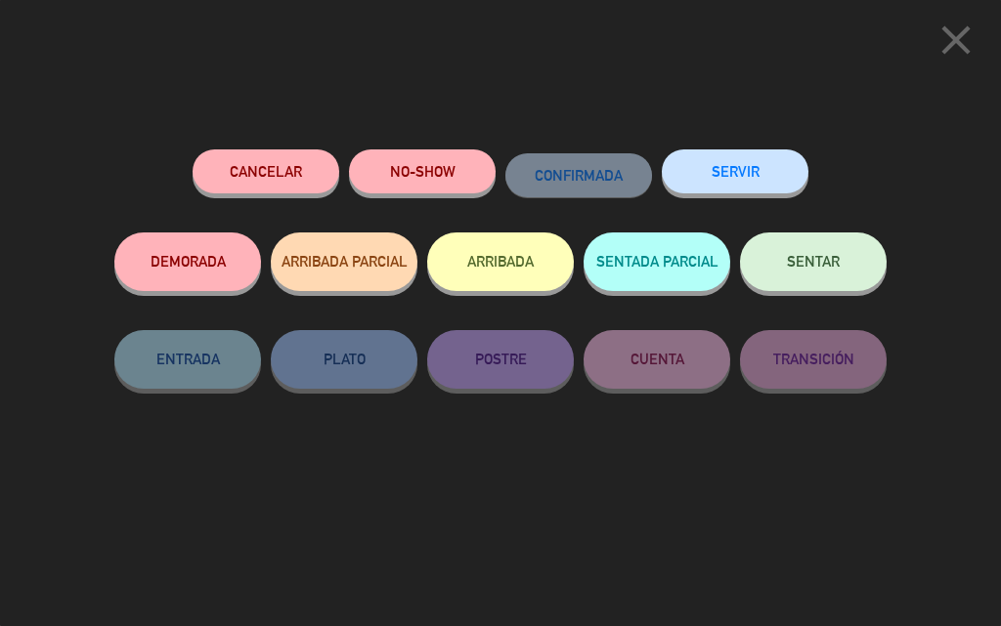
click at [800, 270] on span "SENTAR" at bounding box center [813, 261] width 53 height 17
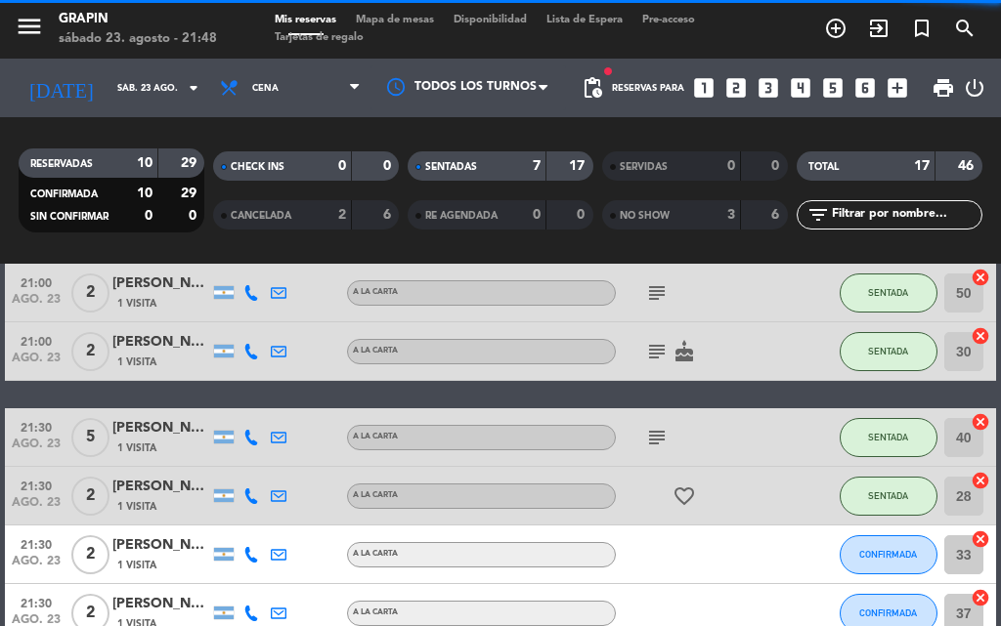
scroll to position [391, 0]
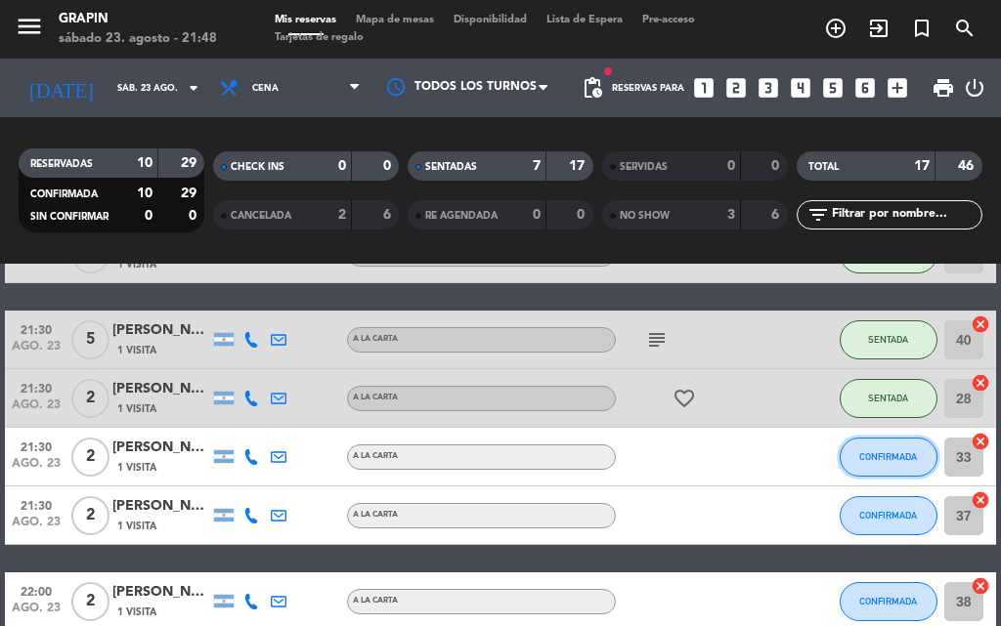
click at [891, 458] on span "CONFIRMADA" at bounding box center [888, 456] width 58 height 11
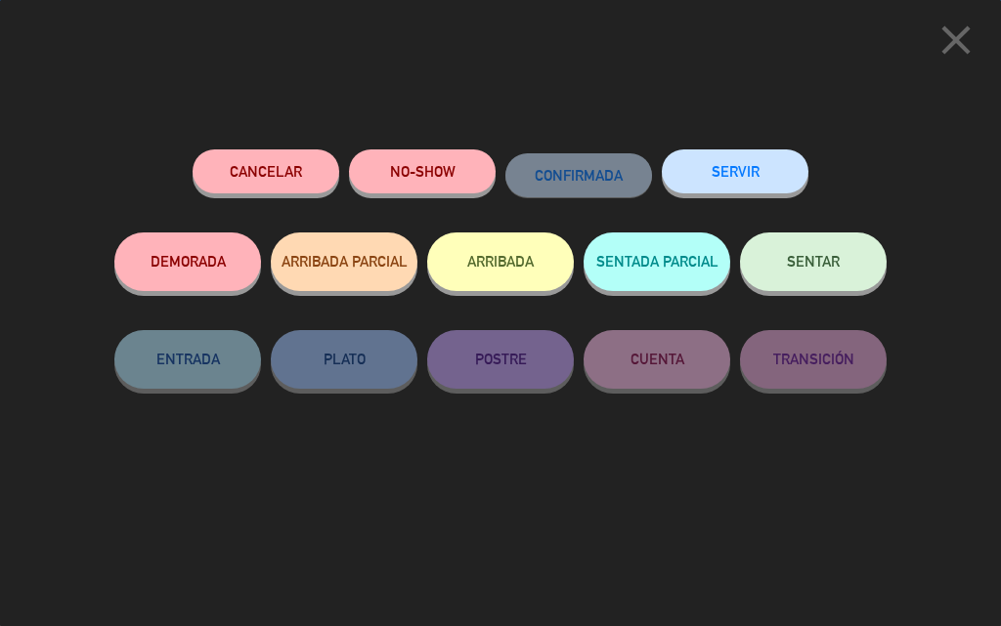
click at [788, 266] on span "SENTAR" at bounding box center [813, 261] width 53 height 17
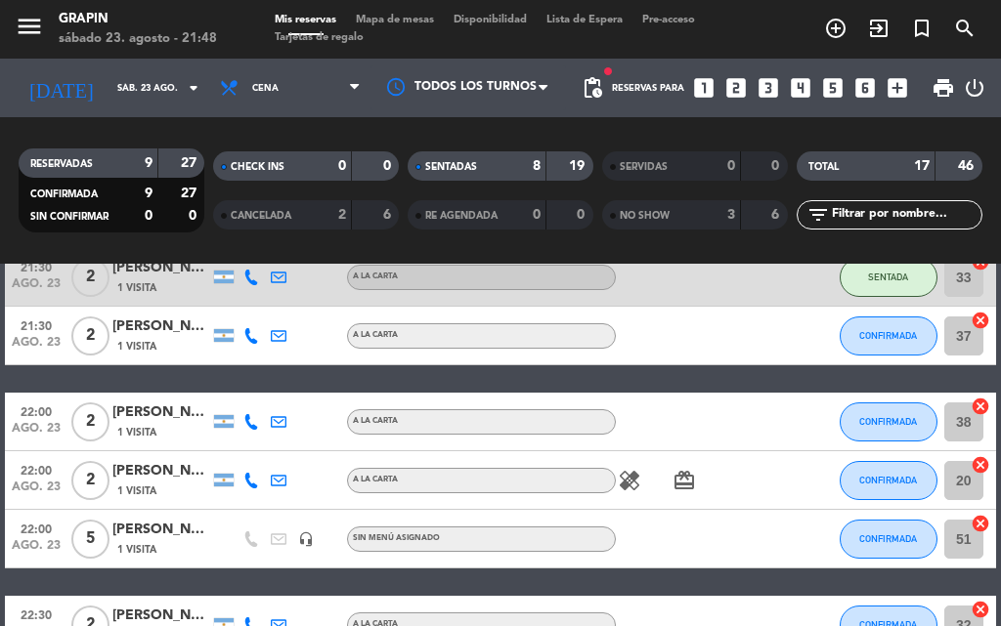
scroll to position [568, 0]
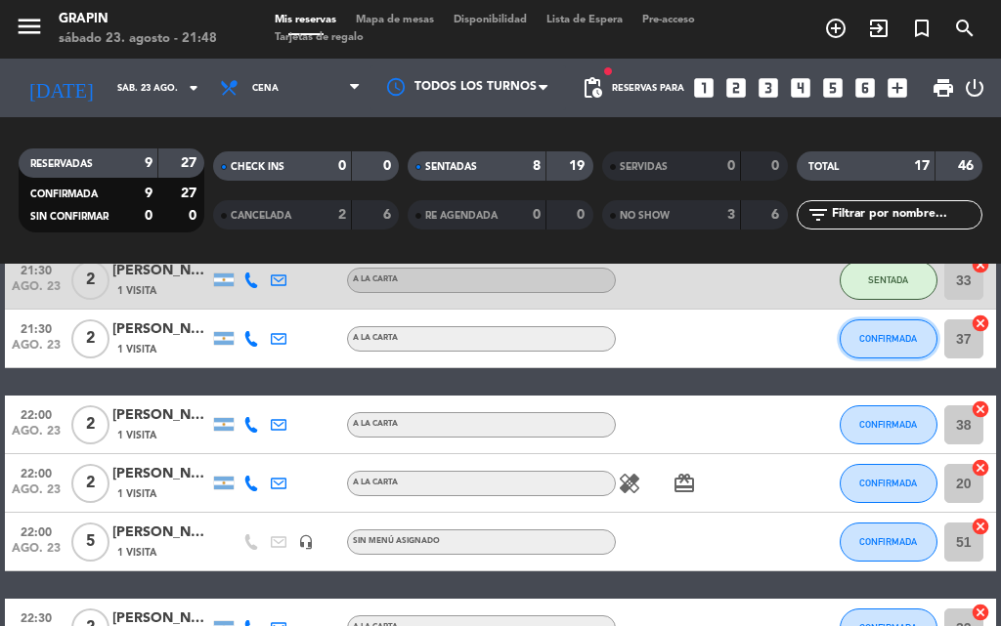
click at [899, 331] on button "CONFIRMADA" at bounding box center [888, 339] width 98 height 39
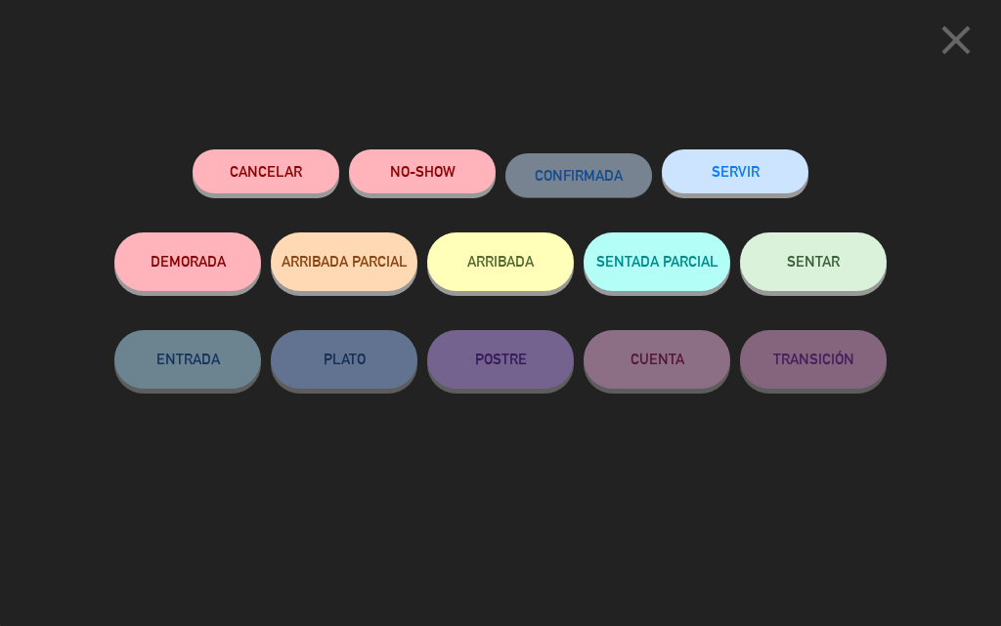
click at [873, 275] on button "SENTAR" at bounding box center [813, 262] width 147 height 59
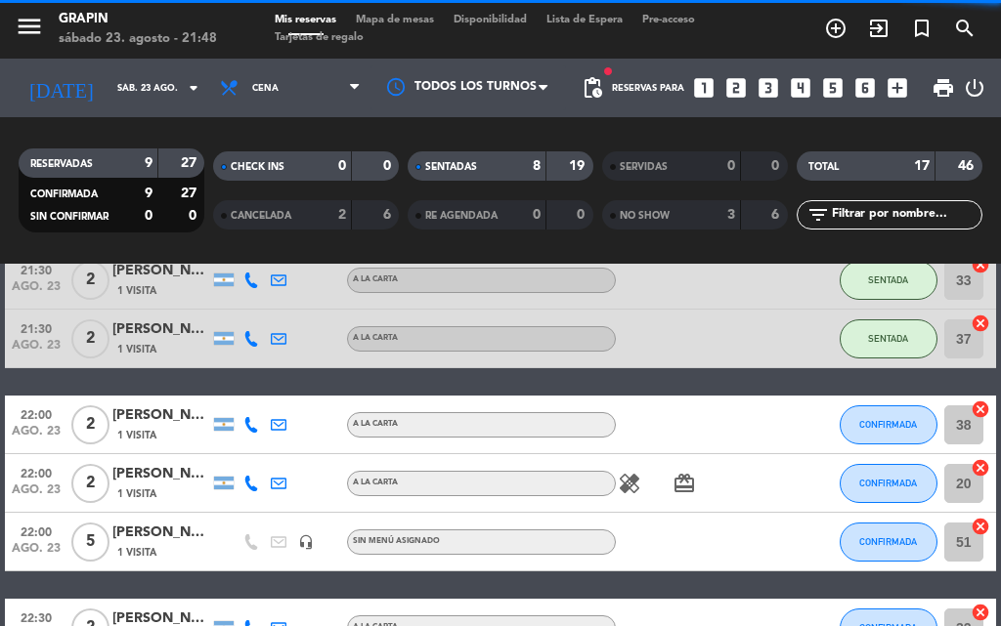
click at [405, 380] on div "20:00 [DATE] 2 [PERSON_NAME] 2 Visitas A LA CARTA SENTADA 21 cancel 20:00 [DATE…" at bounding box center [500, 352] width 991 height 1133
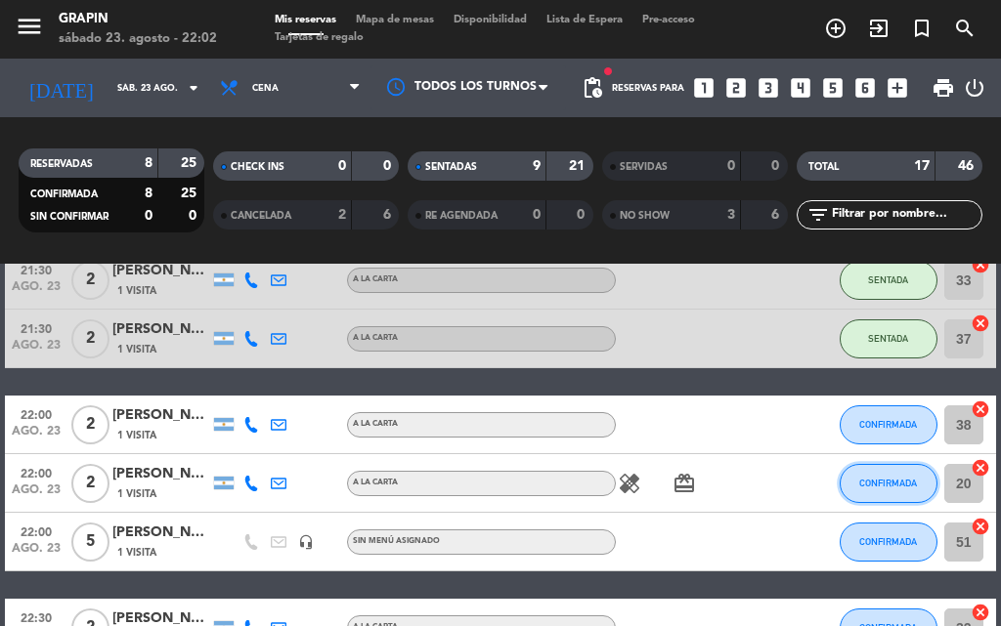
click at [898, 472] on button "CONFIRMADA" at bounding box center [888, 483] width 98 height 39
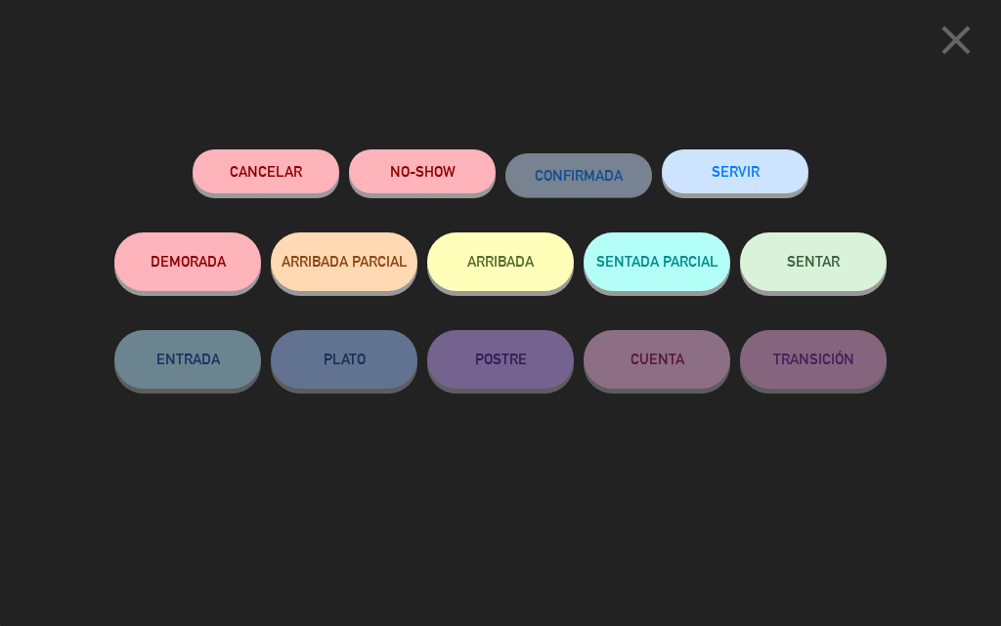
click at [798, 258] on span "SENTAR" at bounding box center [813, 261] width 53 height 17
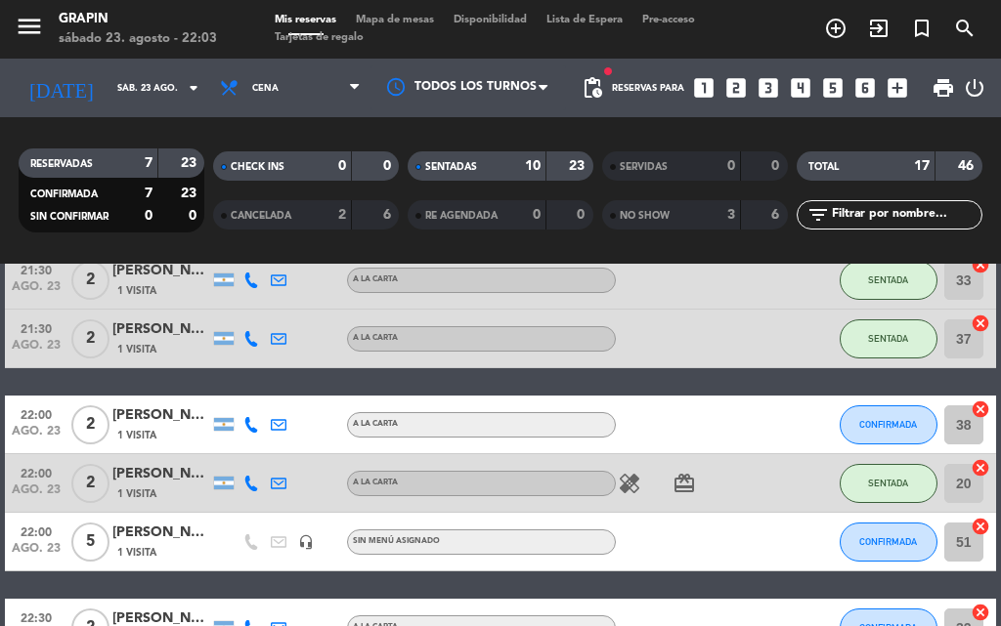
click at [624, 479] on icon "healing" at bounding box center [629, 483] width 23 height 23
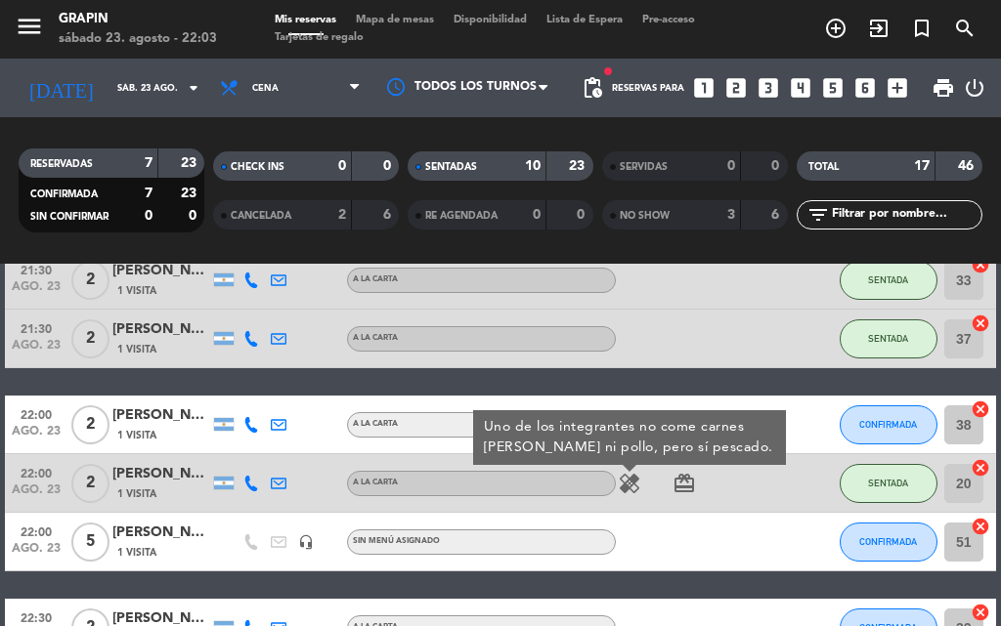
click at [507, 372] on div "20:00 [DATE] 2 [PERSON_NAME] 2 Visitas A LA CARTA SENTADA 21 cancel 20:00 [DATE…" at bounding box center [500, 352] width 991 height 1133
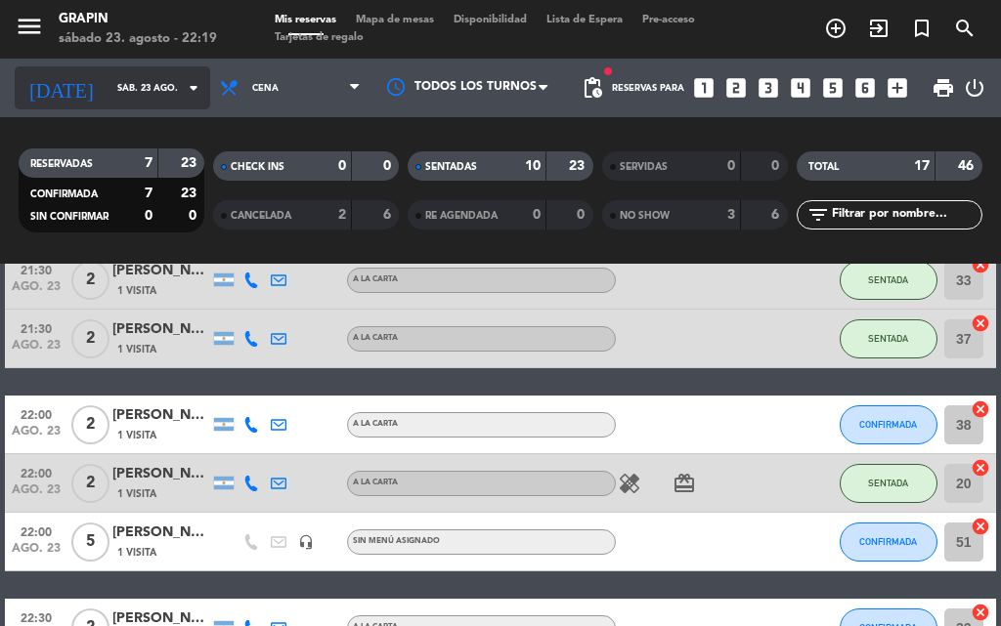
click at [182, 94] on icon "arrow_drop_down" at bounding box center [193, 87] width 23 height 23
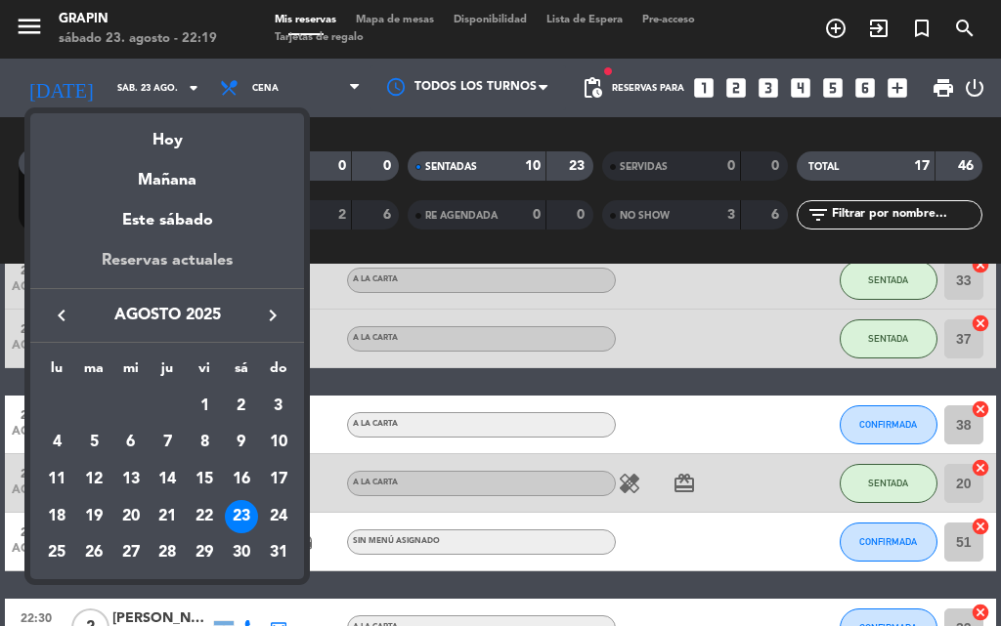
click at [150, 266] on div "Reservas actuales" at bounding box center [167, 268] width 274 height 40
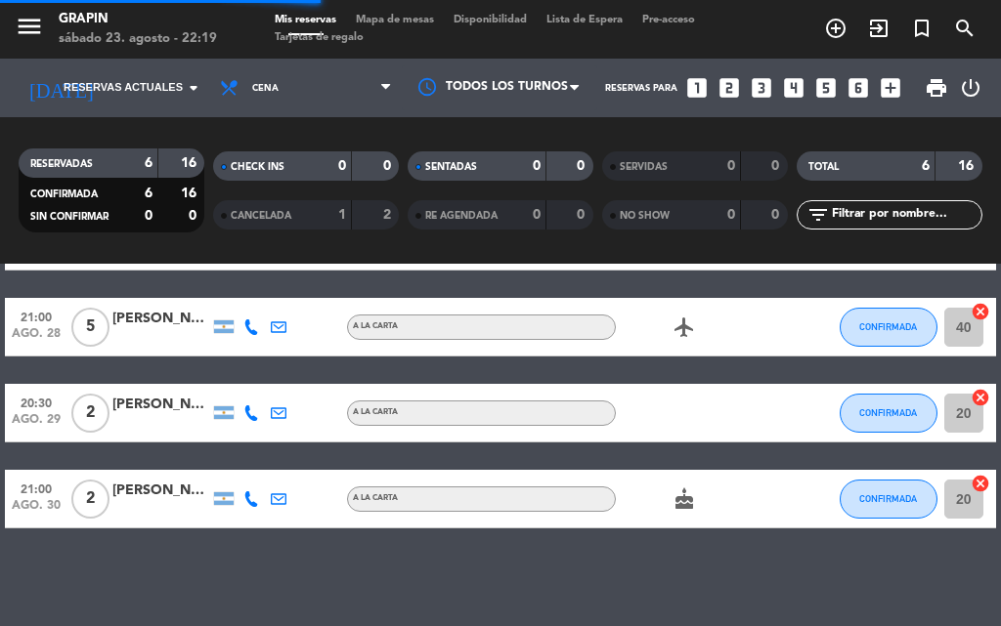
scroll to position [265, 0]
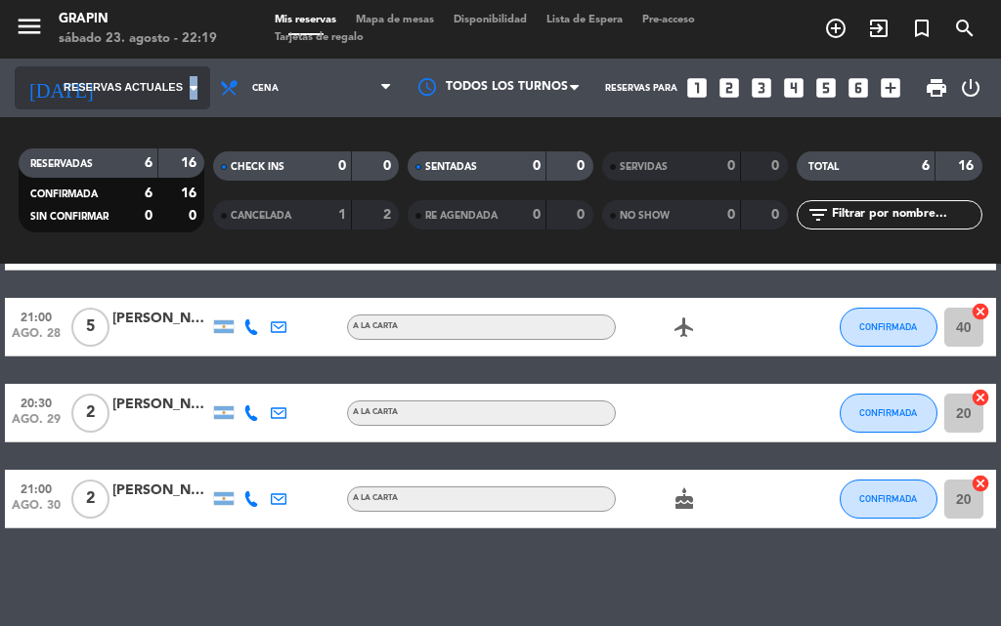
click at [194, 98] on icon "arrow_drop_down" at bounding box center [193, 87] width 23 height 23
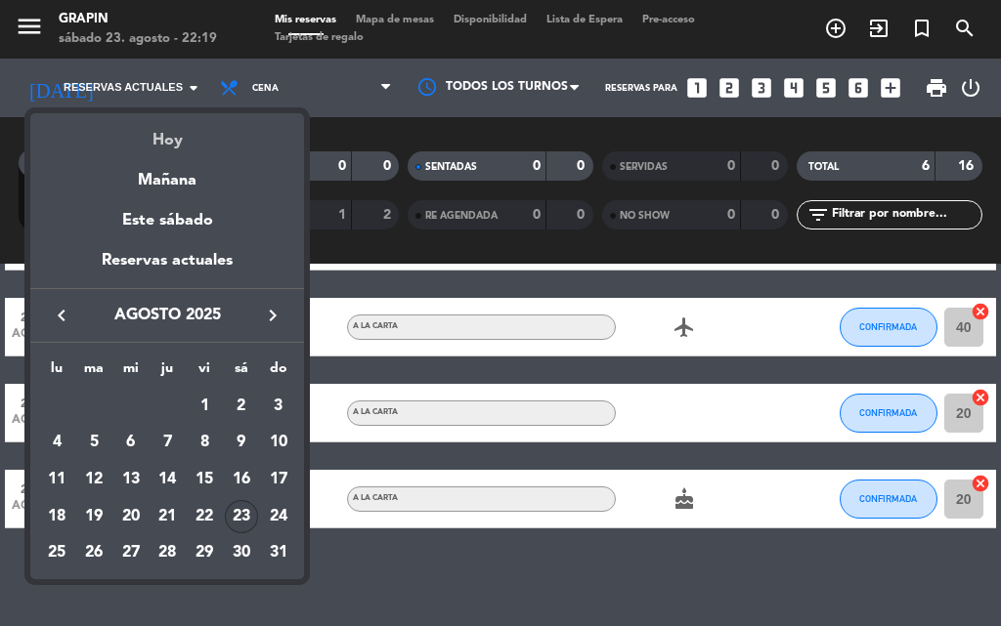
click at [177, 147] on div "Hoy" at bounding box center [167, 133] width 274 height 40
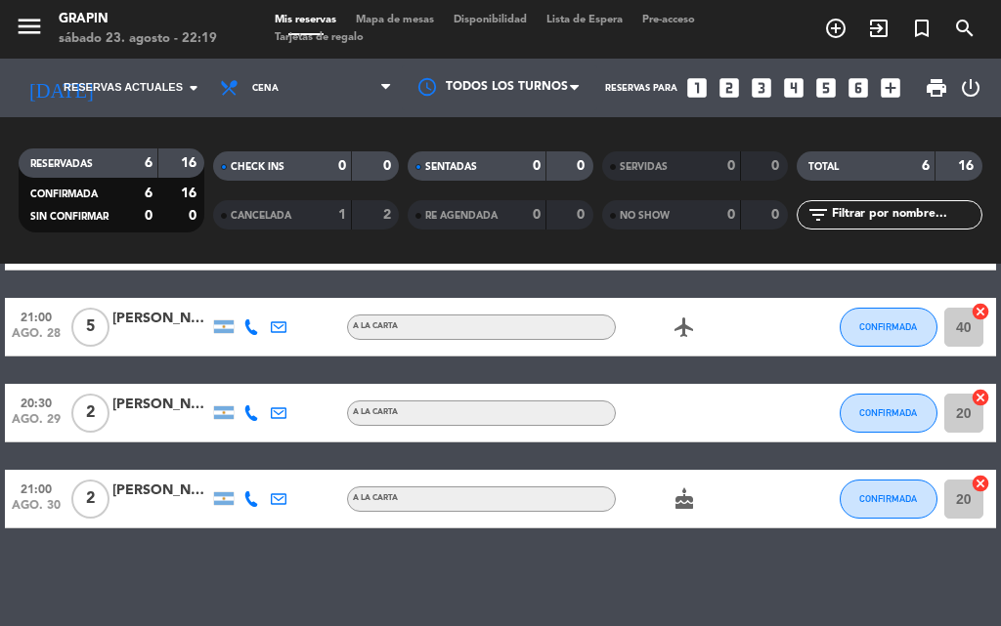
type input "sáb. 23 ago."
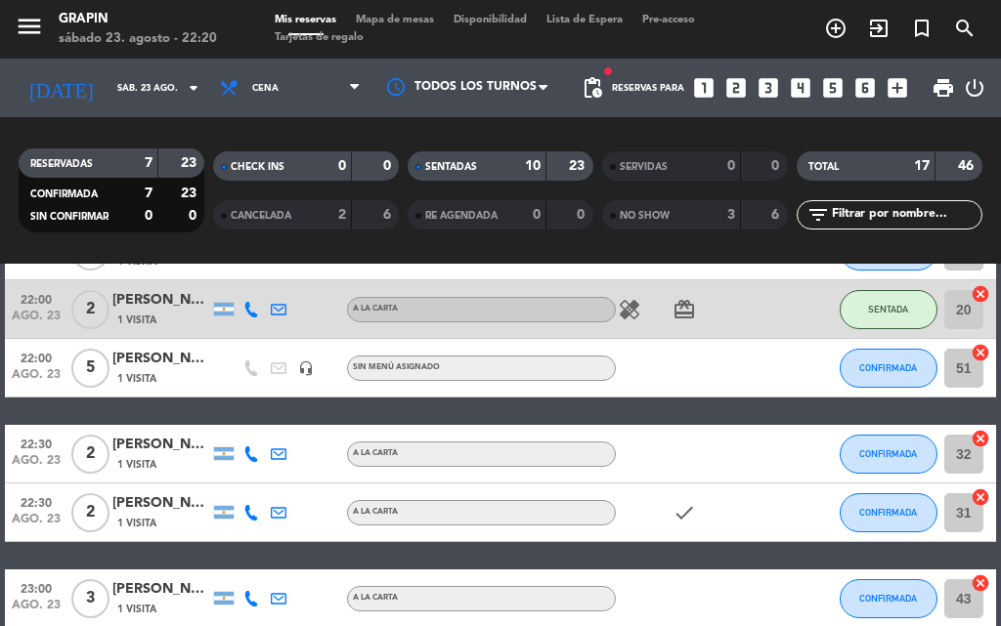
scroll to position [763, 0]
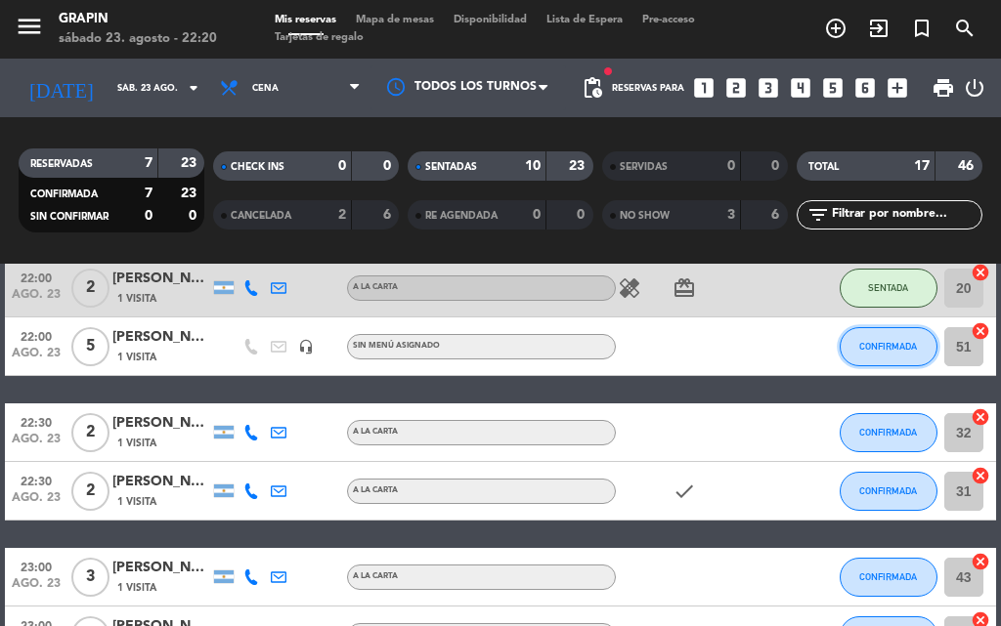
click at [888, 352] on button "CONFIRMADA" at bounding box center [888, 346] width 98 height 39
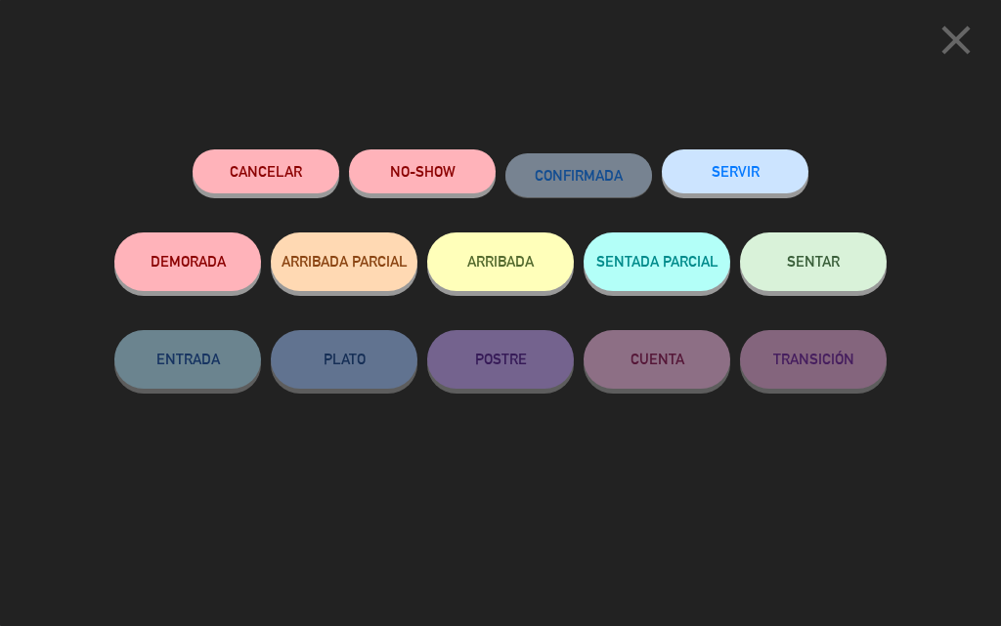
click at [790, 258] on span "SENTAR" at bounding box center [813, 261] width 53 height 17
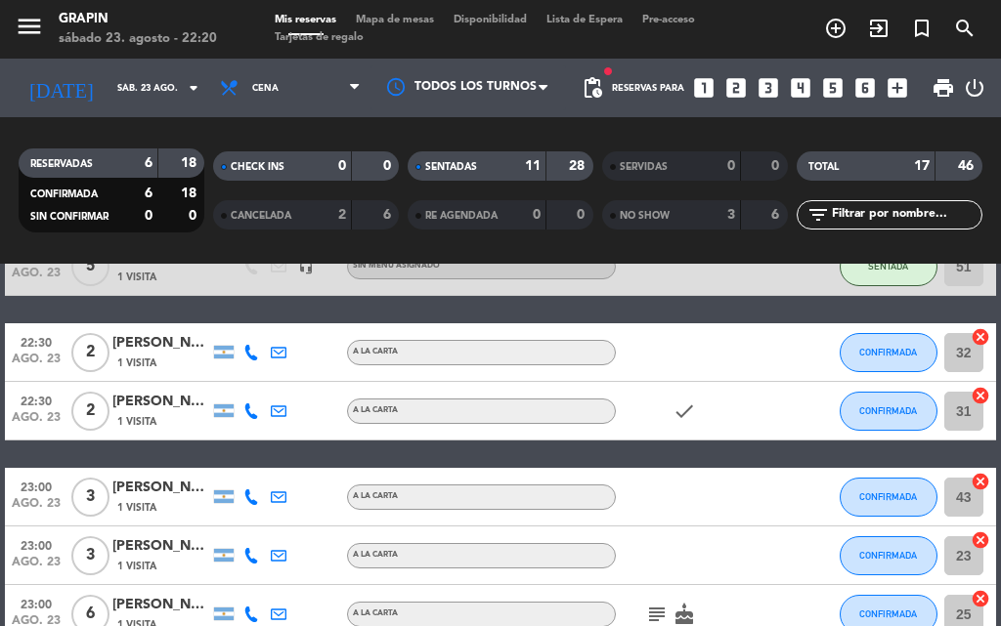
scroll to position [959, 0]
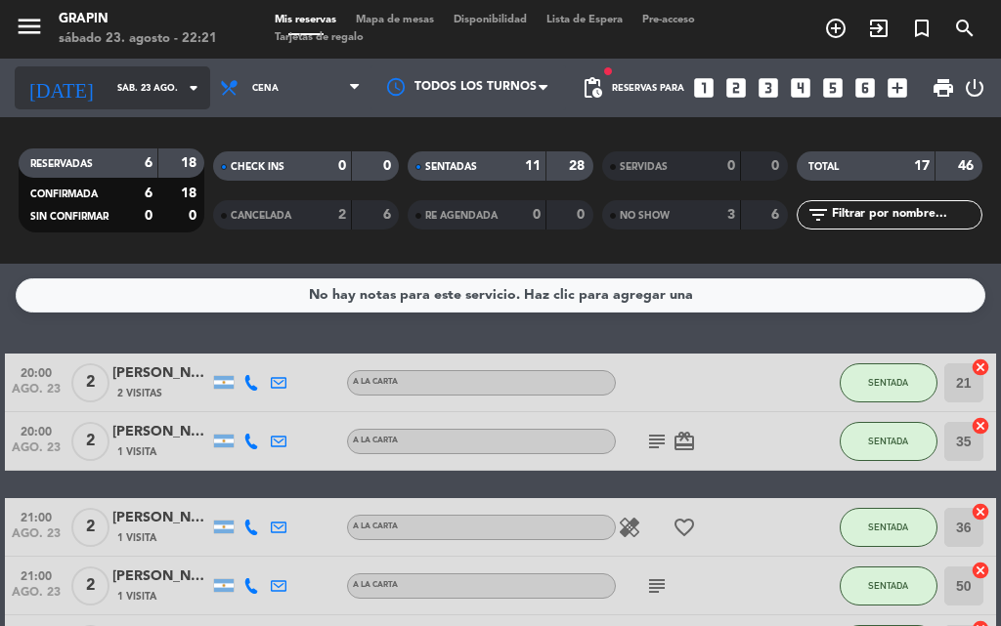
click at [150, 84] on input "sáb. 23 ago." at bounding box center [171, 88] width 128 height 30
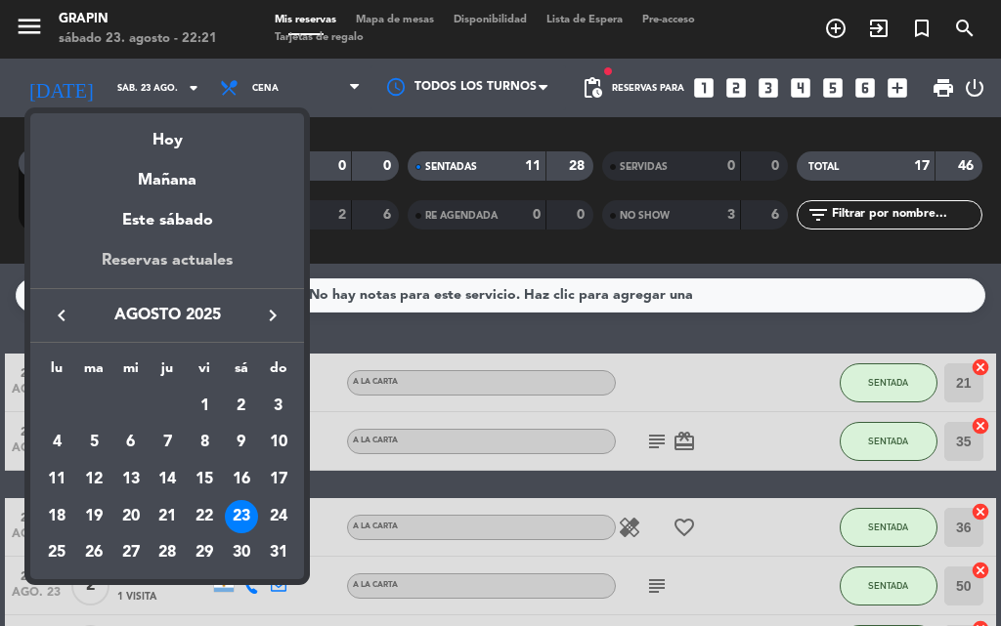
click at [164, 251] on div "Reservas actuales" at bounding box center [167, 268] width 274 height 40
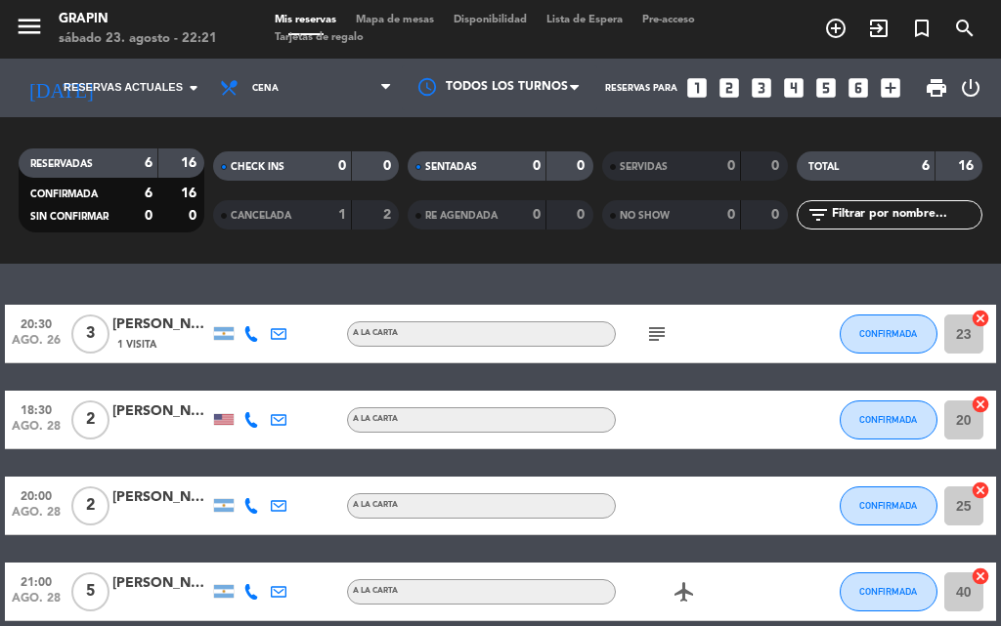
click at [182, 59] on div "[DATE] Reservas actuales arrow_drop_down" at bounding box center [112, 88] width 195 height 59
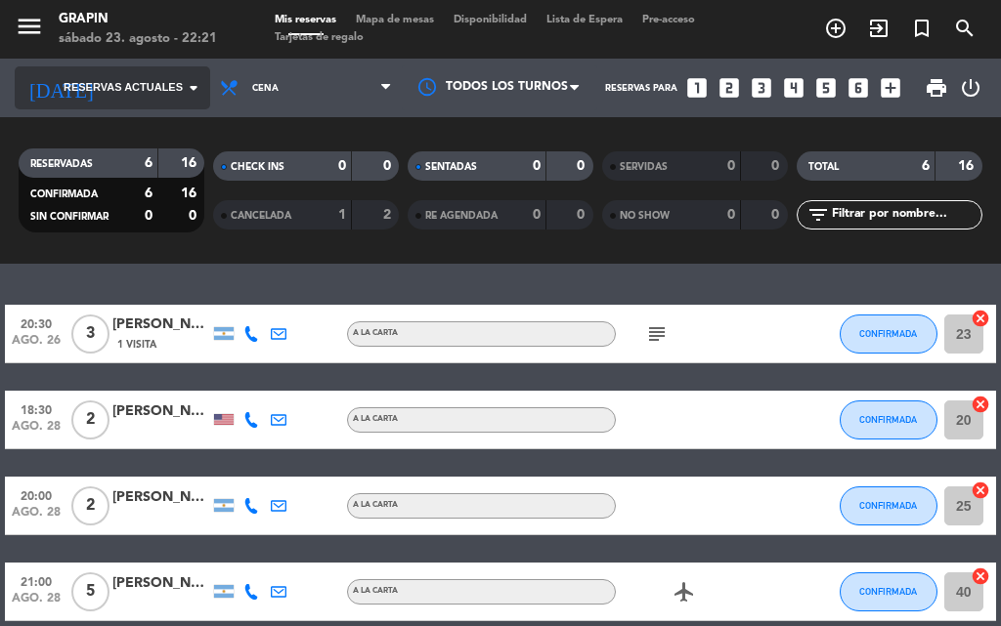
click at [178, 75] on input at bounding box center [171, 88] width 128 height 30
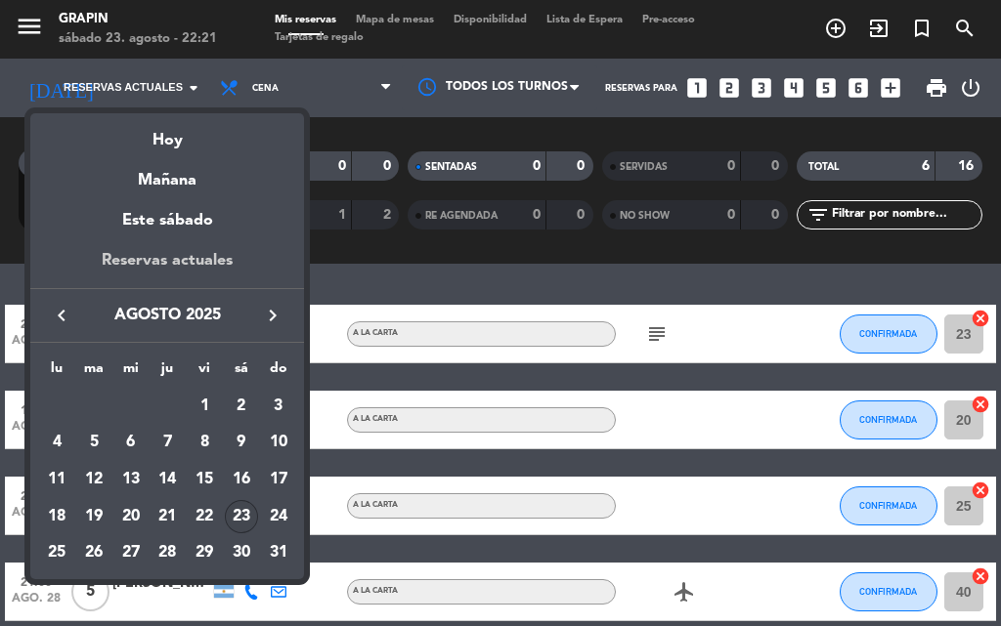
click at [214, 249] on div "Reservas actuales" at bounding box center [167, 268] width 274 height 40
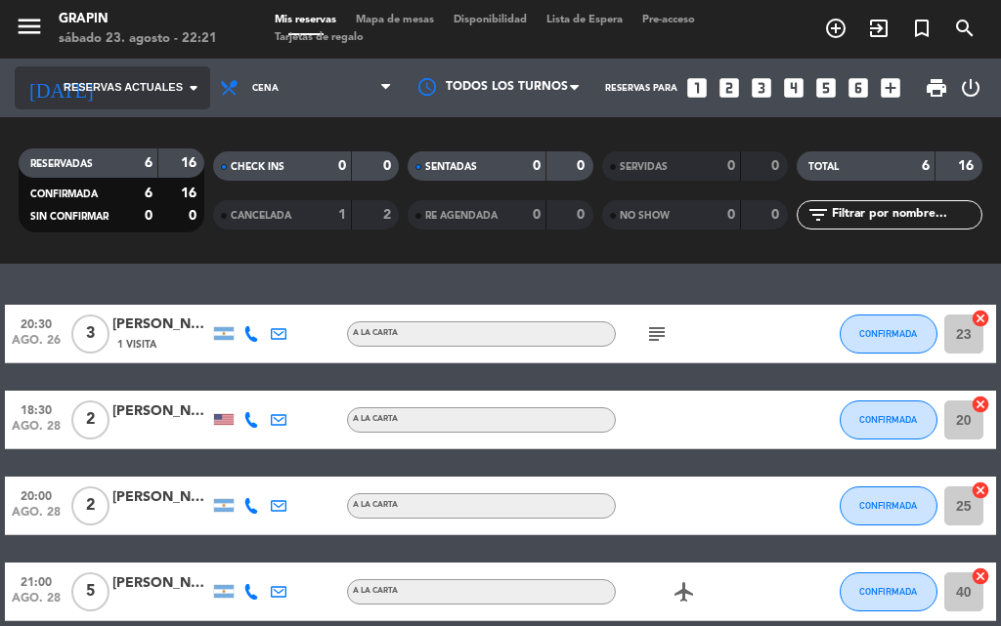
click at [199, 93] on icon "arrow_drop_down" at bounding box center [193, 87] width 23 height 23
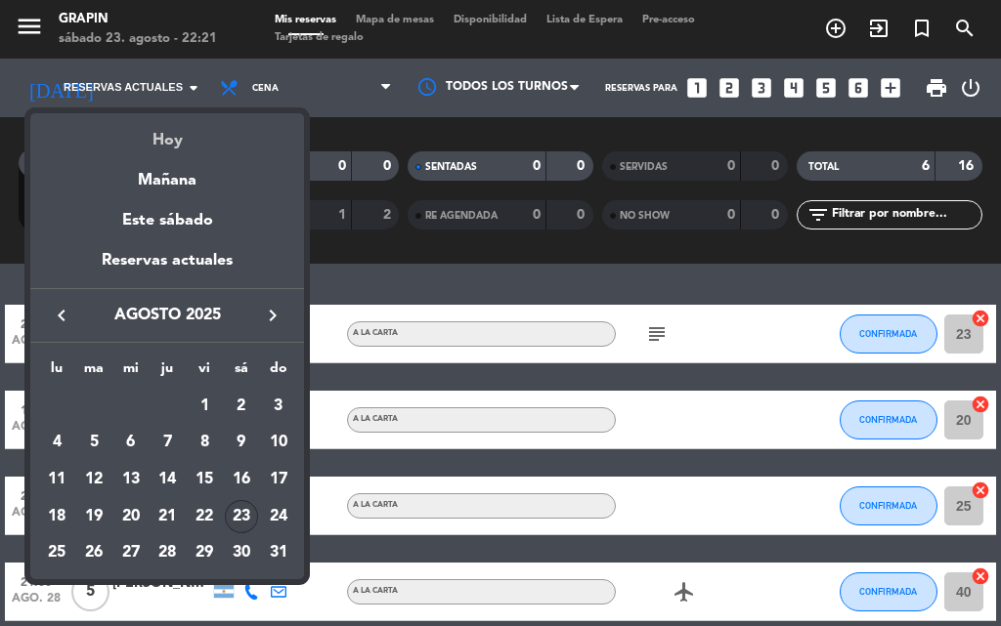
click at [185, 144] on div "Hoy" at bounding box center [167, 133] width 274 height 40
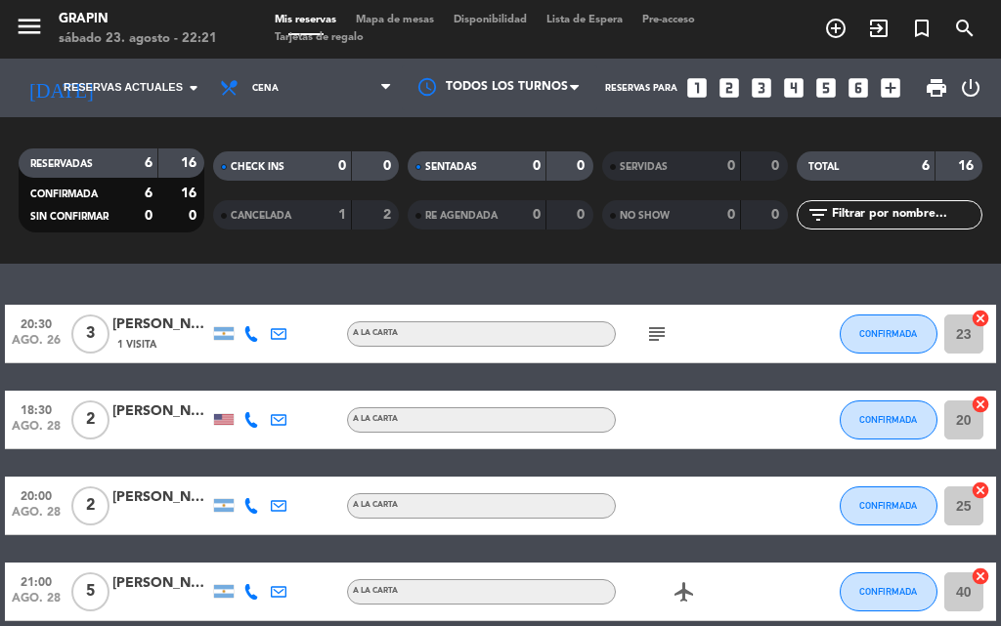
type input "sáb. 23 ago."
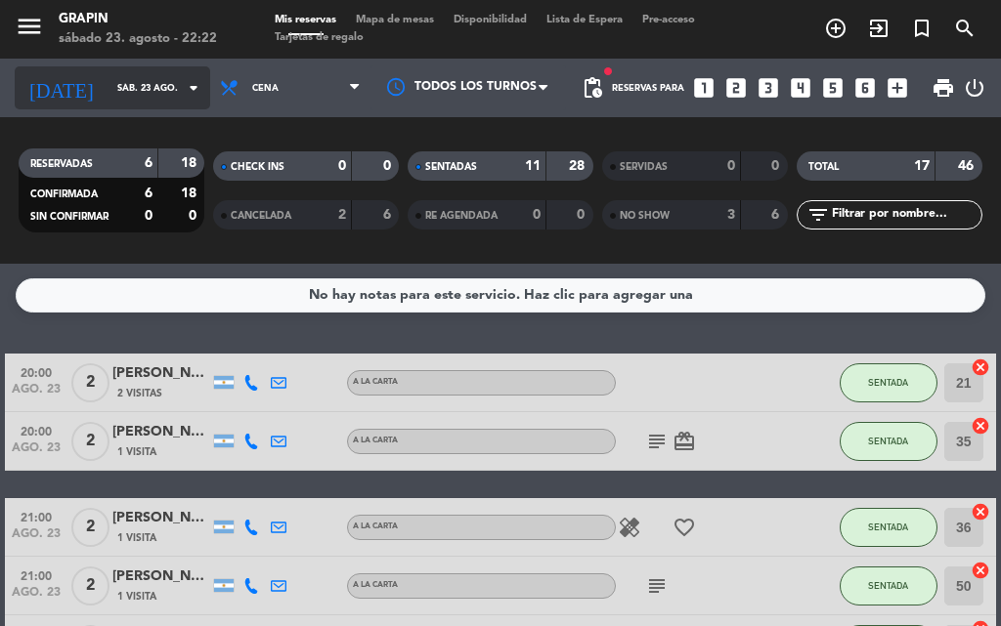
click at [184, 87] on icon "arrow_drop_down" at bounding box center [193, 87] width 23 height 23
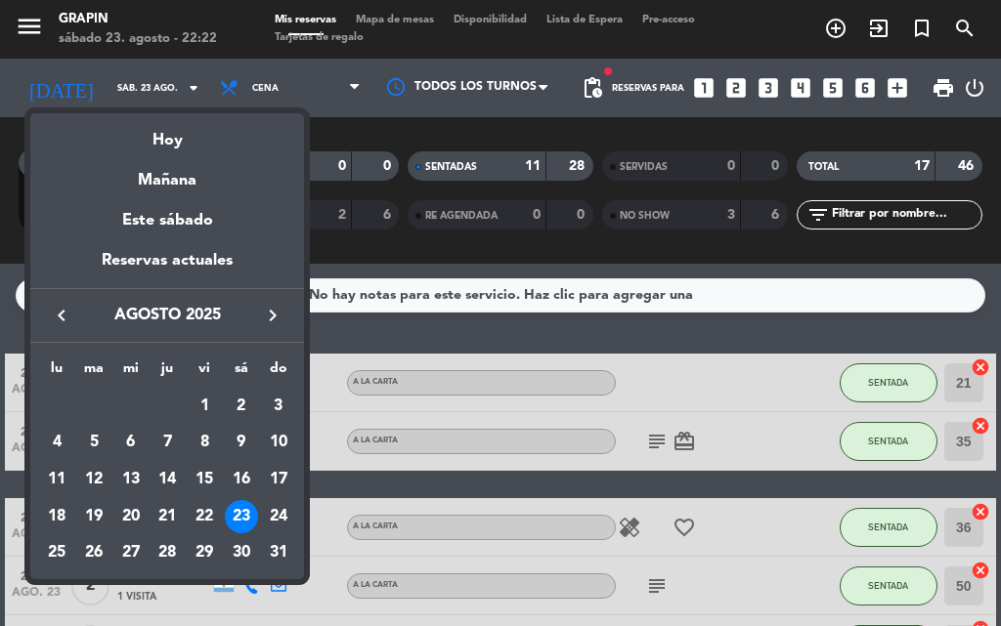
click at [176, 257] on div "Reservas actuales" at bounding box center [167, 268] width 274 height 40
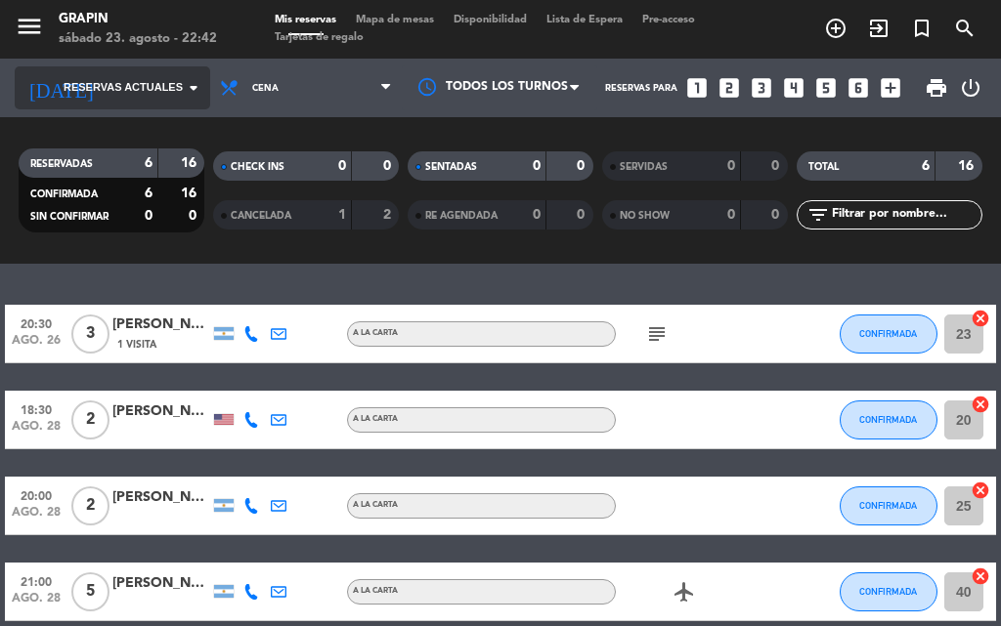
scroll to position [98, 0]
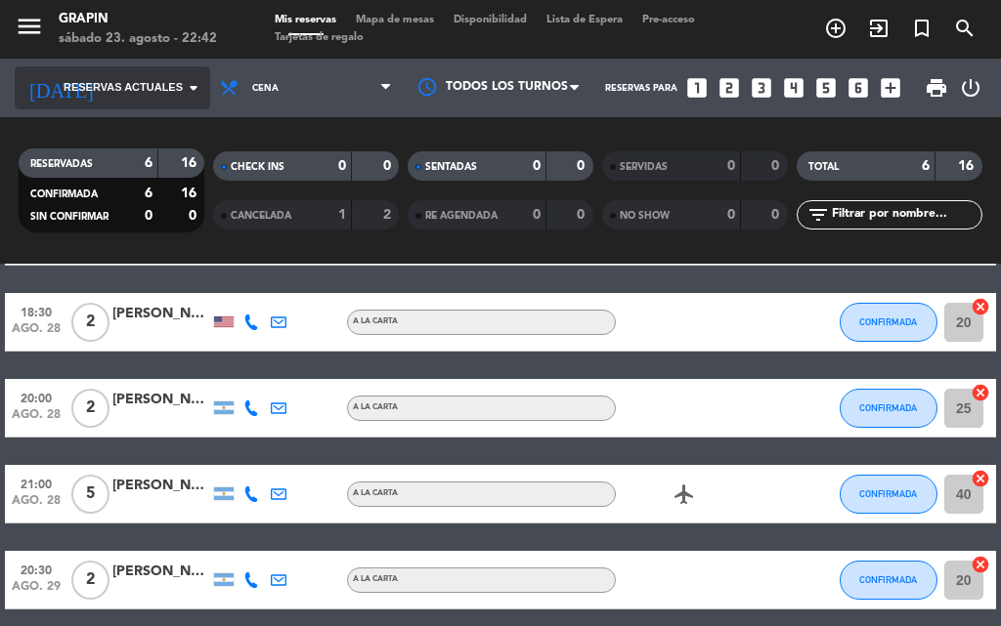
click at [130, 93] on span "Reservas actuales" at bounding box center [123, 88] width 119 height 18
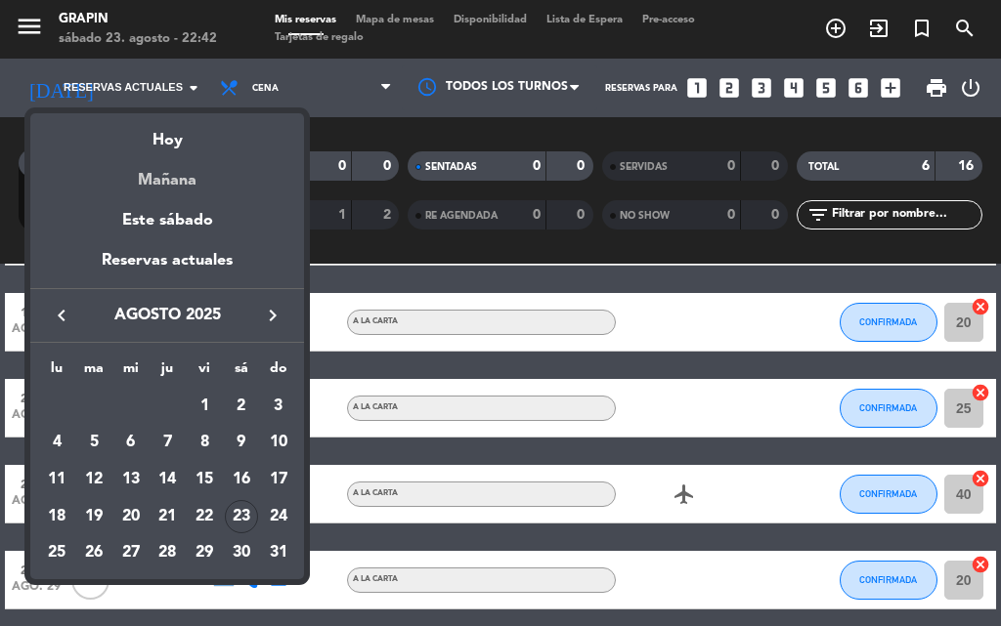
click at [181, 155] on div "Mañana" at bounding box center [167, 173] width 274 height 40
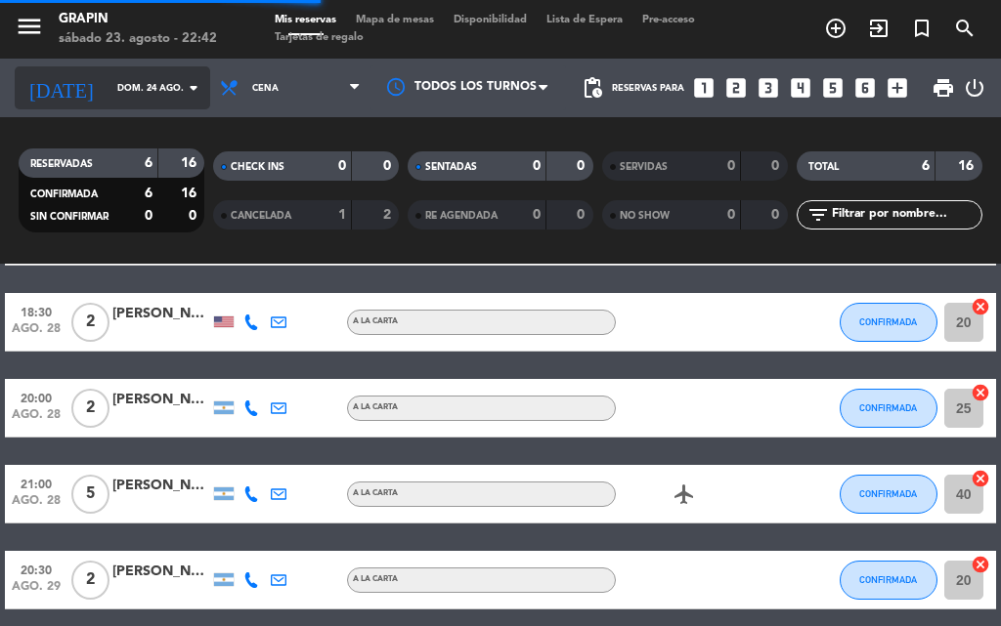
click at [139, 77] on input "dom. 24 ago." at bounding box center [171, 88] width 128 height 30
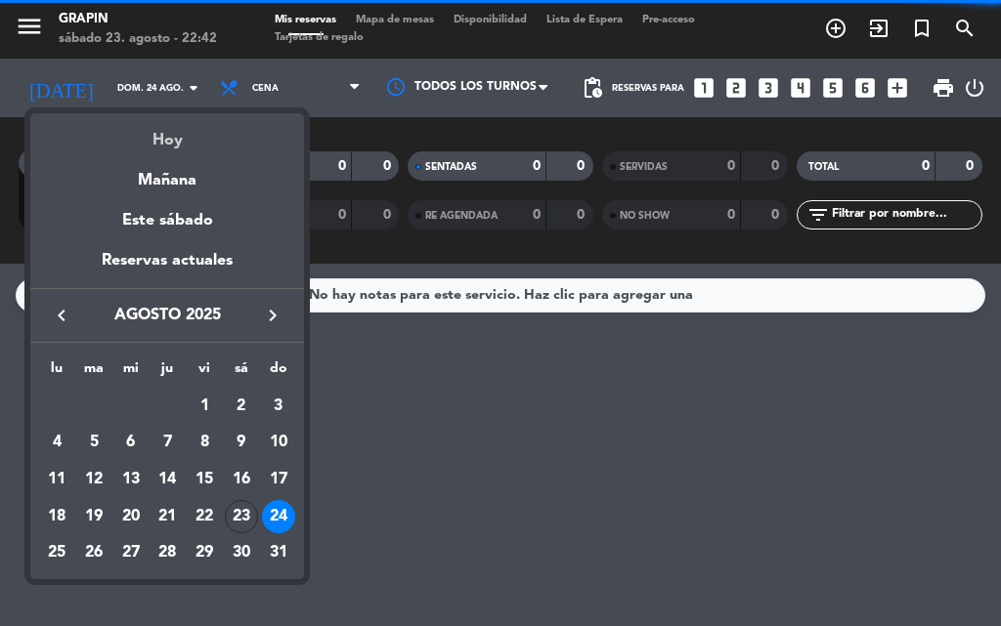
scroll to position [0, 0]
click at [173, 133] on div "Hoy" at bounding box center [167, 133] width 274 height 40
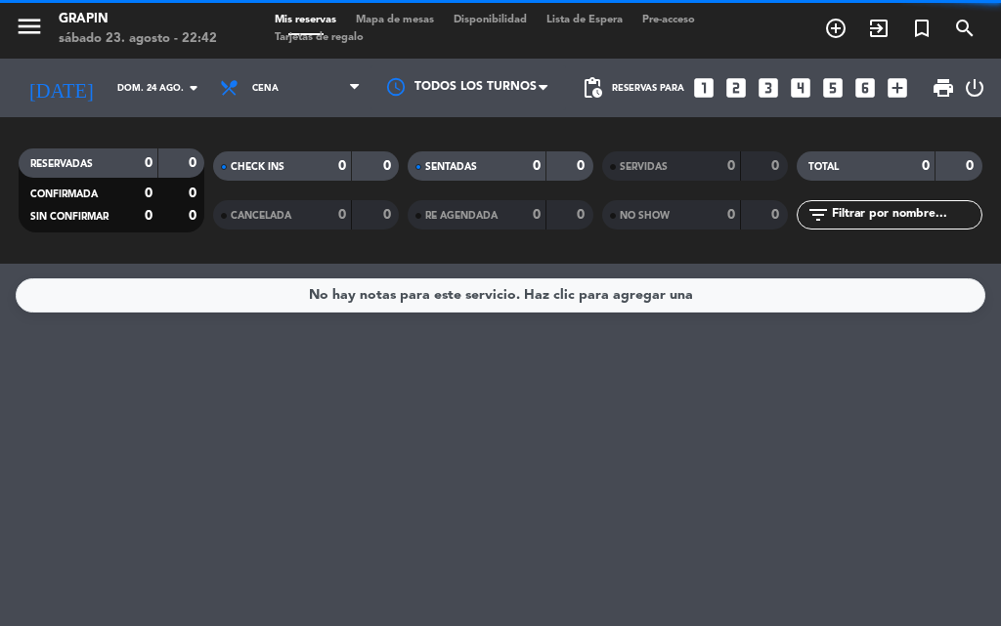
type input "sáb. 23 ago."
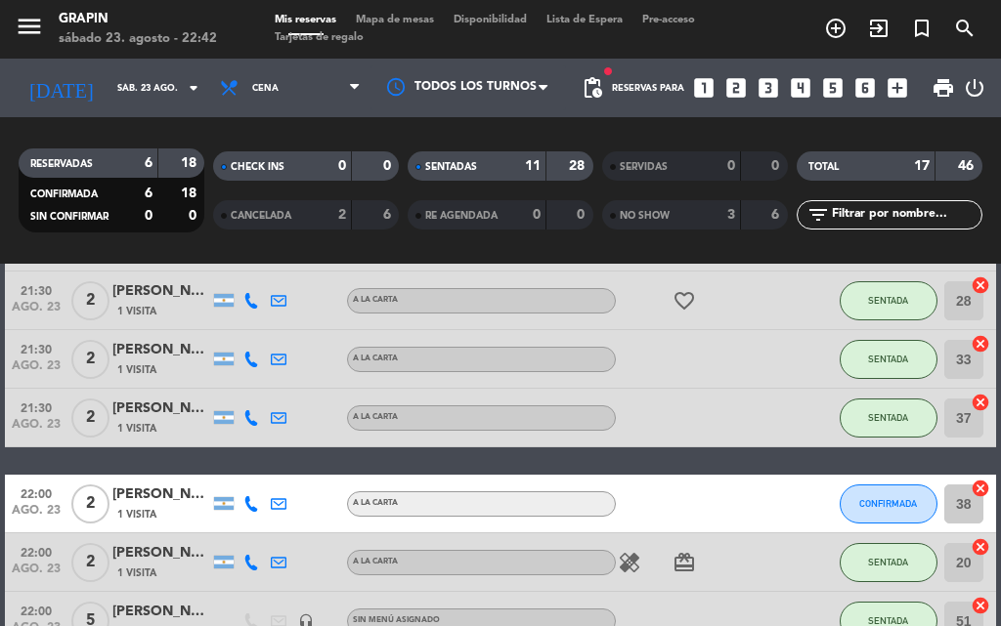
scroll to position [586, 0]
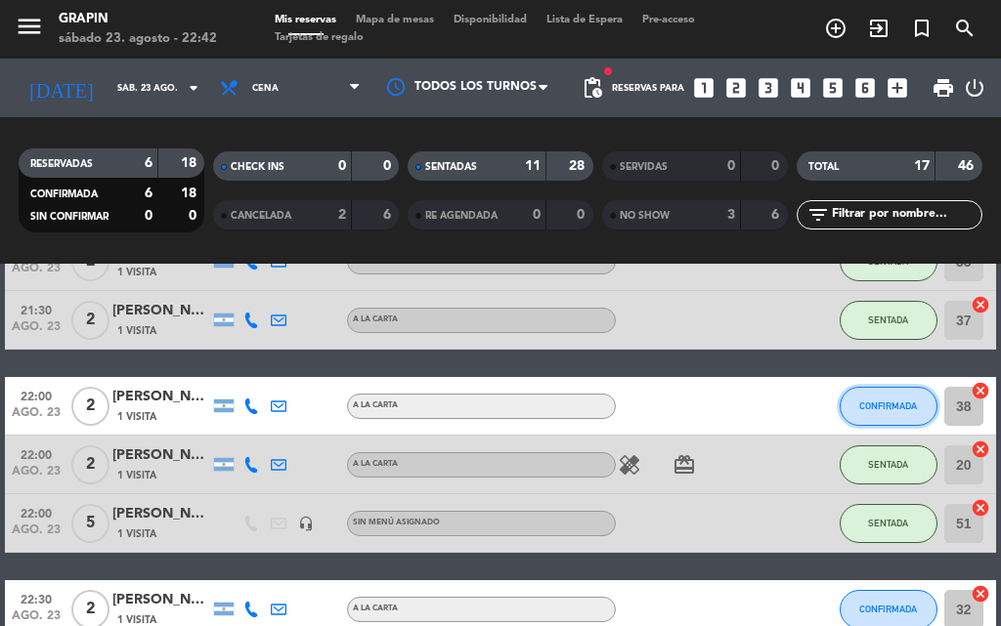
click at [877, 392] on button "CONFIRMADA" at bounding box center [888, 406] width 98 height 39
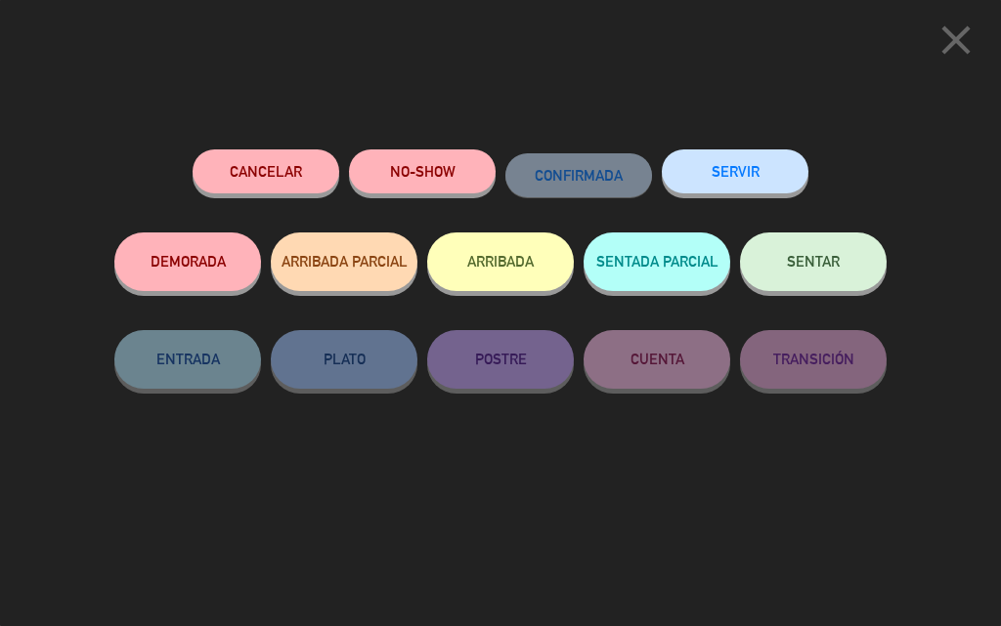
click at [788, 263] on span "SENTAR" at bounding box center [813, 261] width 53 height 17
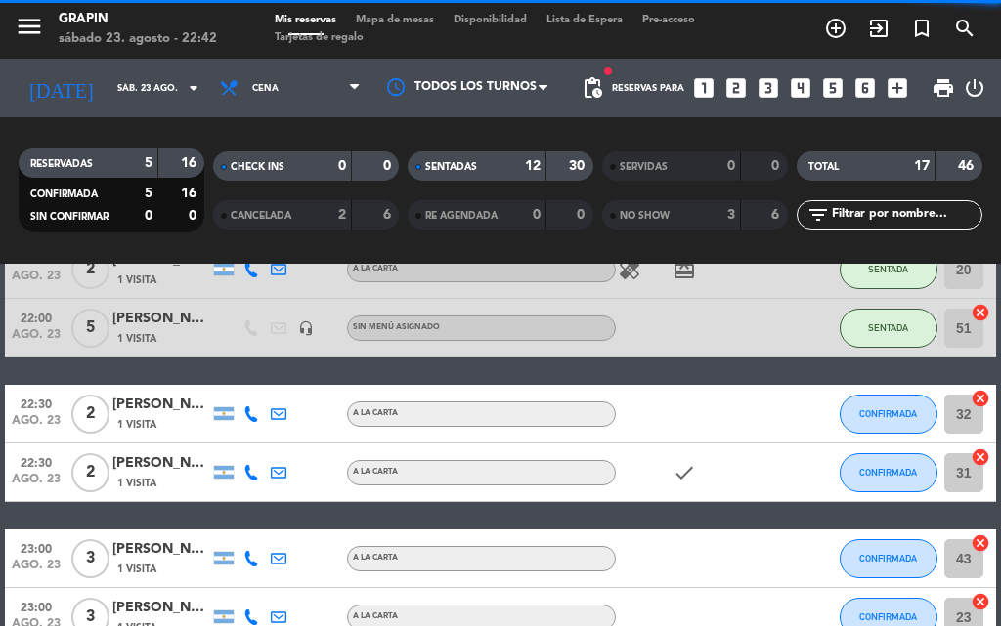
scroll to position [879, 0]
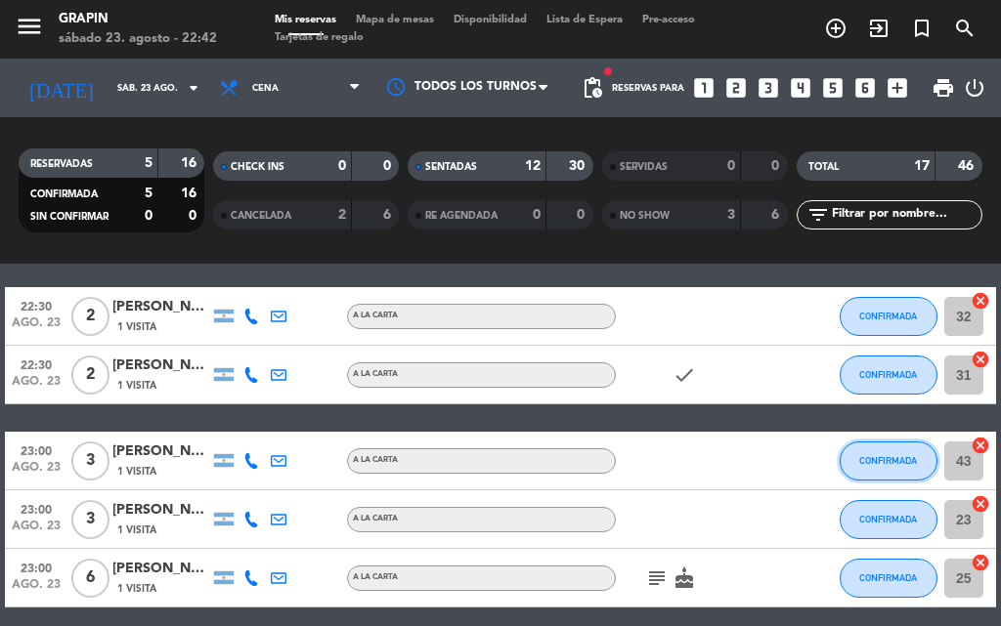
click at [873, 464] on span "CONFIRMADA" at bounding box center [888, 460] width 58 height 11
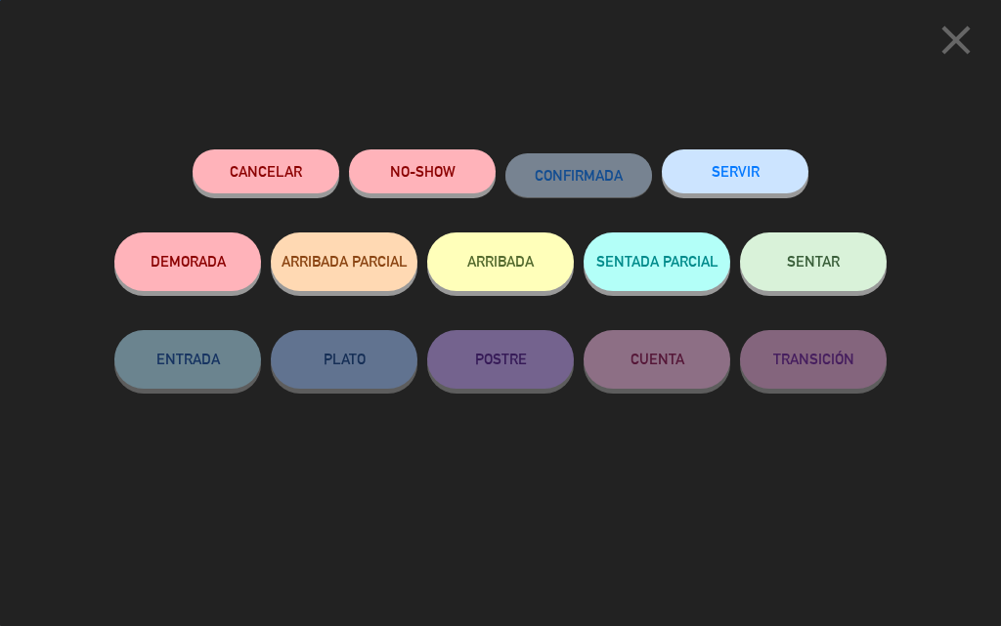
click at [821, 260] on span "SENTAR" at bounding box center [813, 261] width 53 height 17
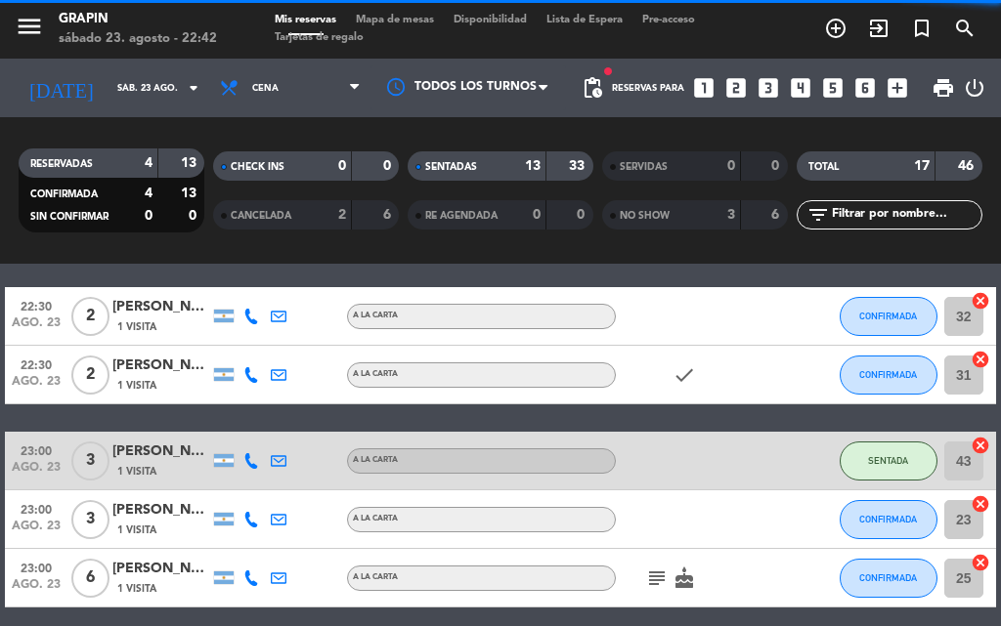
click at [158, 417] on div "20:00 [DATE] 2 [PERSON_NAME] 2 Visitas A LA CARTA SENTADA 21 cancel 20:00 [DATE…" at bounding box center [500, 40] width 991 height 1133
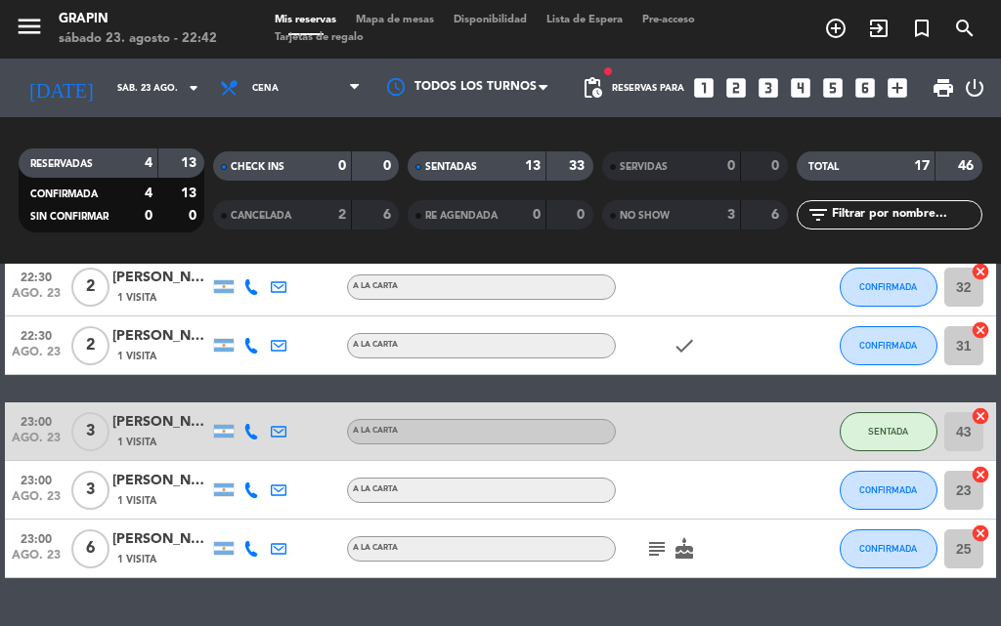
scroll to position [861, 0]
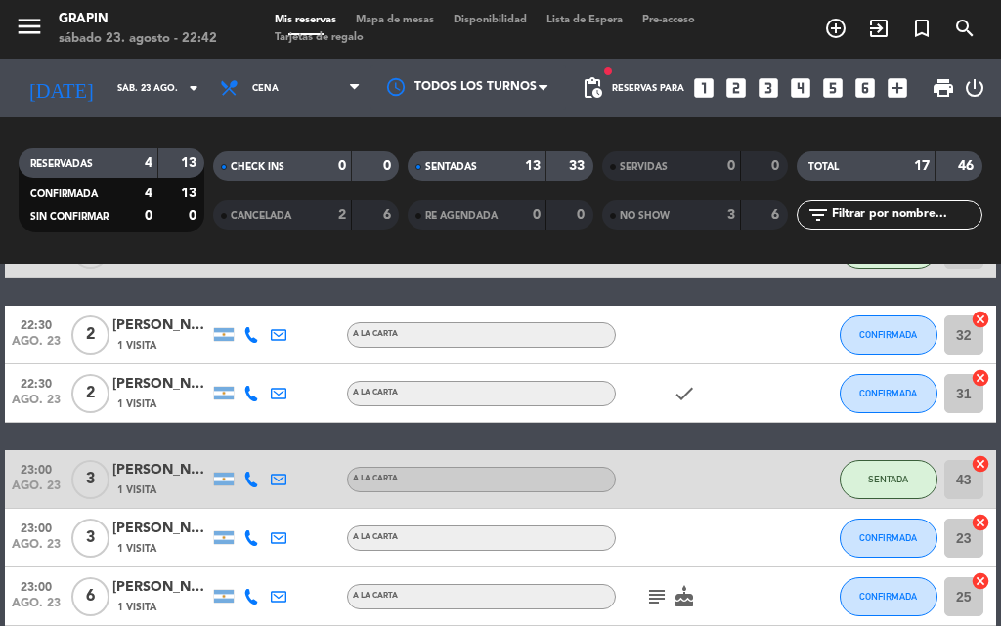
click at [294, 425] on div "20:00 [DATE] 2 [PERSON_NAME] 2 Visitas A LA CARTA SENTADA 21 cancel 20:00 [DATE…" at bounding box center [500, 59] width 991 height 1133
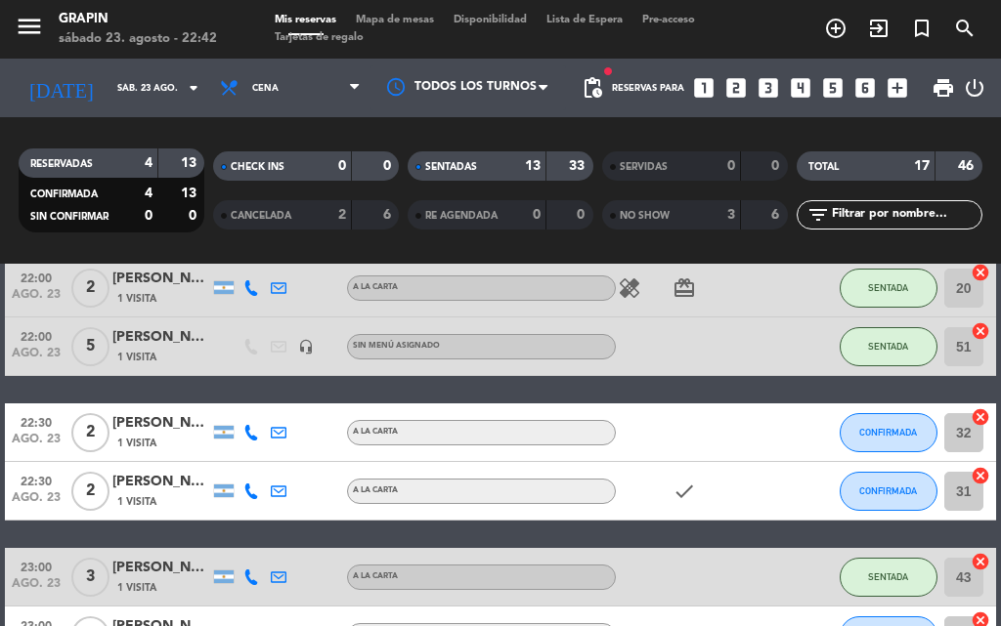
click at [163, 388] on div "20:00 [DATE] 2 [PERSON_NAME] 2 Visitas A LA CARTA SENTADA 21 cancel 20:00 [DATE…" at bounding box center [500, 157] width 991 height 1133
click at [159, 391] on div "20:00 [DATE] 2 [PERSON_NAME] 2 Visitas A LA CARTA SENTADA 21 cancel 20:00 [DATE…" at bounding box center [500, 157] width 991 height 1133
click at [156, 391] on div "20:00 [DATE] 2 [PERSON_NAME] 2 Visitas A LA CARTA SENTADA 21 cancel 20:00 [DATE…" at bounding box center [500, 157] width 991 height 1133
click at [119, 400] on div "20:00 [DATE] 2 [PERSON_NAME] 2 Visitas A LA CARTA SENTADA 21 cancel 20:00 [DATE…" at bounding box center [500, 157] width 991 height 1133
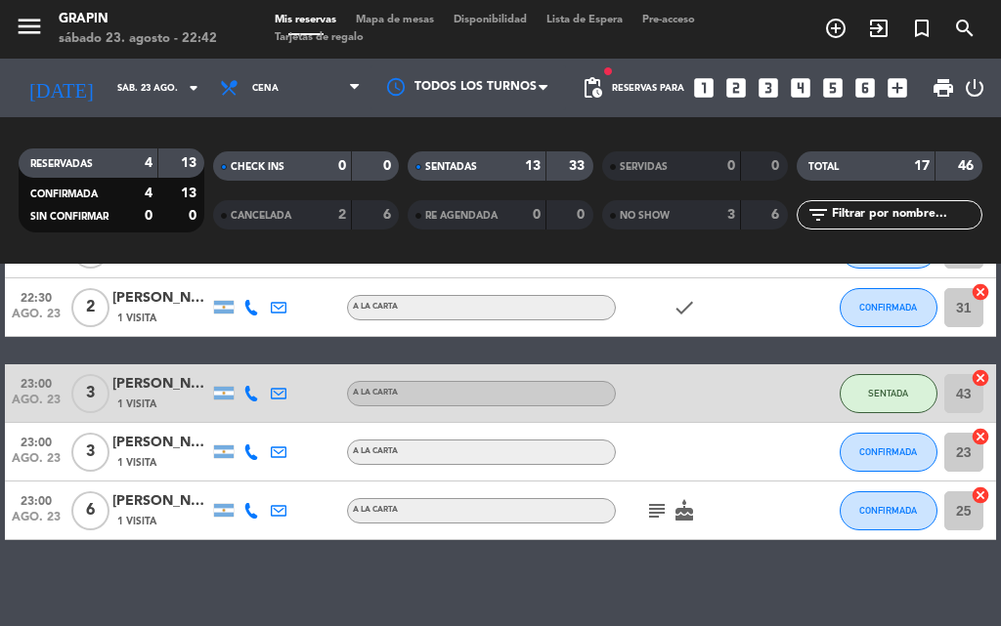
scroll to position [959, 0]
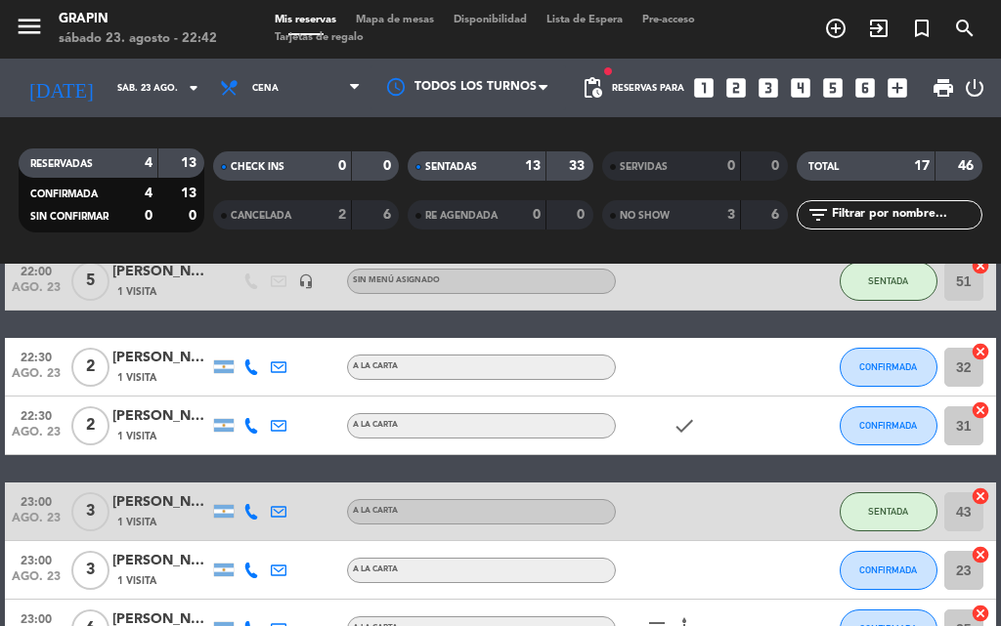
scroll to position [861, 0]
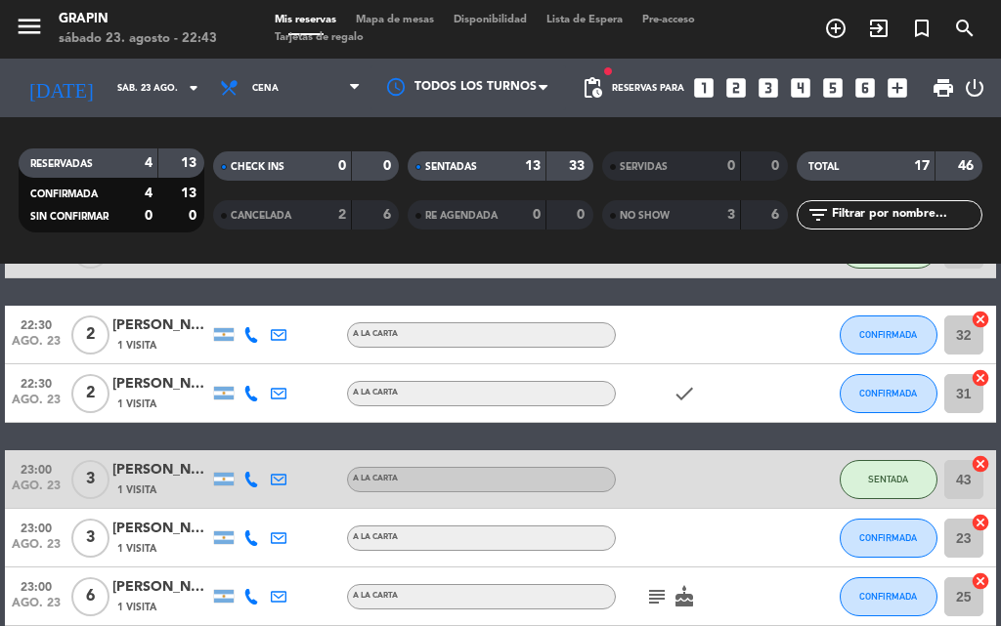
click at [313, 443] on div "20:00 [DATE] 2 [PERSON_NAME] 2 Visitas A LA CARTA SENTADA 21 cancel 20:00 [DATE…" at bounding box center [500, 59] width 991 height 1133
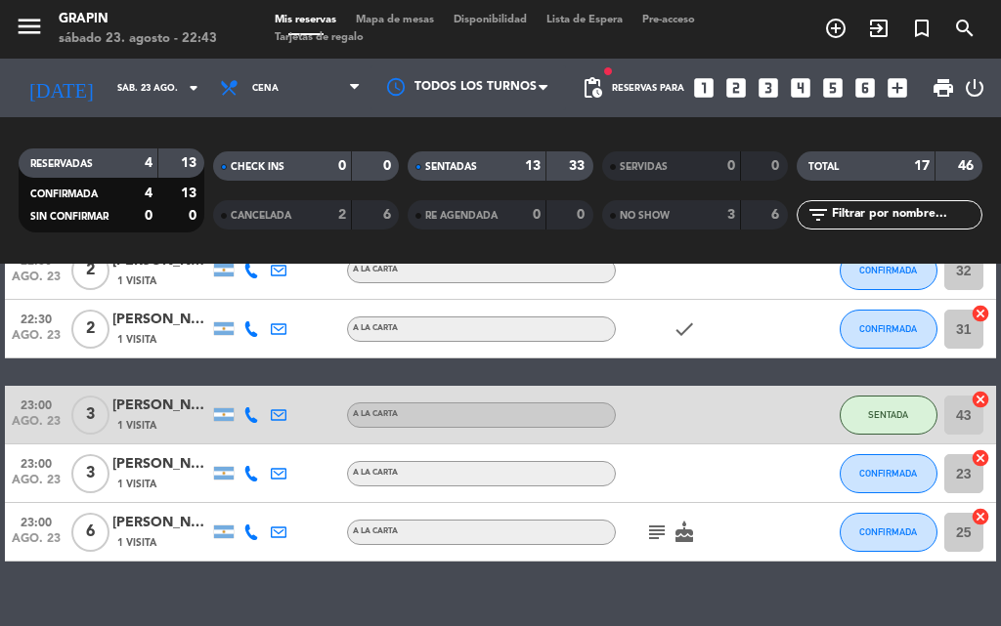
scroll to position [959, 0]
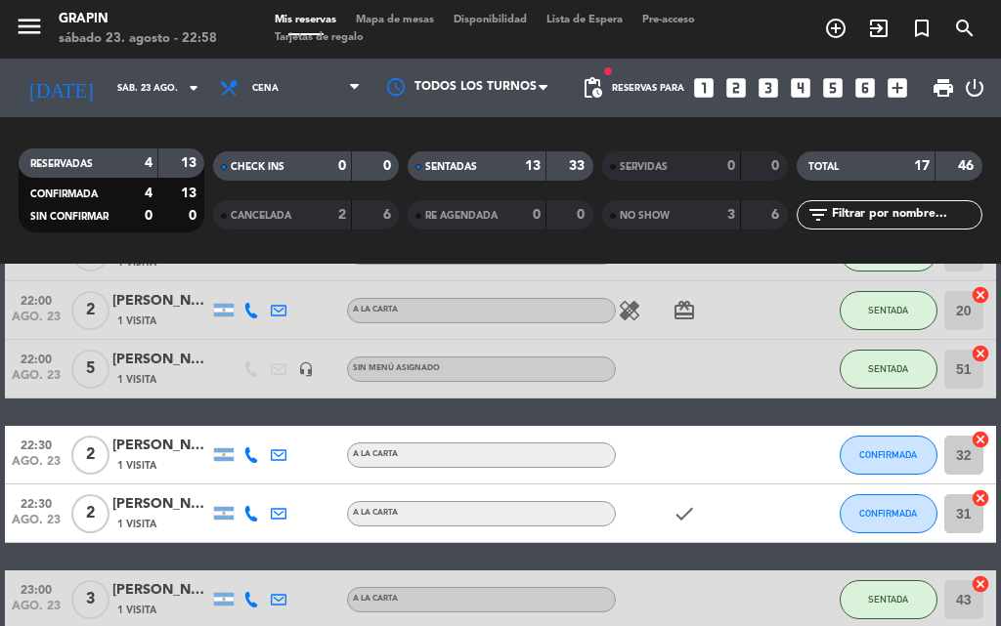
scroll to position [763, 0]
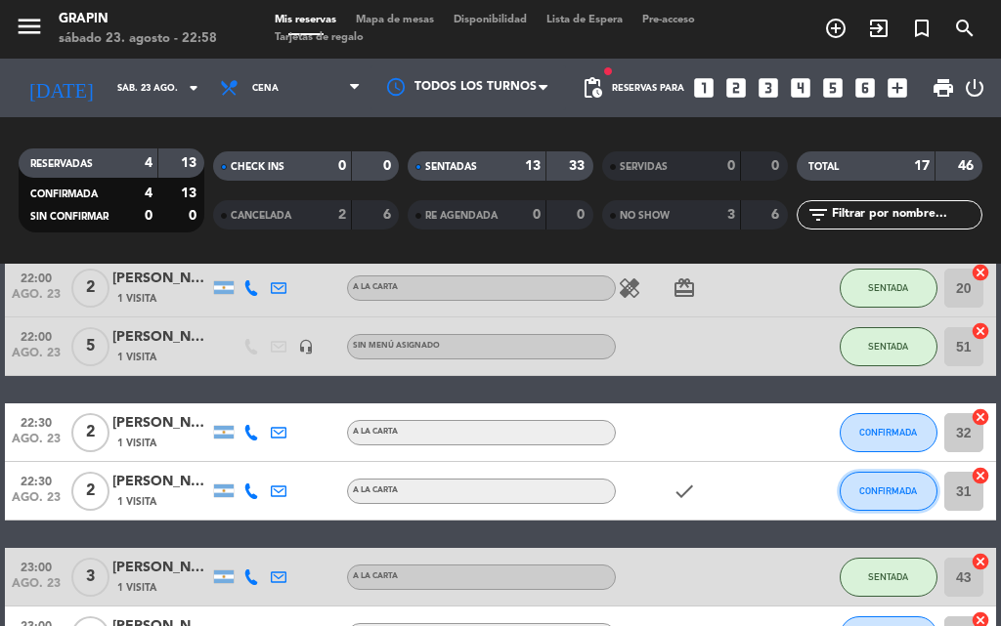
click at [873, 488] on span "CONFIRMADA" at bounding box center [888, 491] width 58 height 11
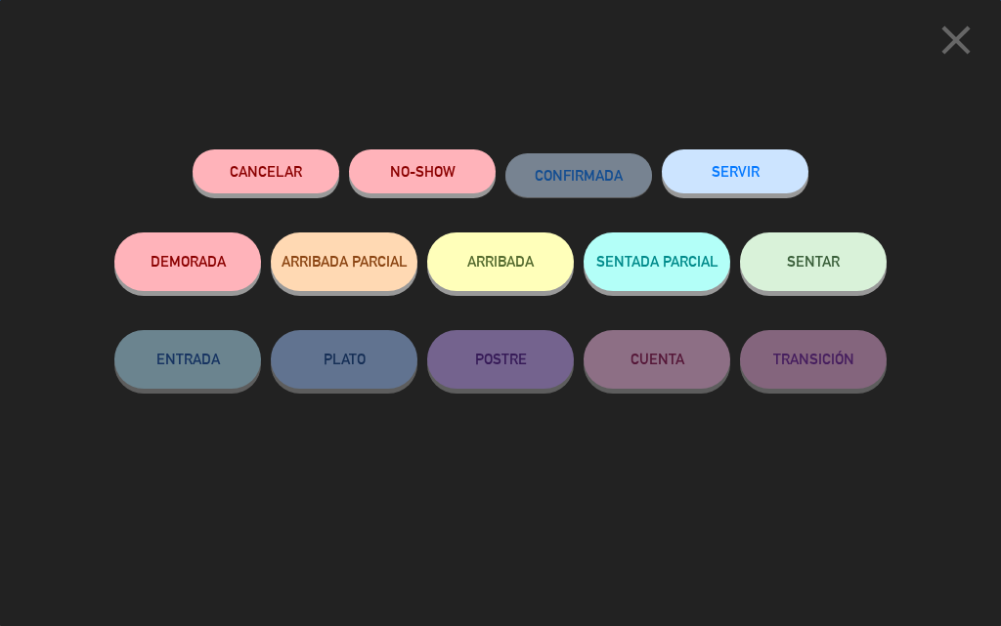
click at [796, 264] on span "SENTAR" at bounding box center [813, 261] width 53 height 17
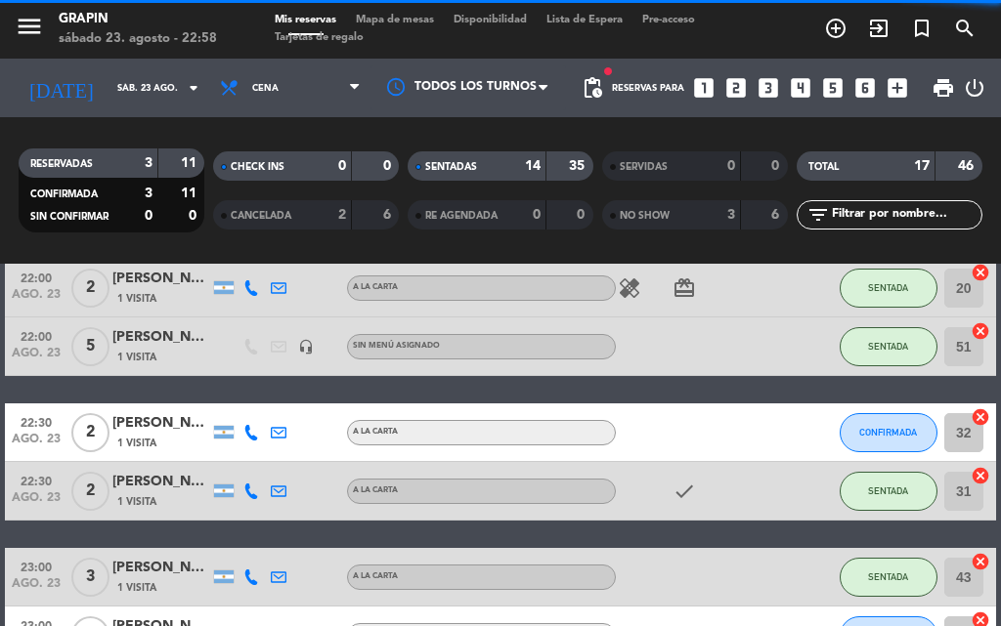
scroll to position [959, 0]
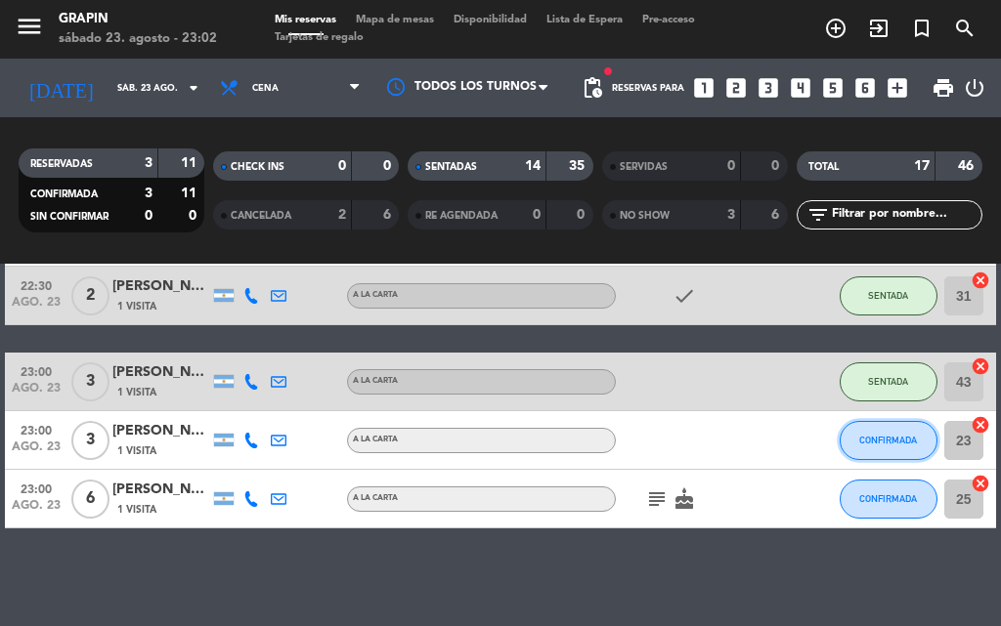
click at [934, 434] on button "CONFIRMADA" at bounding box center [888, 440] width 98 height 39
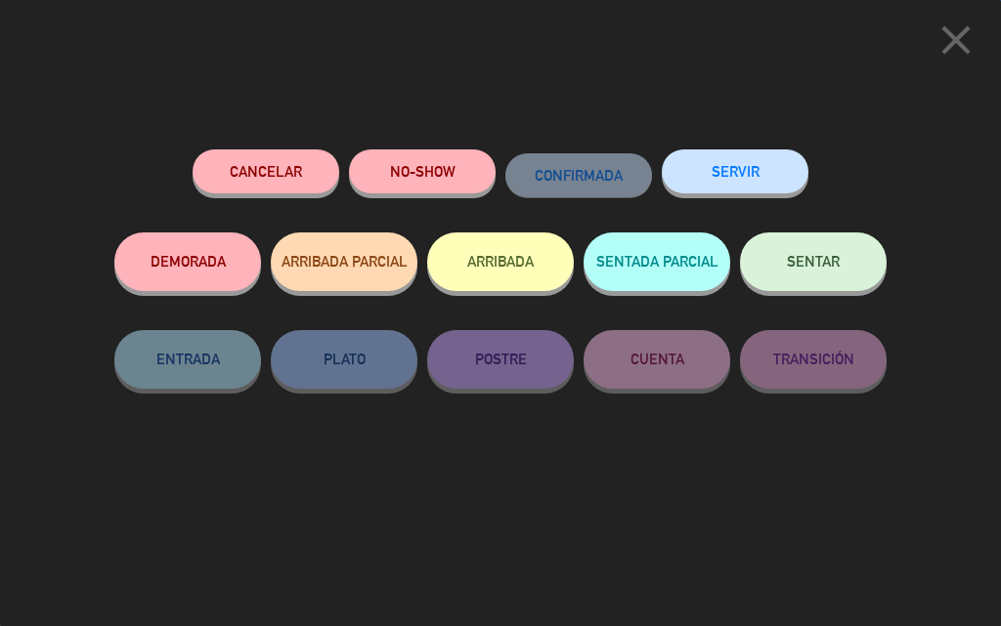
click at [852, 271] on button "SENTAR" at bounding box center [813, 262] width 147 height 59
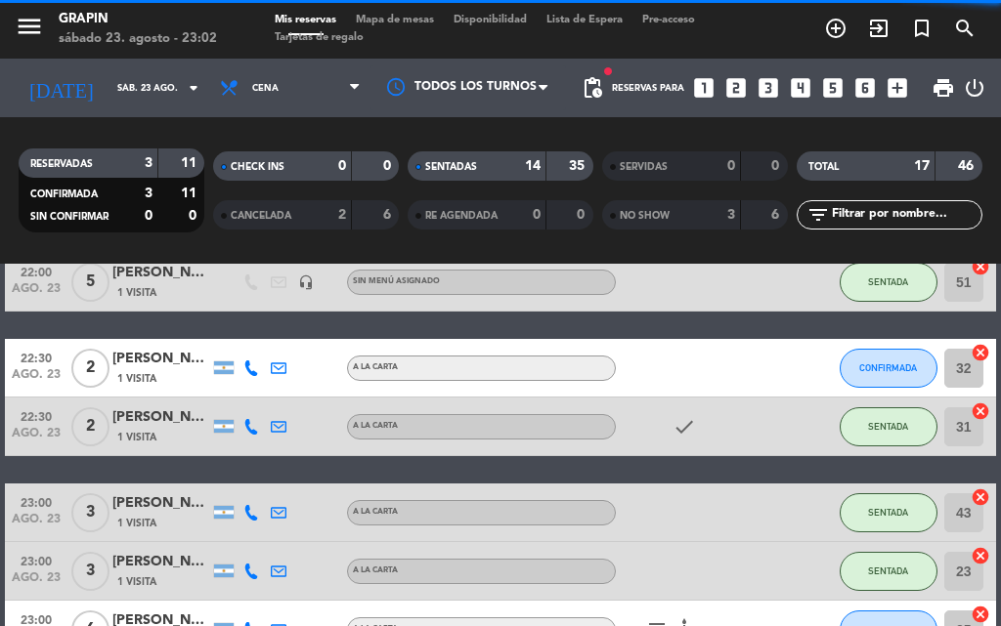
scroll to position [763, 0]
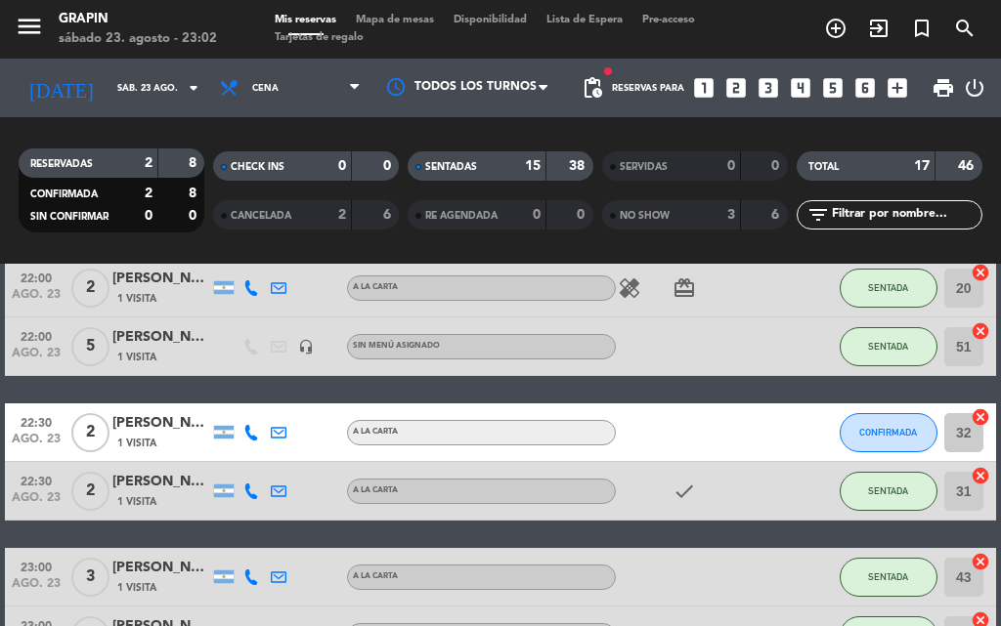
click at [279, 397] on div "20:00 [DATE] 2 [PERSON_NAME] 2 Visitas A LA CARTA SENTADA 21 cancel 20:00 [DATE…" at bounding box center [500, 157] width 991 height 1133
click at [282, 398] on div "20:00 [DATE] 2 [PERSON_NAME] 2 Visitas A LA CARTA SENTADA 21 cancel 20:00 [DATE…" at bounding box center [500, 157] width 991 height 1133
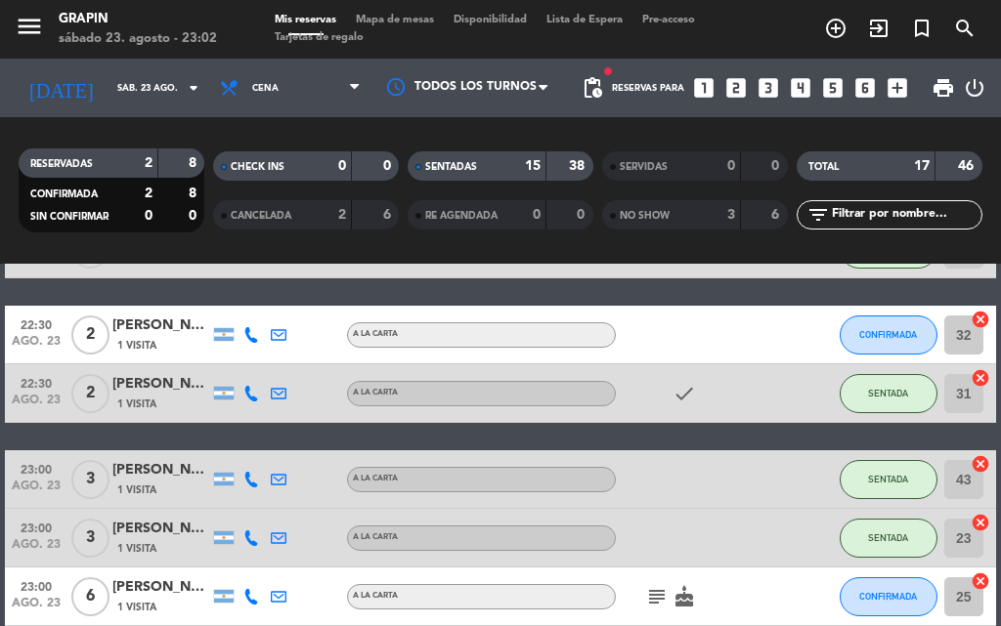
click at [309, 432] on div "20:00 [DATE] 2 [PERSON_NAME] 2 Visitas A LA CARTA SENTADA 21 cancel 20:00 [DATE…" at bounding box center [500, 59] width 991 height 1133
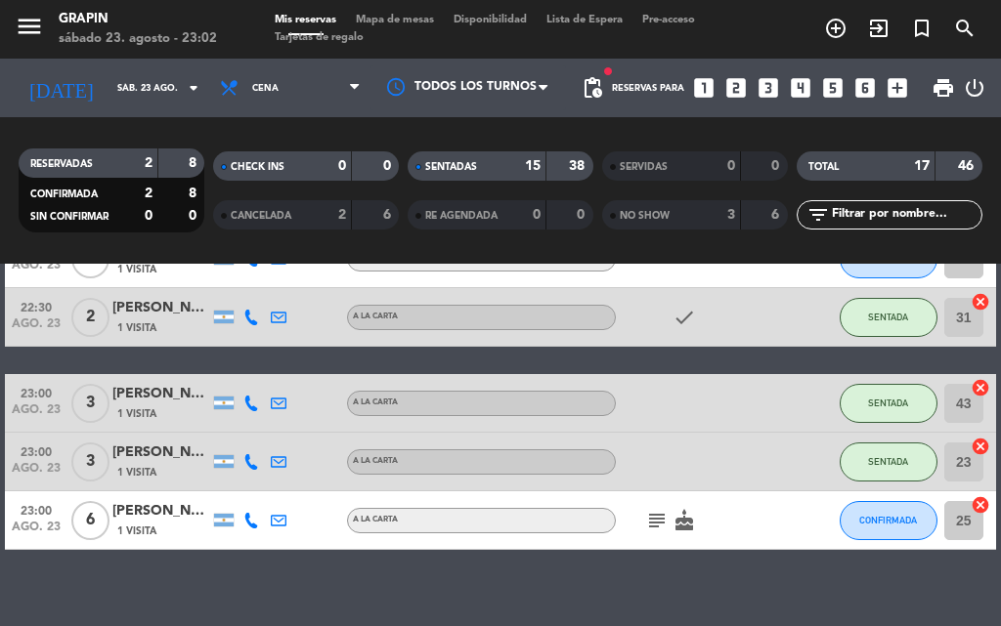
scroll to position [959, 0]
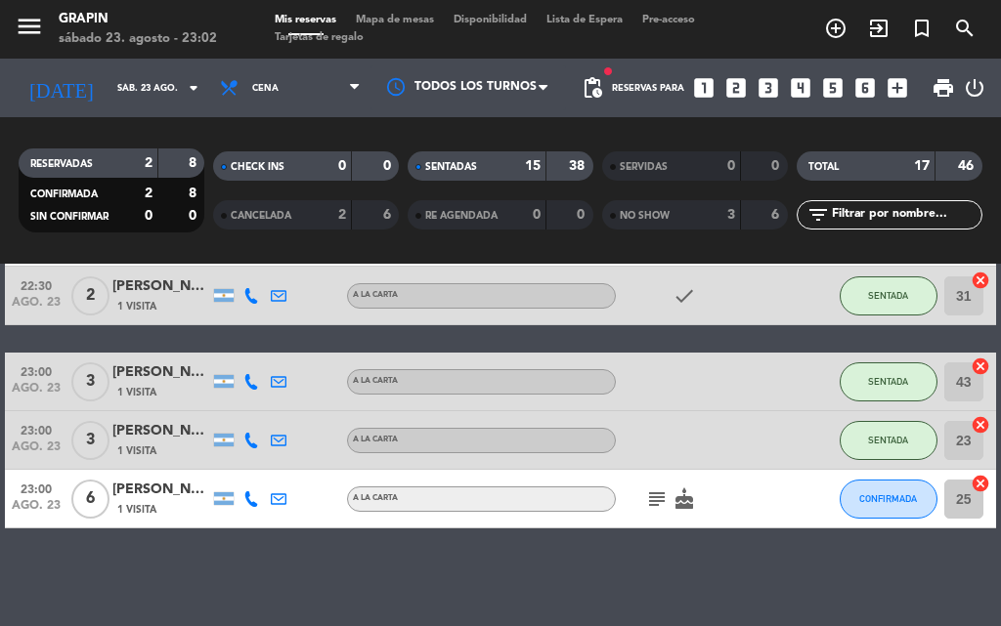
click at [473, 521] on div "23:00 [DATE] 6 [PERSON_NAME] 1 Visita A LA CARTA subject cake CONFIRMADA 25 can…" at bounding box center [500, 499] width 991 height 59
